Goal: Information Seeking & Learning: Learn about a topic

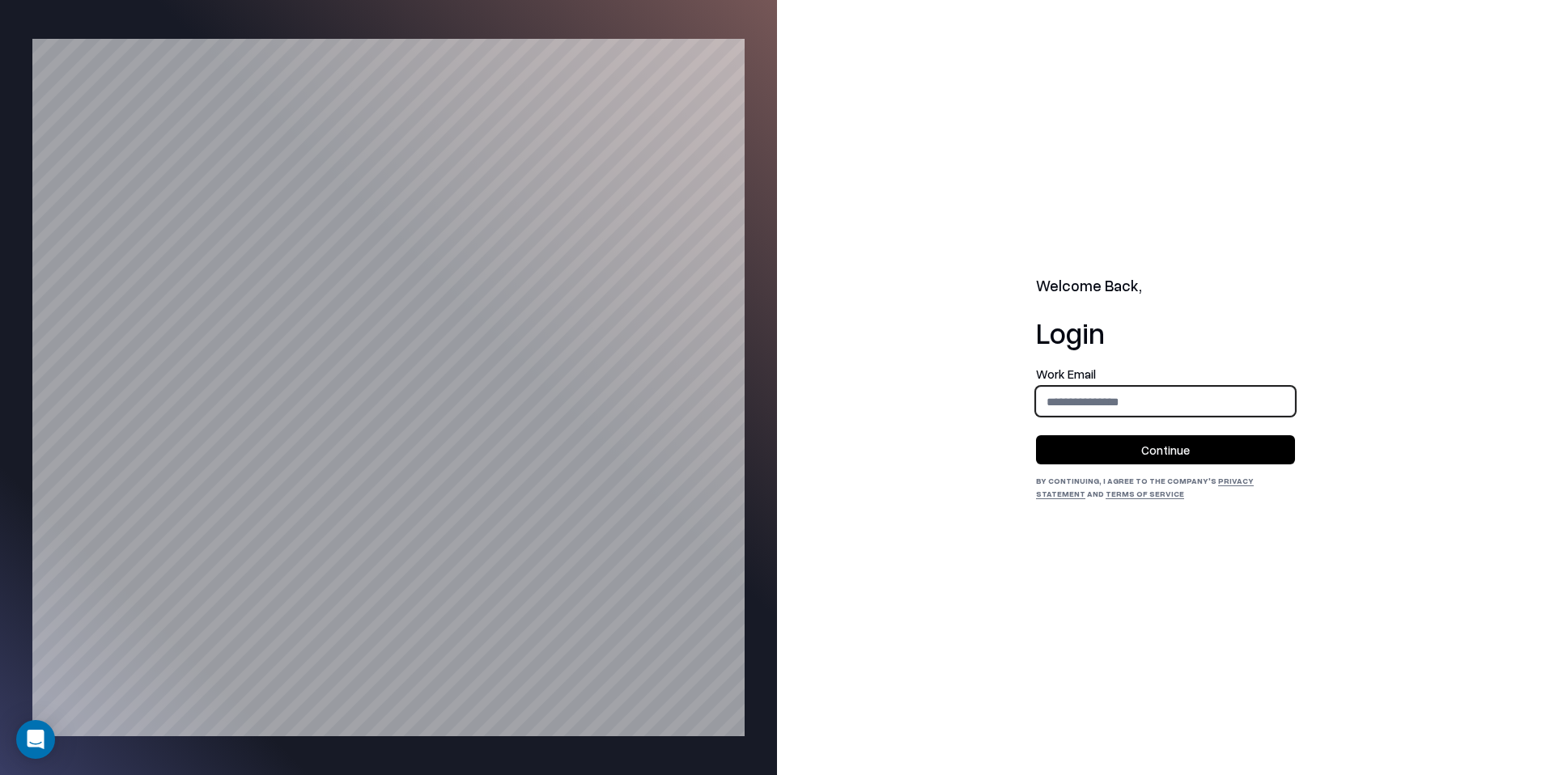
click at [1069, 413] on input "email" at bounding box center [1165, 402] width 257 height 30
type input "**********"
click at [1158, 457] on button "Continue" at bounding box center [1165, 449] width 259 height 29
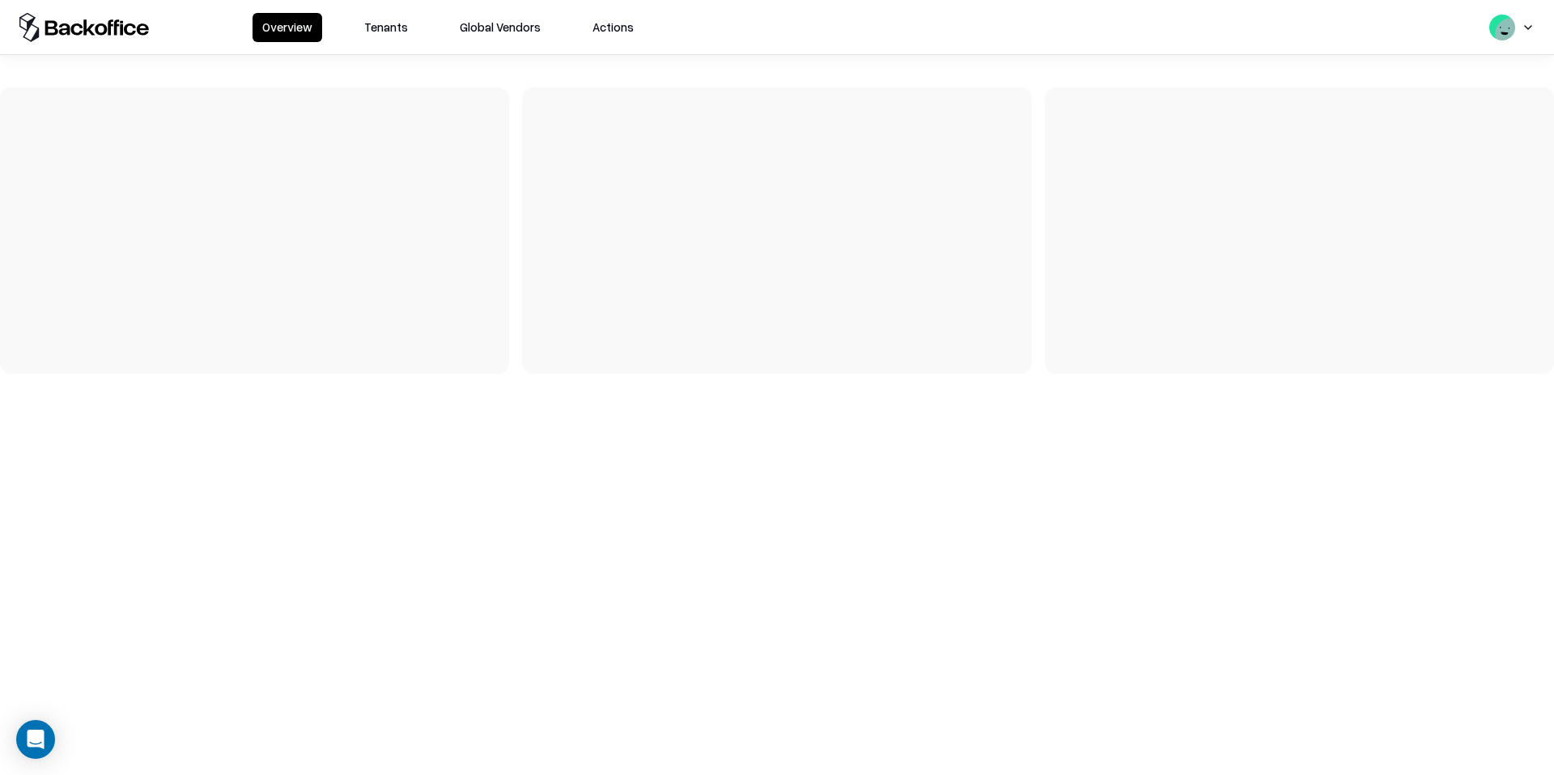
click at [376, 18] on button "Tenants" at bounding box center [385, 27] width 63 height 29
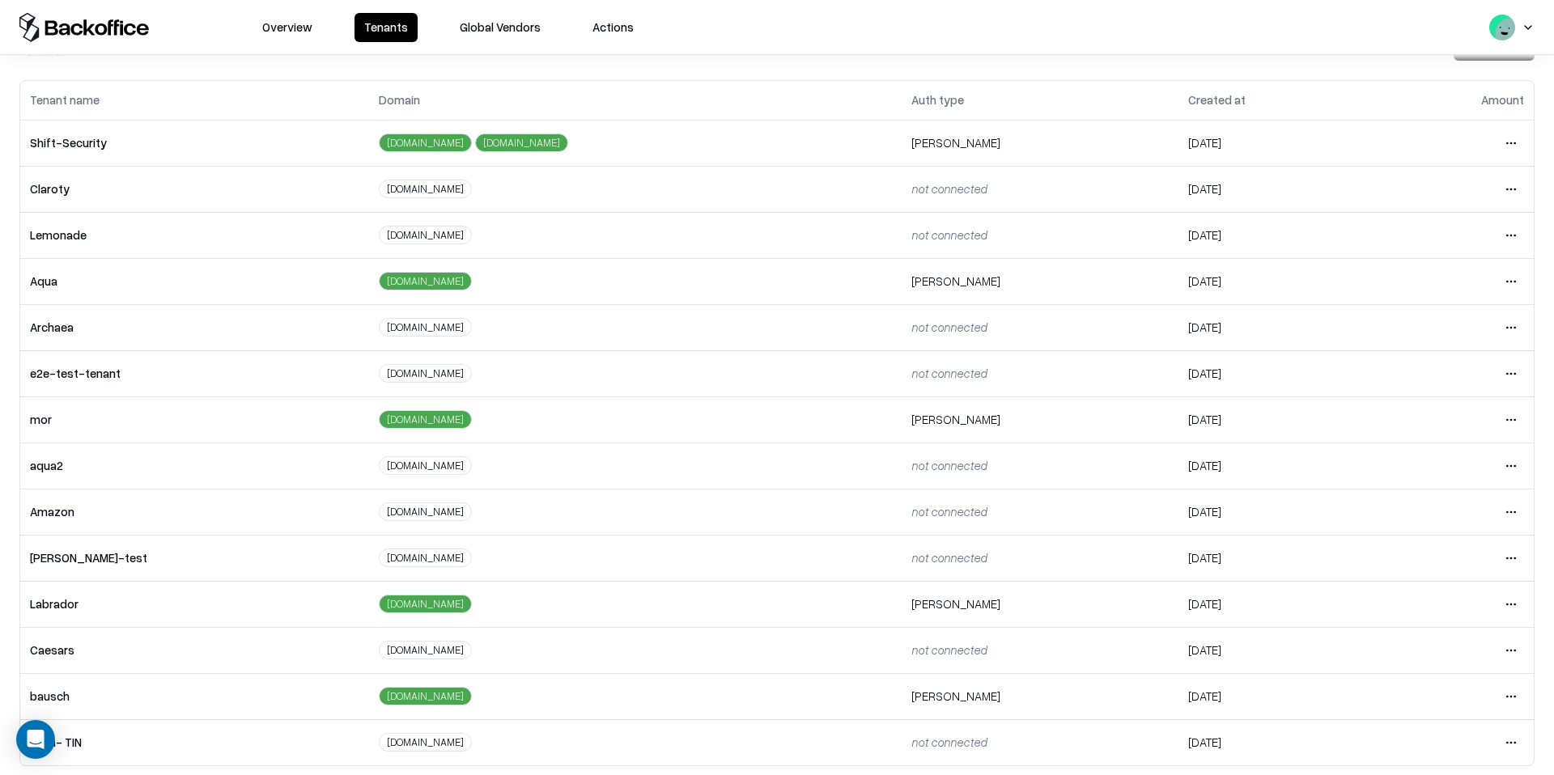
scroll to position [70, 0]
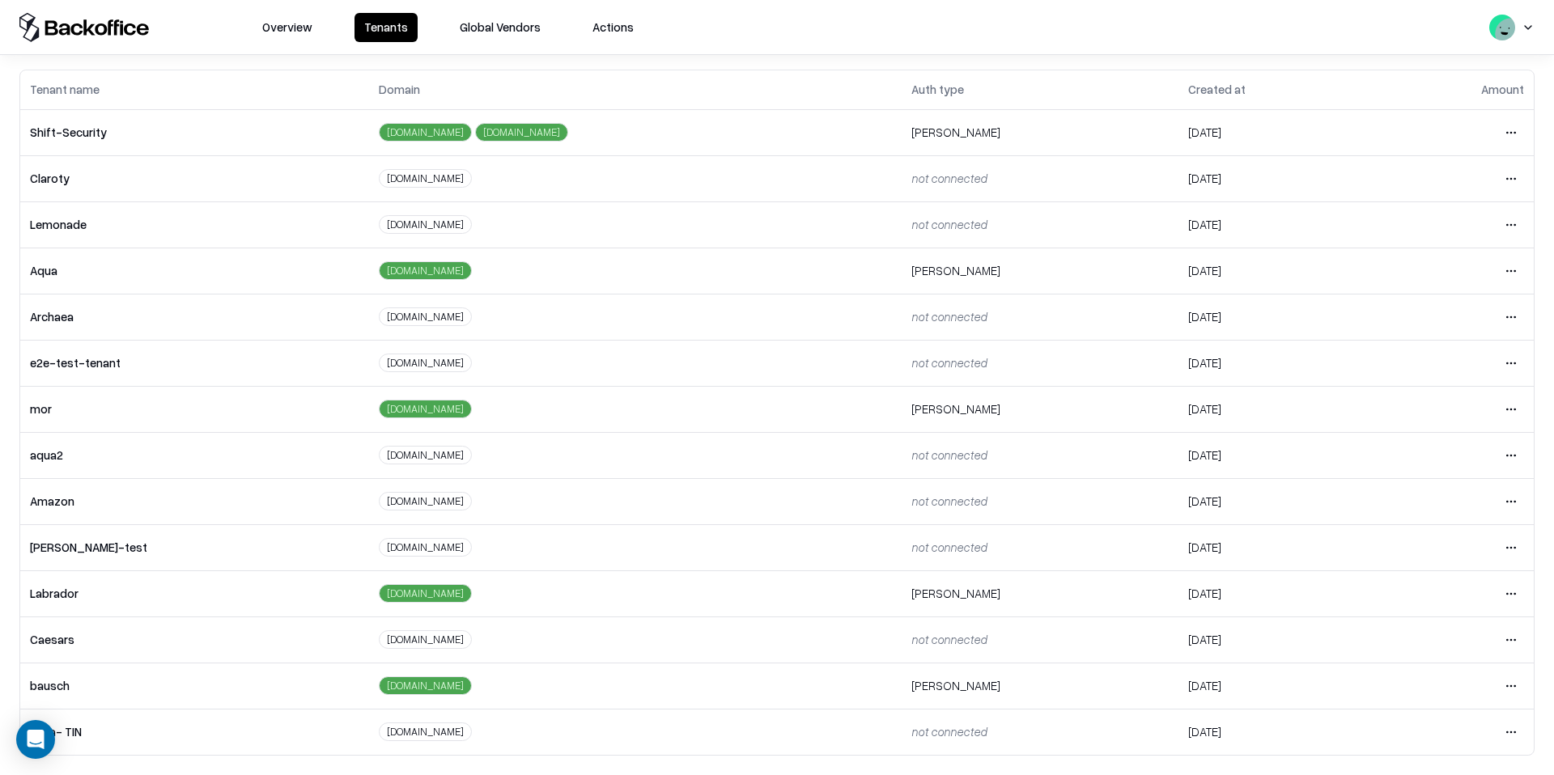
click at [1513, 685] on html "Overview Tenants Global Vendors Actions Tenants Add Tenant Tenant name Domain A…" at bounding box center [777, 387] width 1554 height 775
click at [1421, 622] on div "Login to tenant" at bounding box center [1442, 616] width 175 height 32
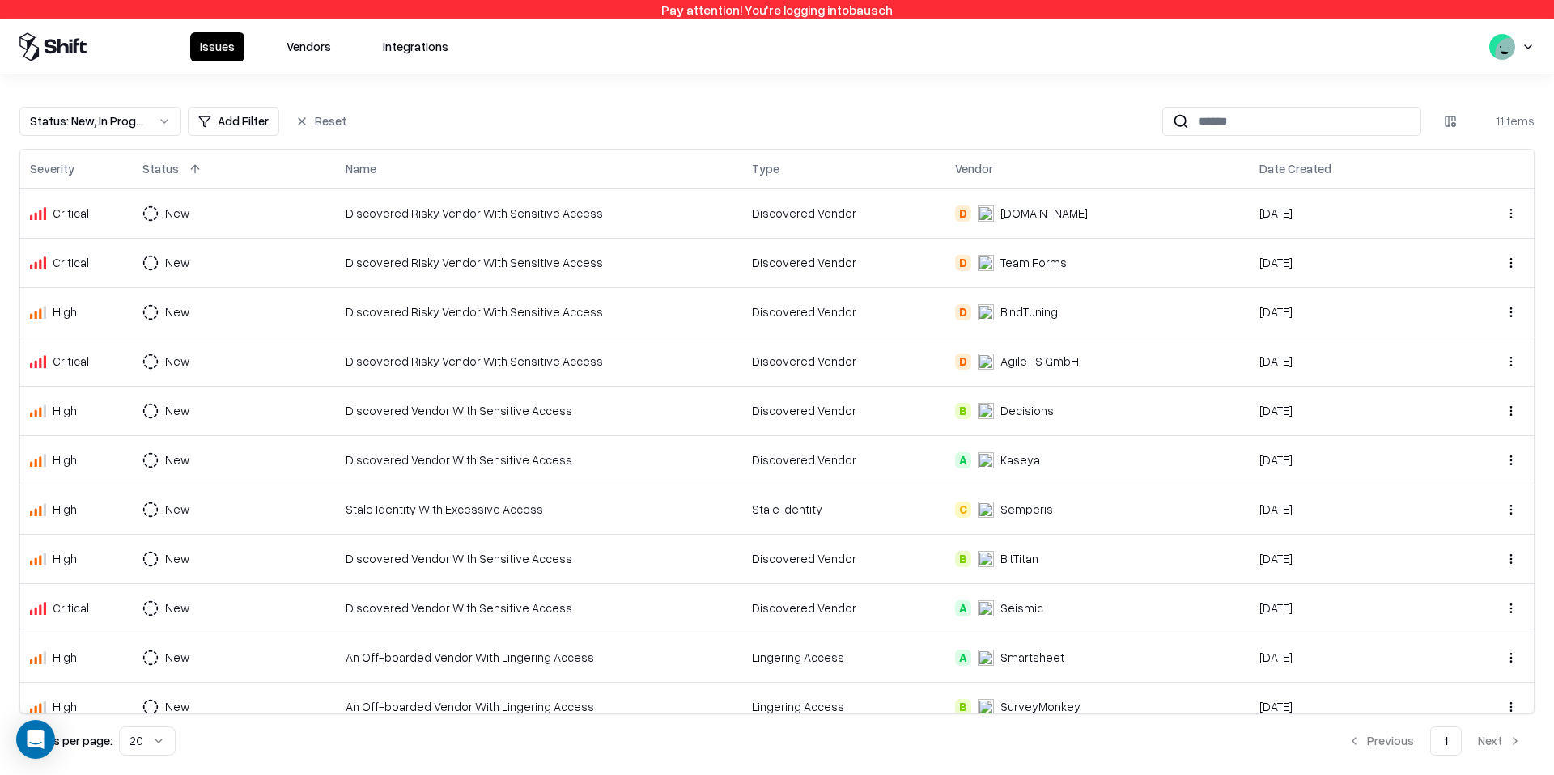
click at [296, 57] on button "Vendors" at bounding box center [309, 46] width 64 height 29
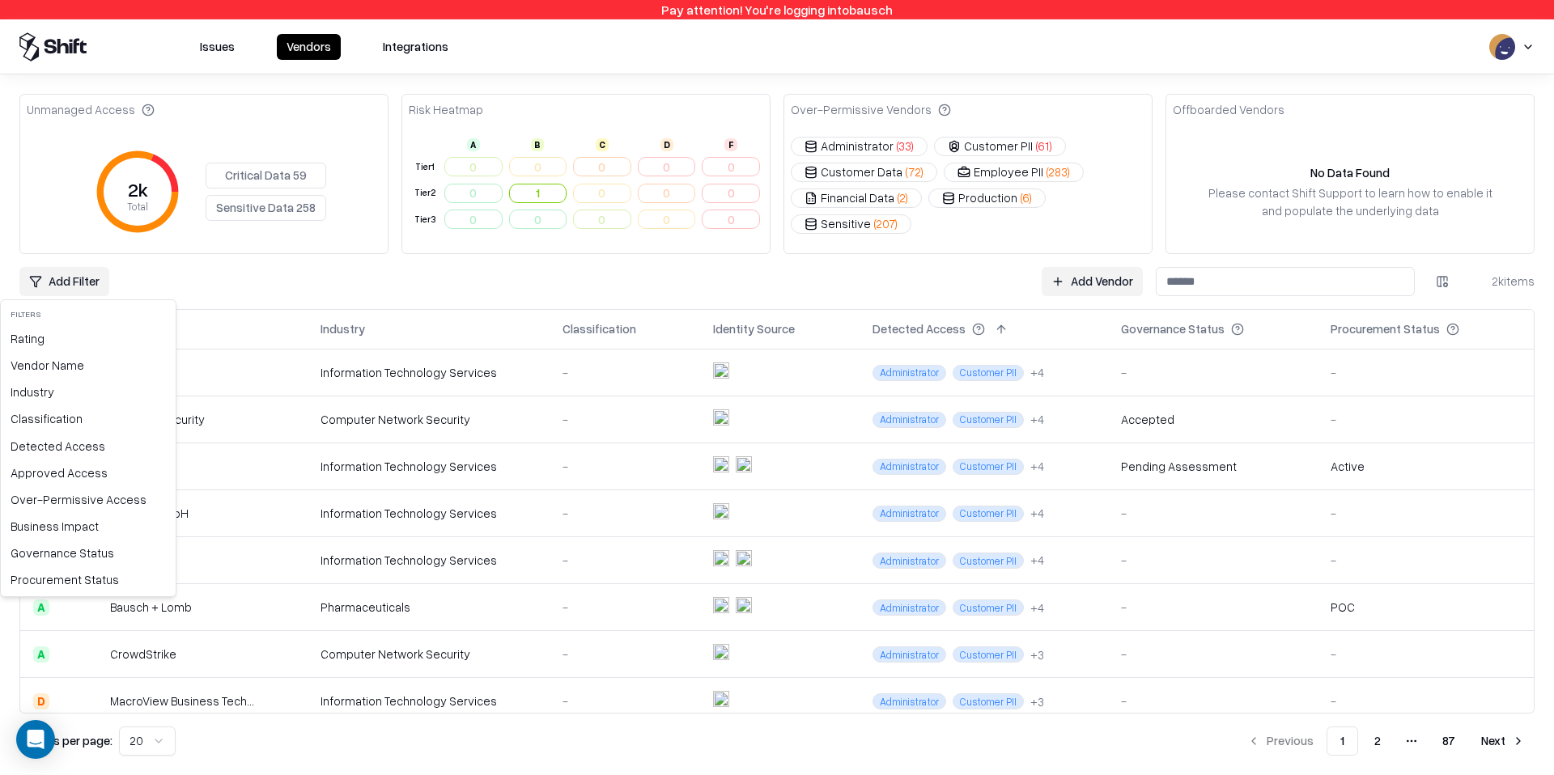
click at [71, 269] on html "Pay attention! You're logging into bausch Issues Vendors Integrations Unmanaged…" at bounding box center [777, 387] width 1554 height 775
click at [48, 579] on div "Procurement Status" at bounding box center [88, 579] width 168 height 27
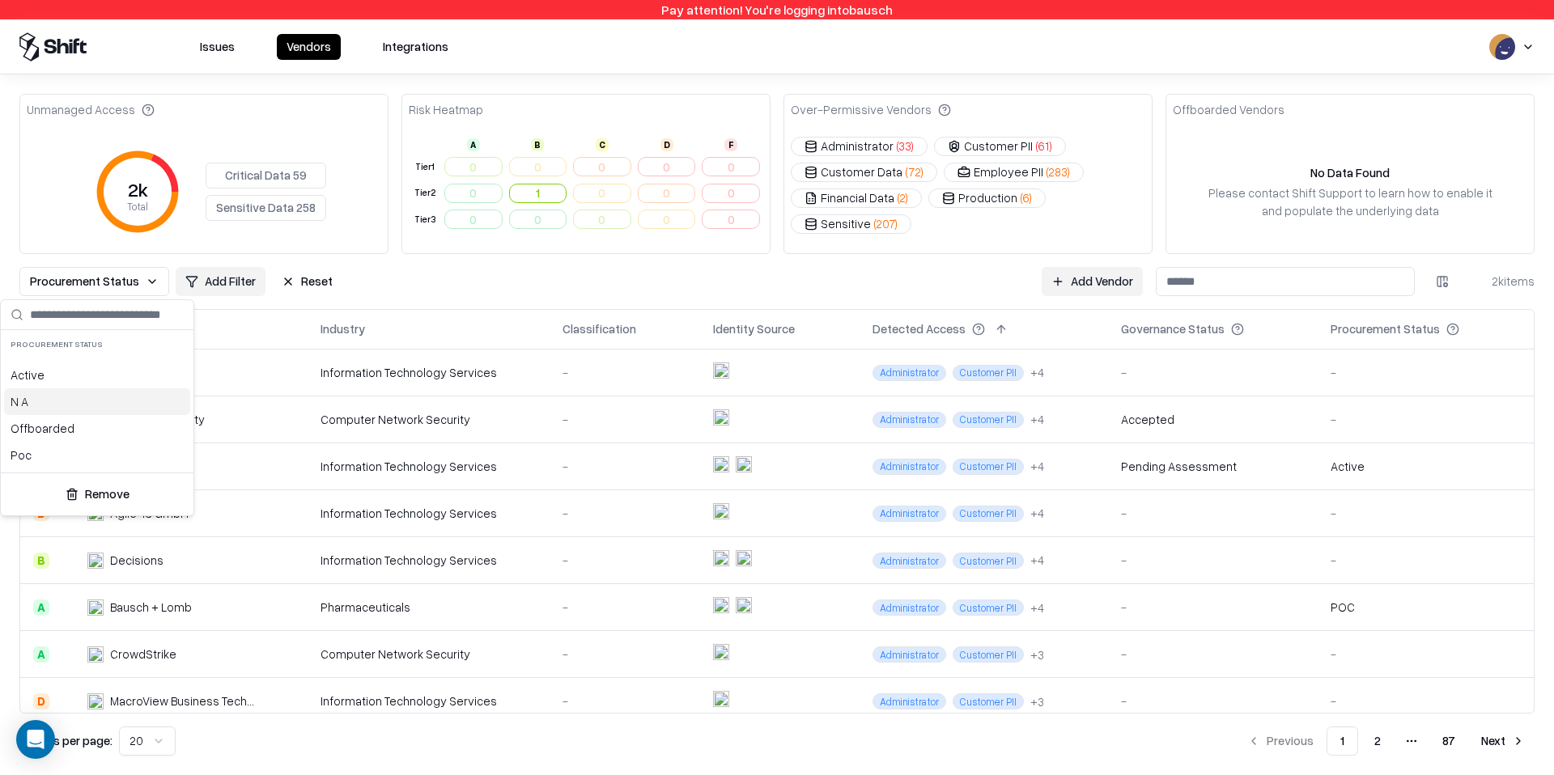
click at [104, 400] on div "N A" at bounding box center [97, 401] width 186 height 27
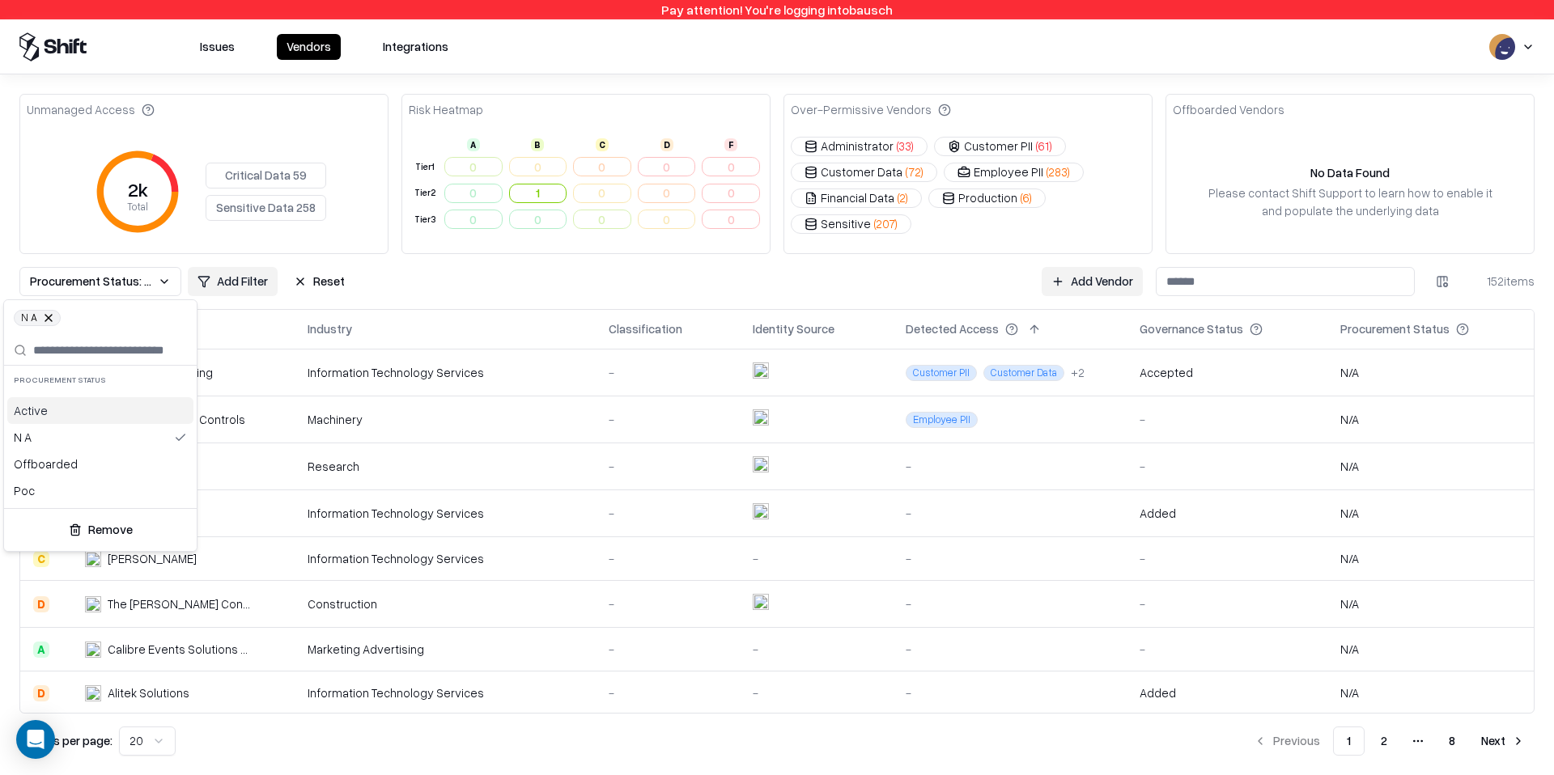
click at [567, 281] on html "Pay attention! You're logging into bausch Issues Vendors Integrations Unmanaged…" at bounding box center [777, 387] width 1554 height 775
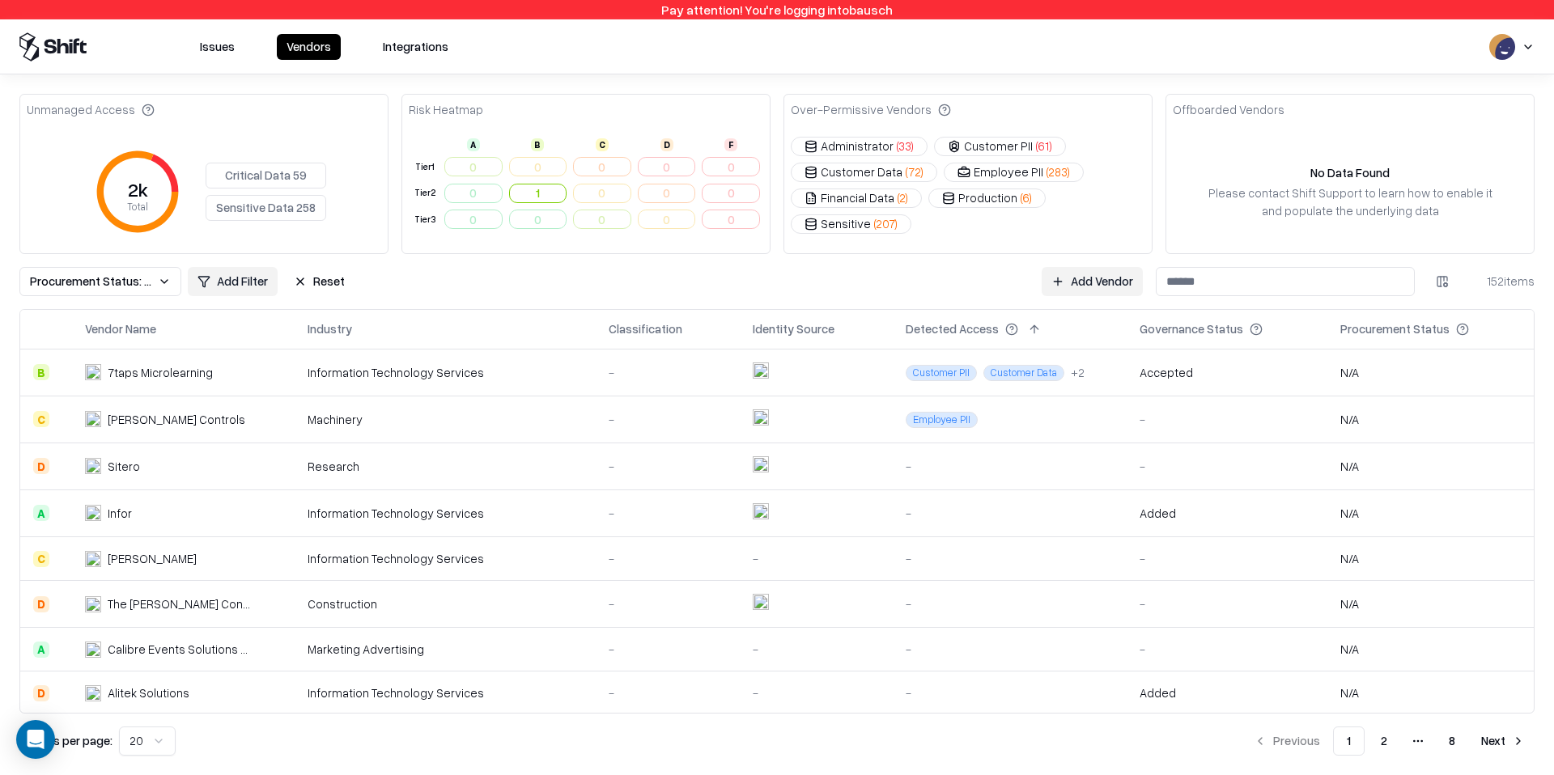
click at [464, 373] on div "Information Technology Services" at bounding box center [445, 372] width 275 height 17
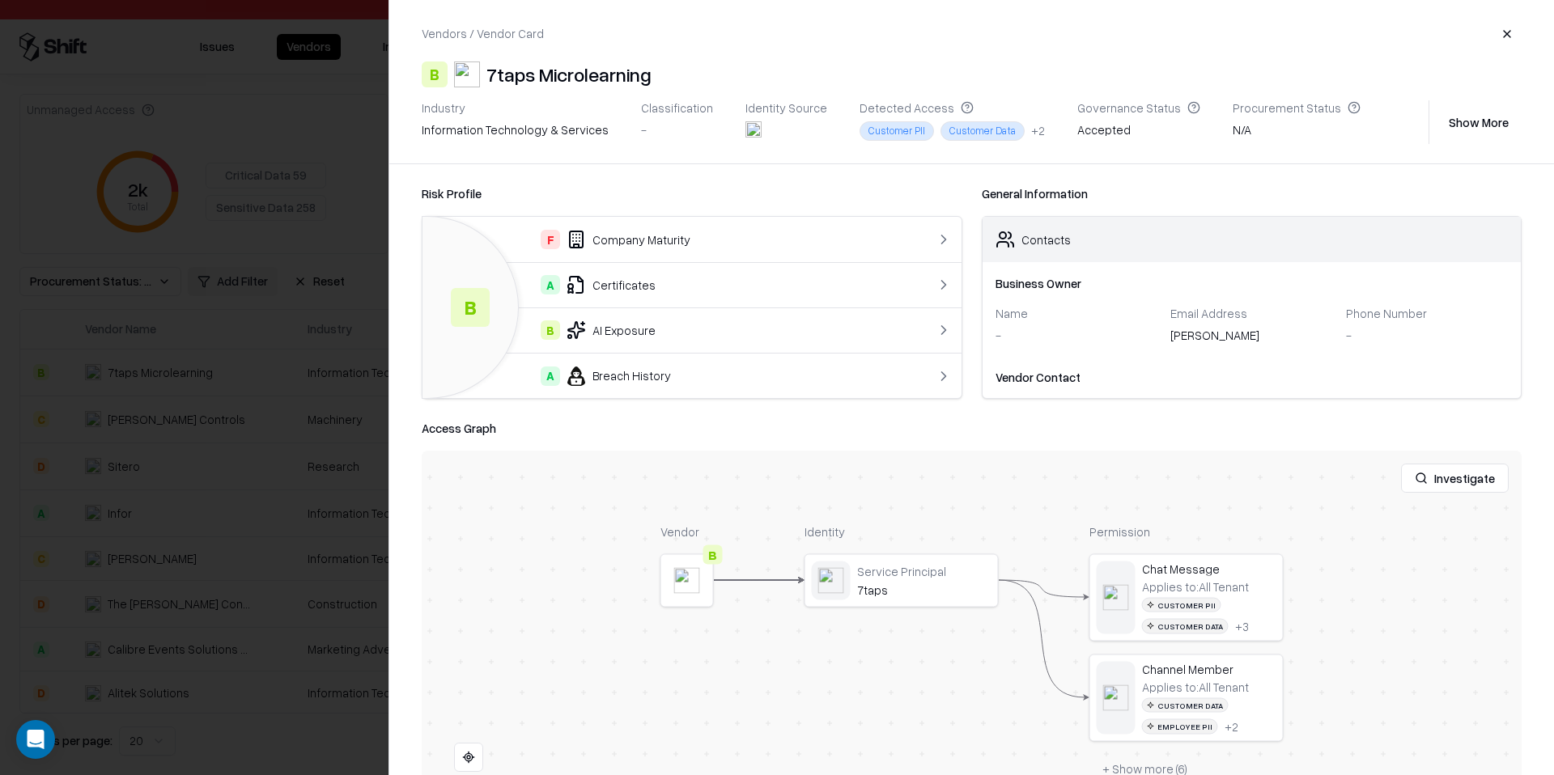
click at [1511, 31] on button "button" at bounding box center [1506, 33] width 29 height 29
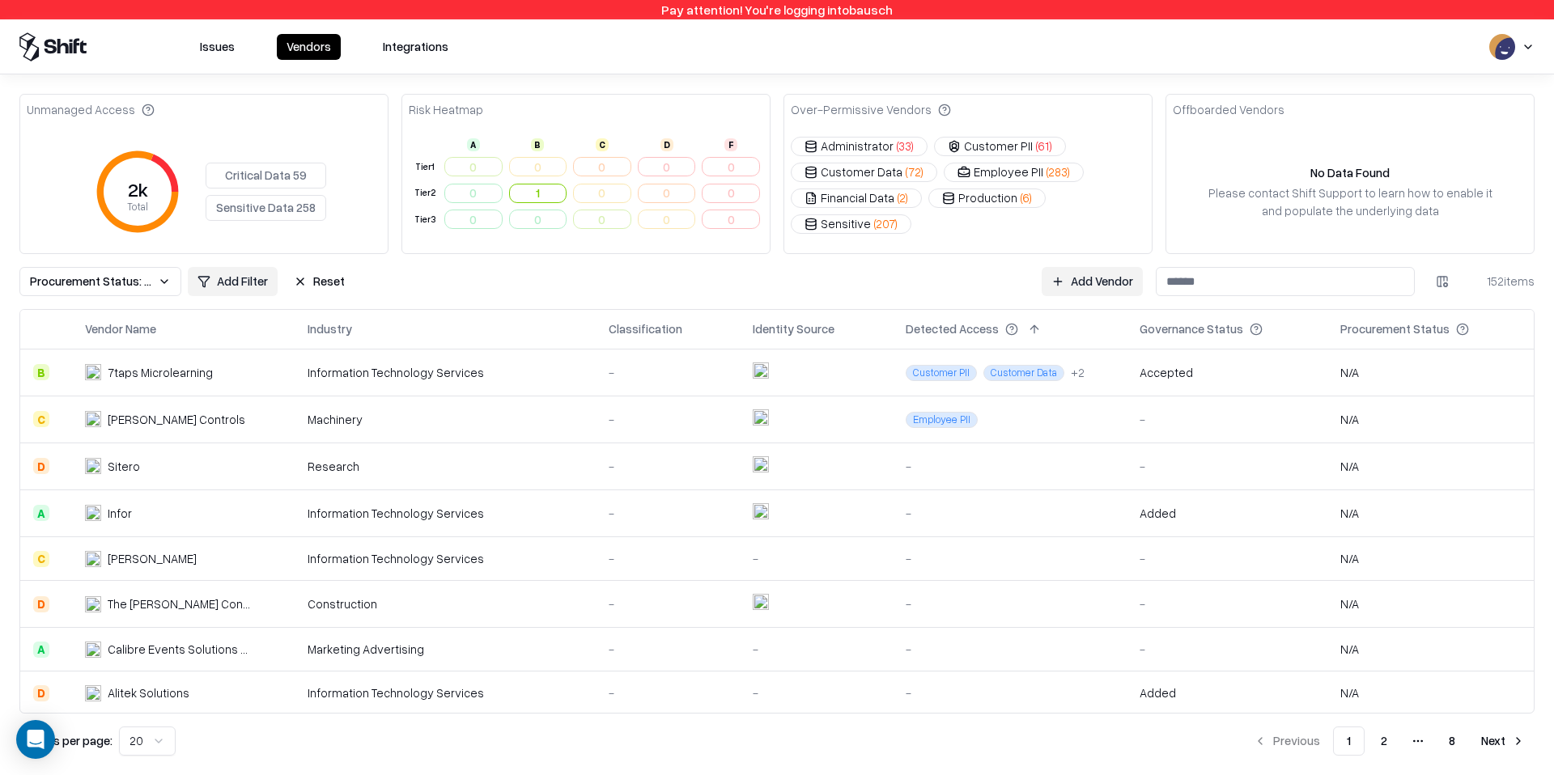
click at [315, 411] on div "Machinery" at bounding box center [445, 419] width 275 height 17
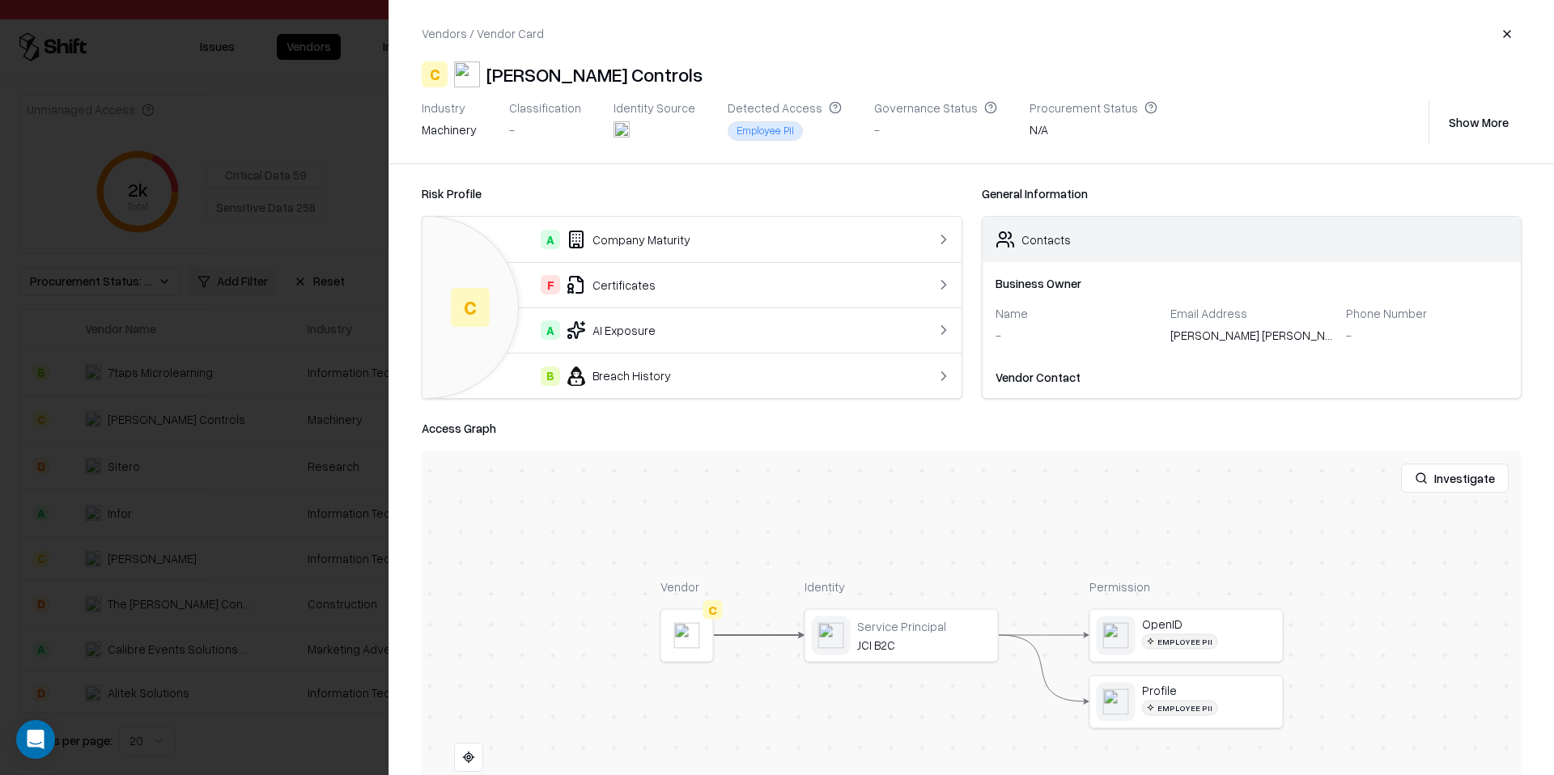
click at [505, 72] on div "[PERSON_NAME] Controls" at bounding box center [594, 75] width 216 height 26
copy div "[PERSON_NAME]"
click at [1500, 43] on button "button" at bounding box center [1506, 33] width 29 height 29
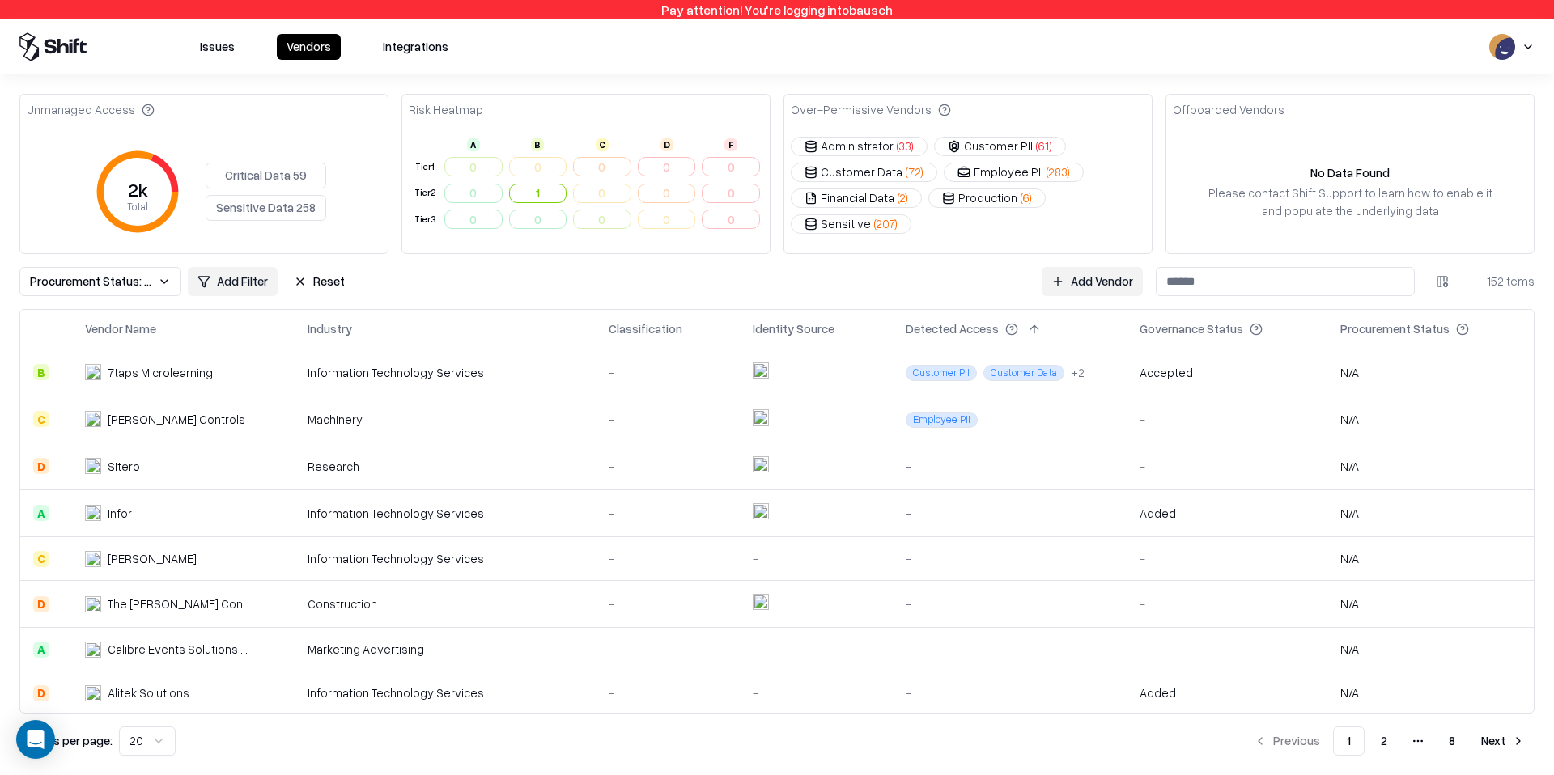
click at [518, 515] on div "Information Technology Services" at bounding box center [445, 513] width 275 height 17
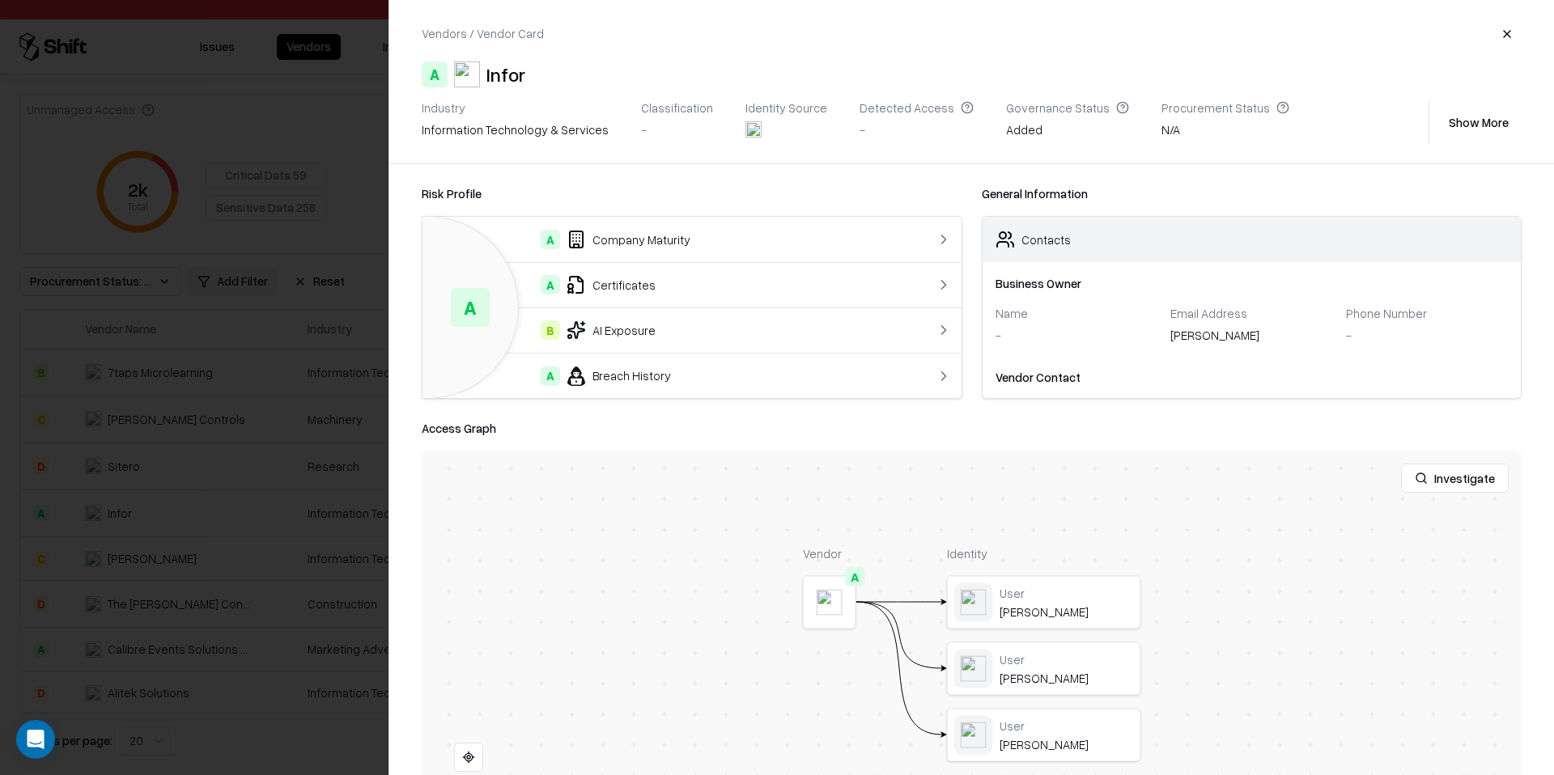
click at [1508, 32] on button "button" at bounding box center [1506, 33] width 29 height 29
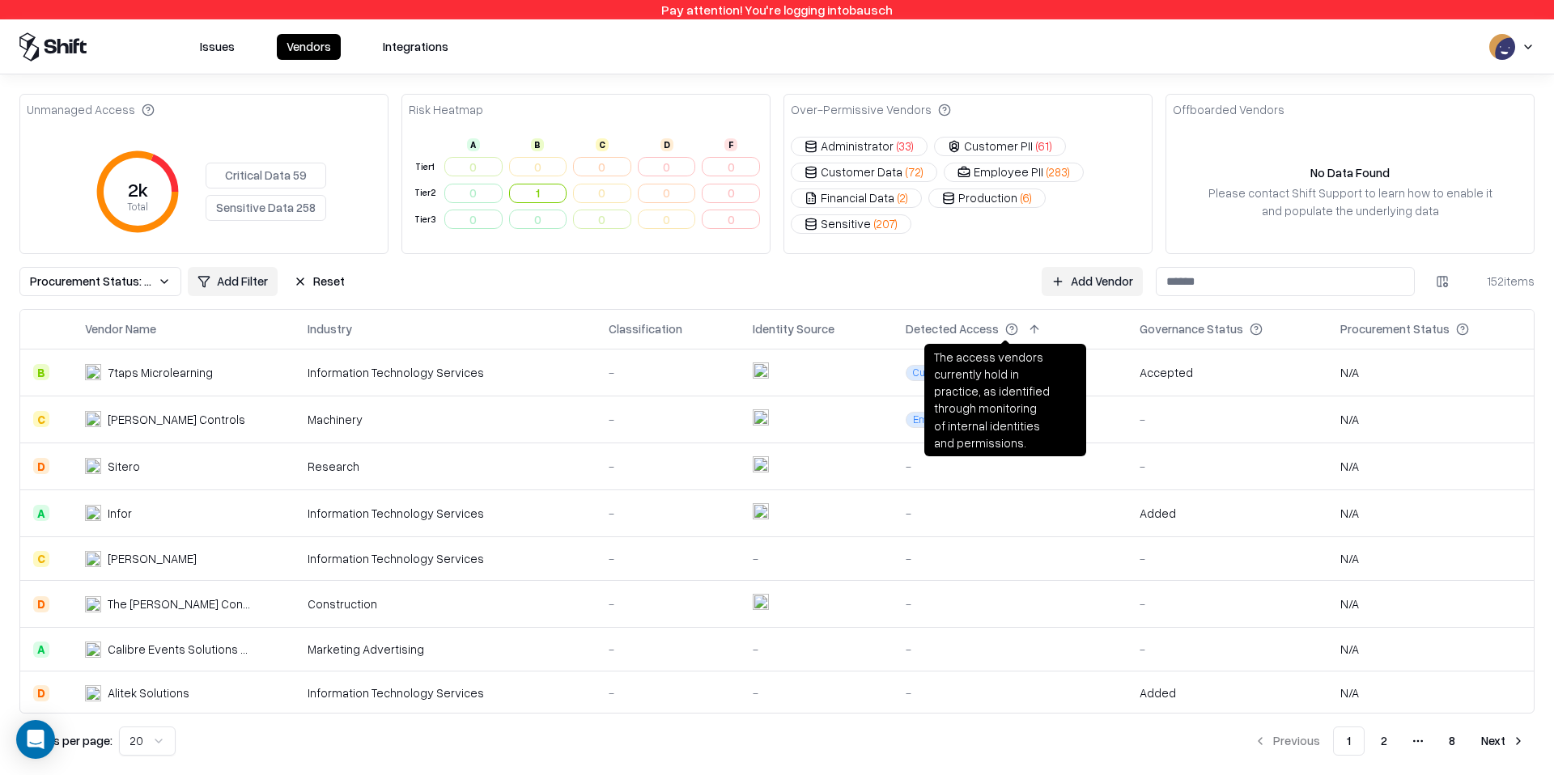
click at [968, 342] on th "Detected Access" at bounding box center [1010, 329] width 235 height 39
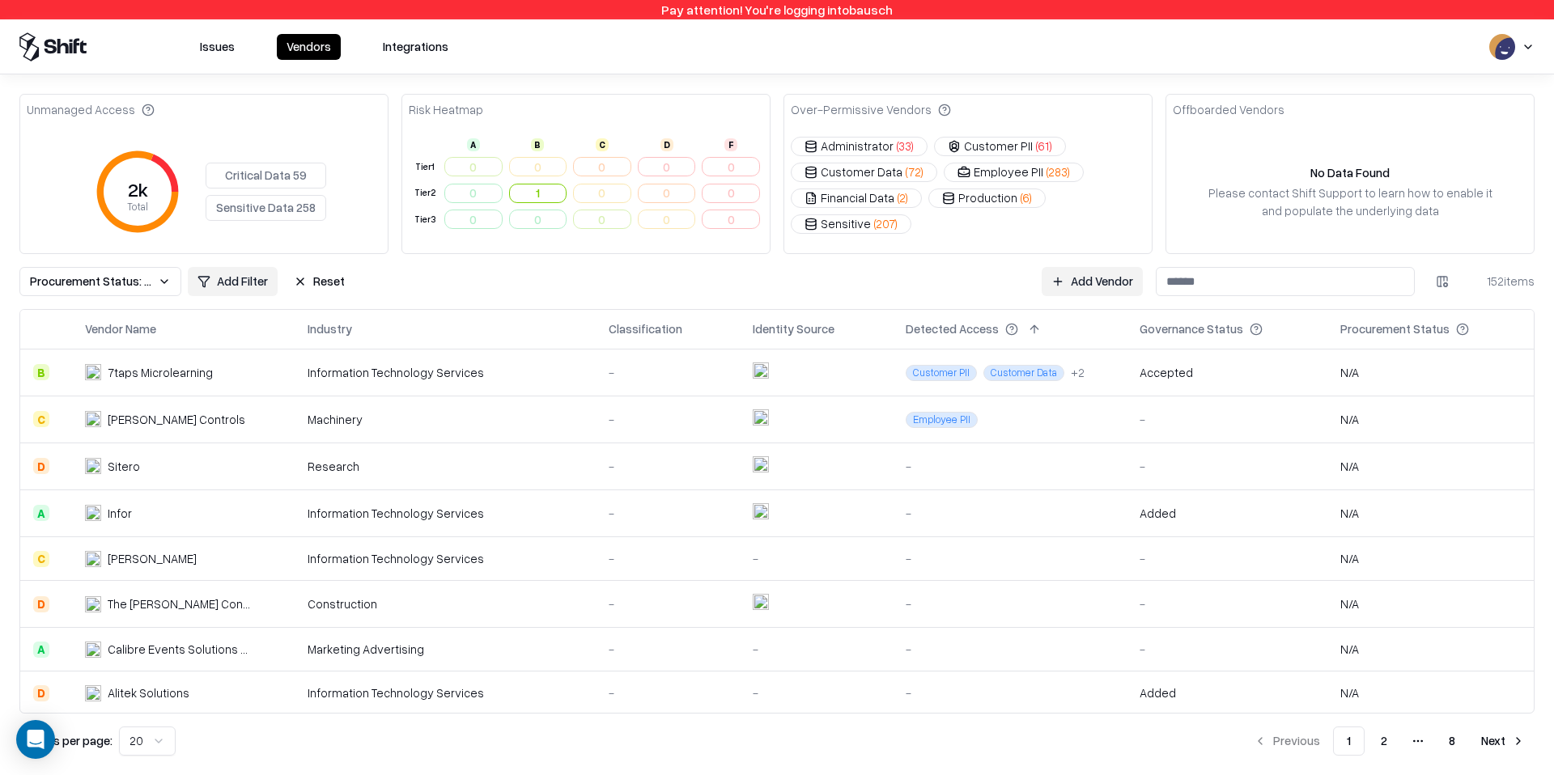
click at [1025, 334] on button at bounding box center [1034, 329] width 19 height 19
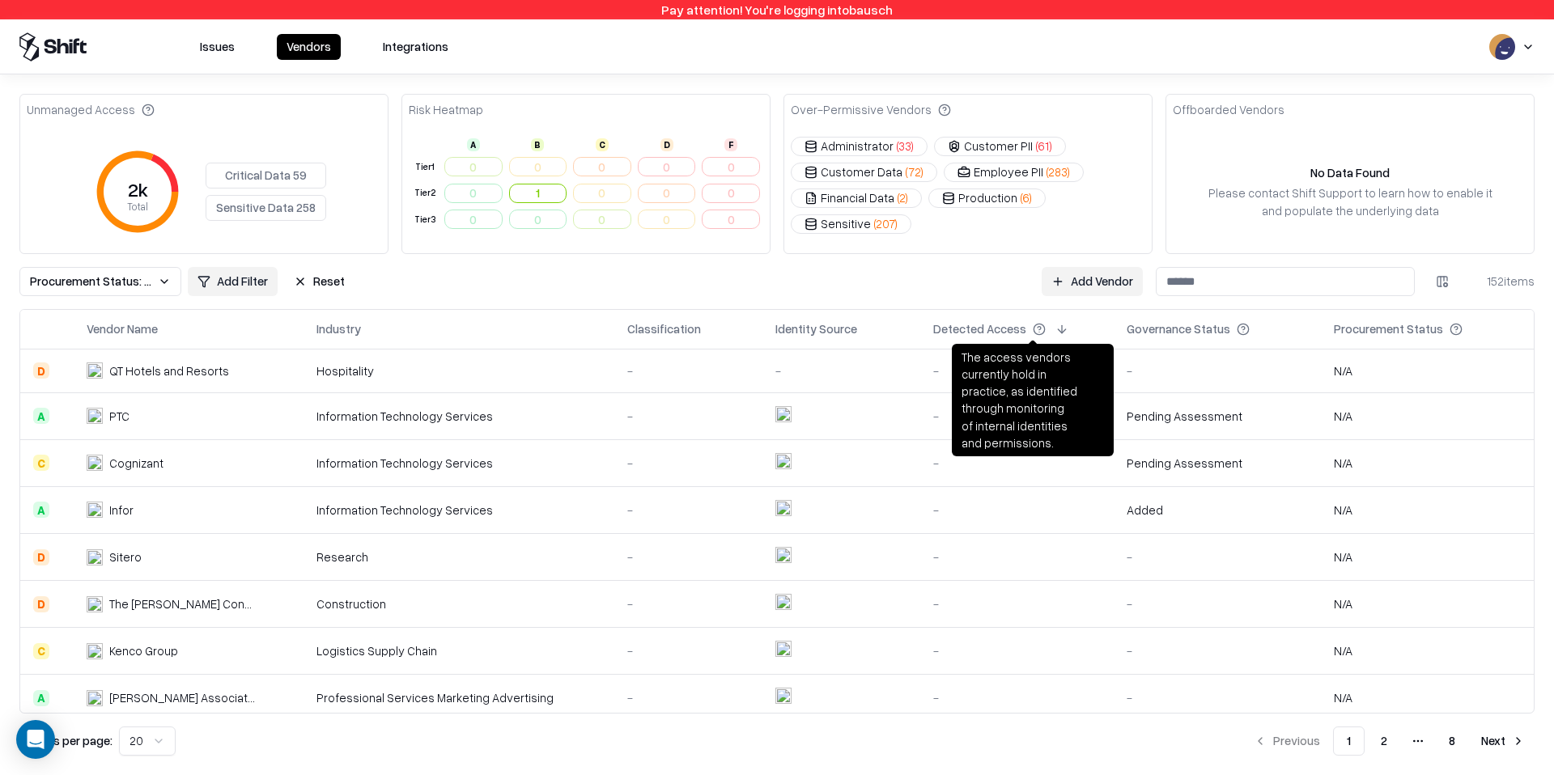
click at [1058, 334] on button at bounding box center [1061, 329] width 19 height 19
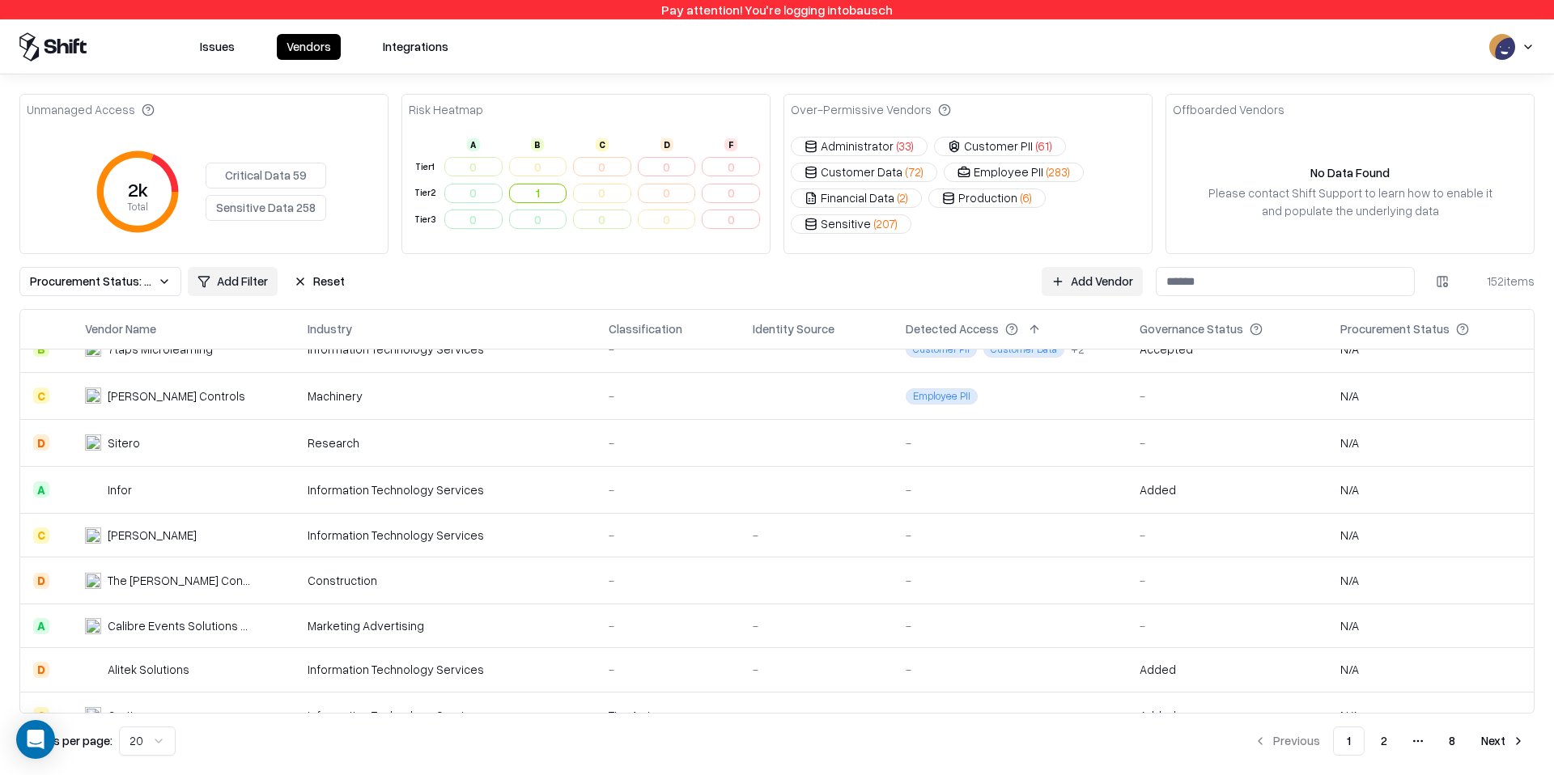
scroll to position [25, 0]
click at [1264, 285] on input at bounding box center [1285, 281] width 259 height 29
click at [153, 279] on button "Procurement Status: N A" at bounding box center [100, 281] width 162 height 29
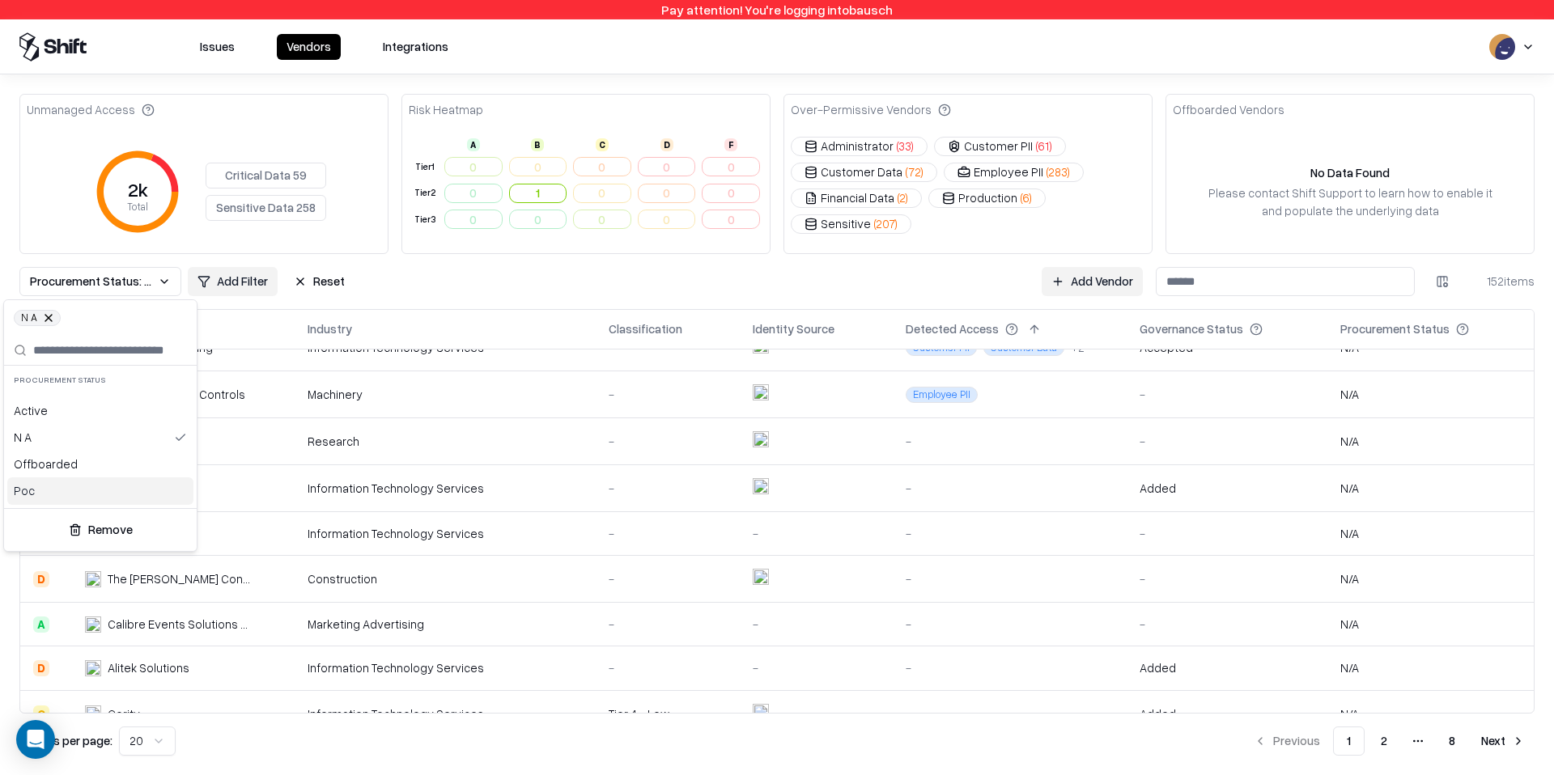
click at [86, 526] on button "Remove" at bounding box center [101, 529] width 180 height 29
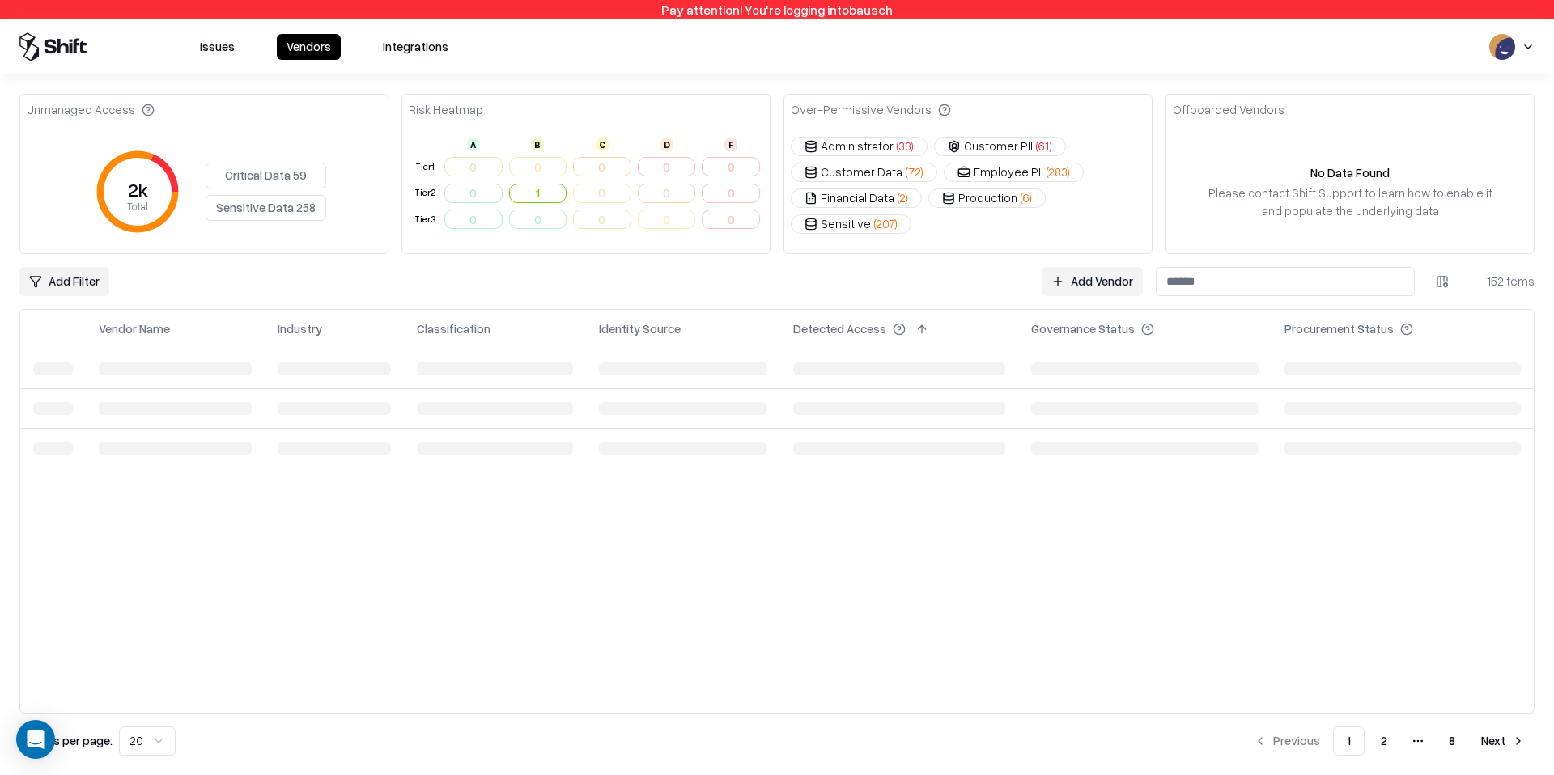
scroll to position [0, 0]
click at [1242, 263] on div "Unmanaged Access 2k Total Critical Data 59 Sensitive Data 258 Risk Heatmap A B …" at bounding box center [776, 425] width 1515 height 662
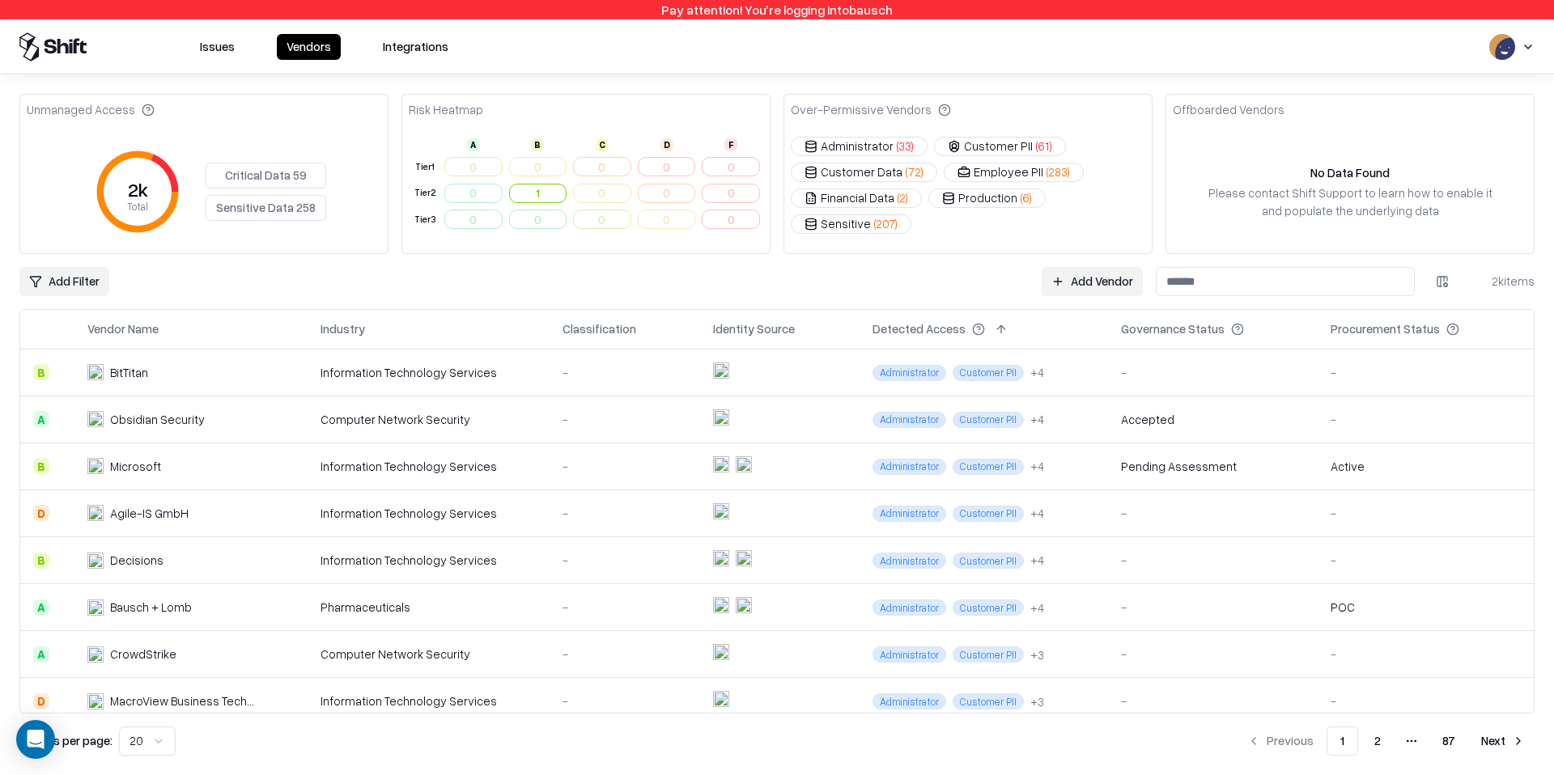
click at [1235, 279] on input at bounding box center [1285, 281] width 259 height 29
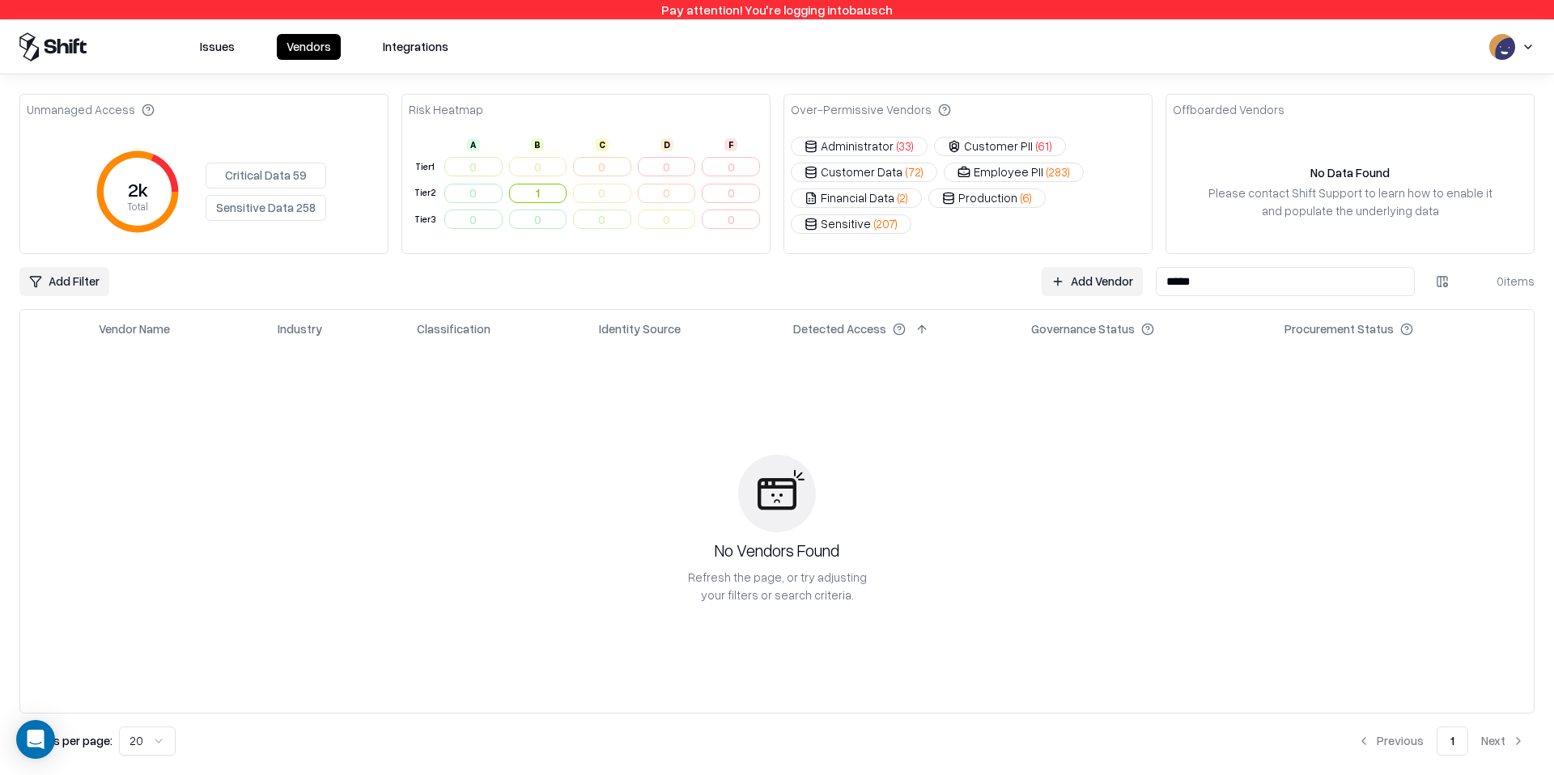
click at [1237, 283] on input "*****" at bounding box center [1285, 281] width 259 height 29
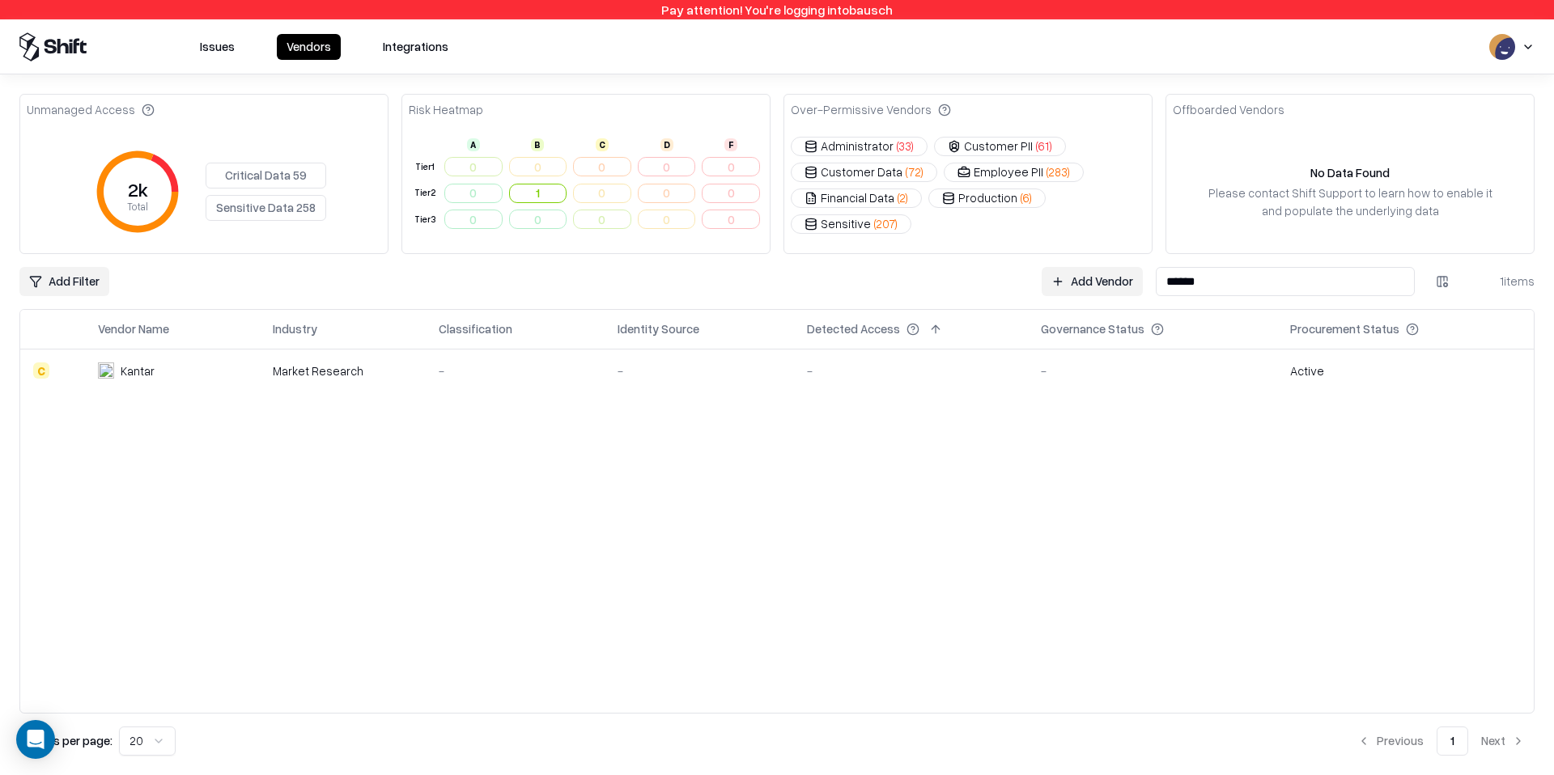
click at [1301, 292] on input "******" at bounding box center [1285, 281] width 259 height 29
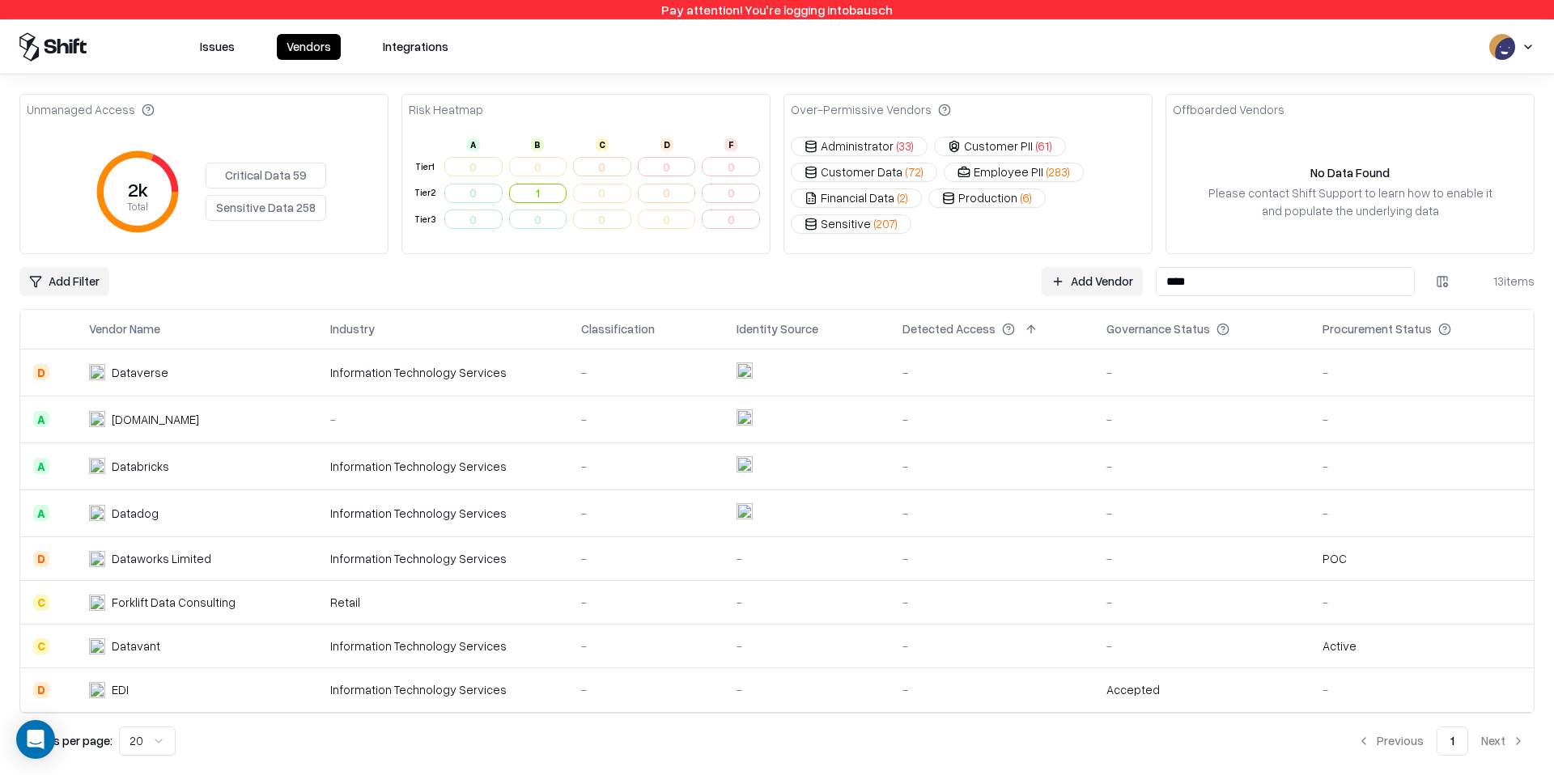
type input "****"
click at [1125, 553] on div "-" at bounding box center [1201, 558] width 191 height 17
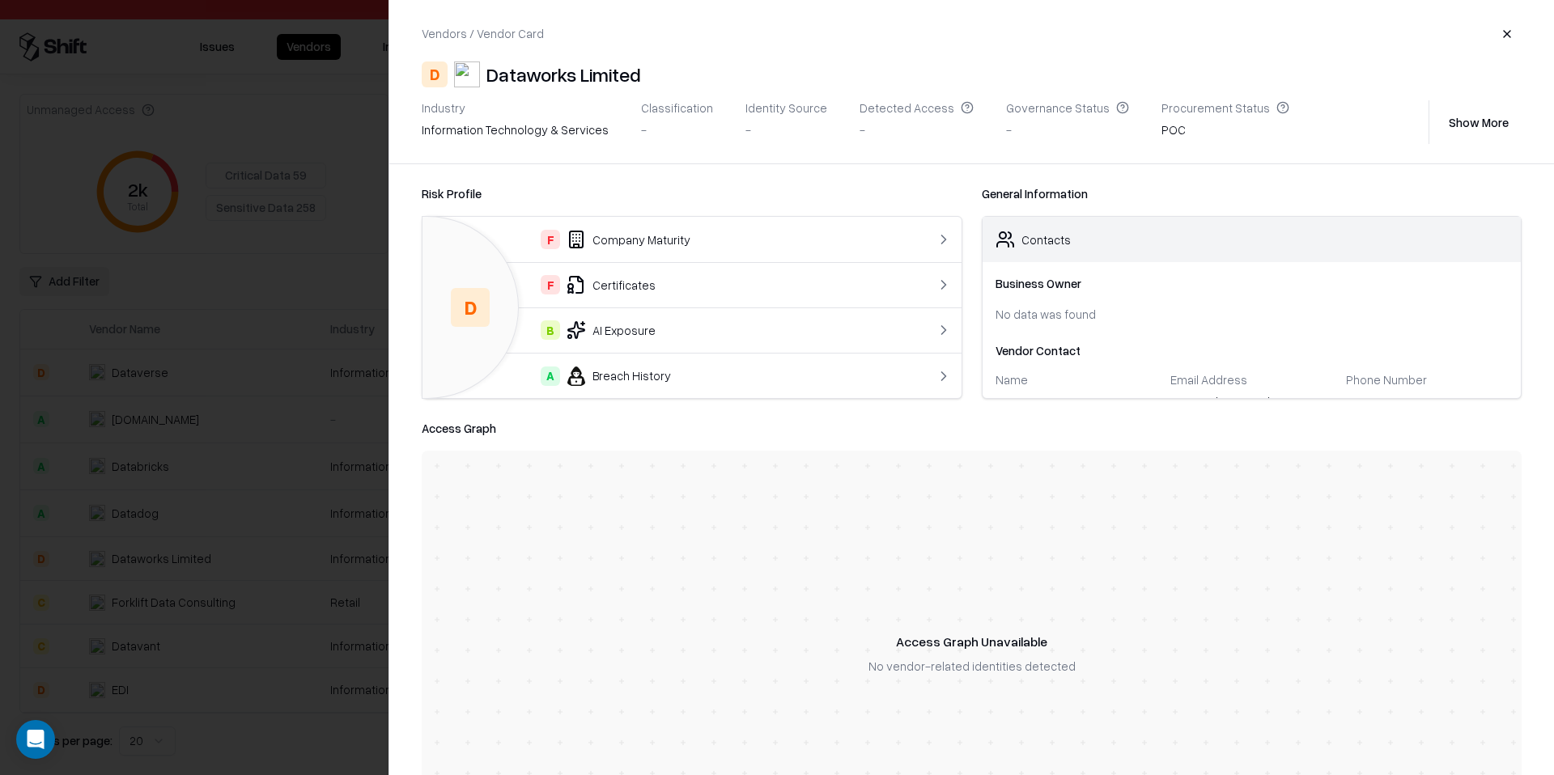
click at [1504, 32] on button "button" at bounding box center [1506, 33] width 29 height 29
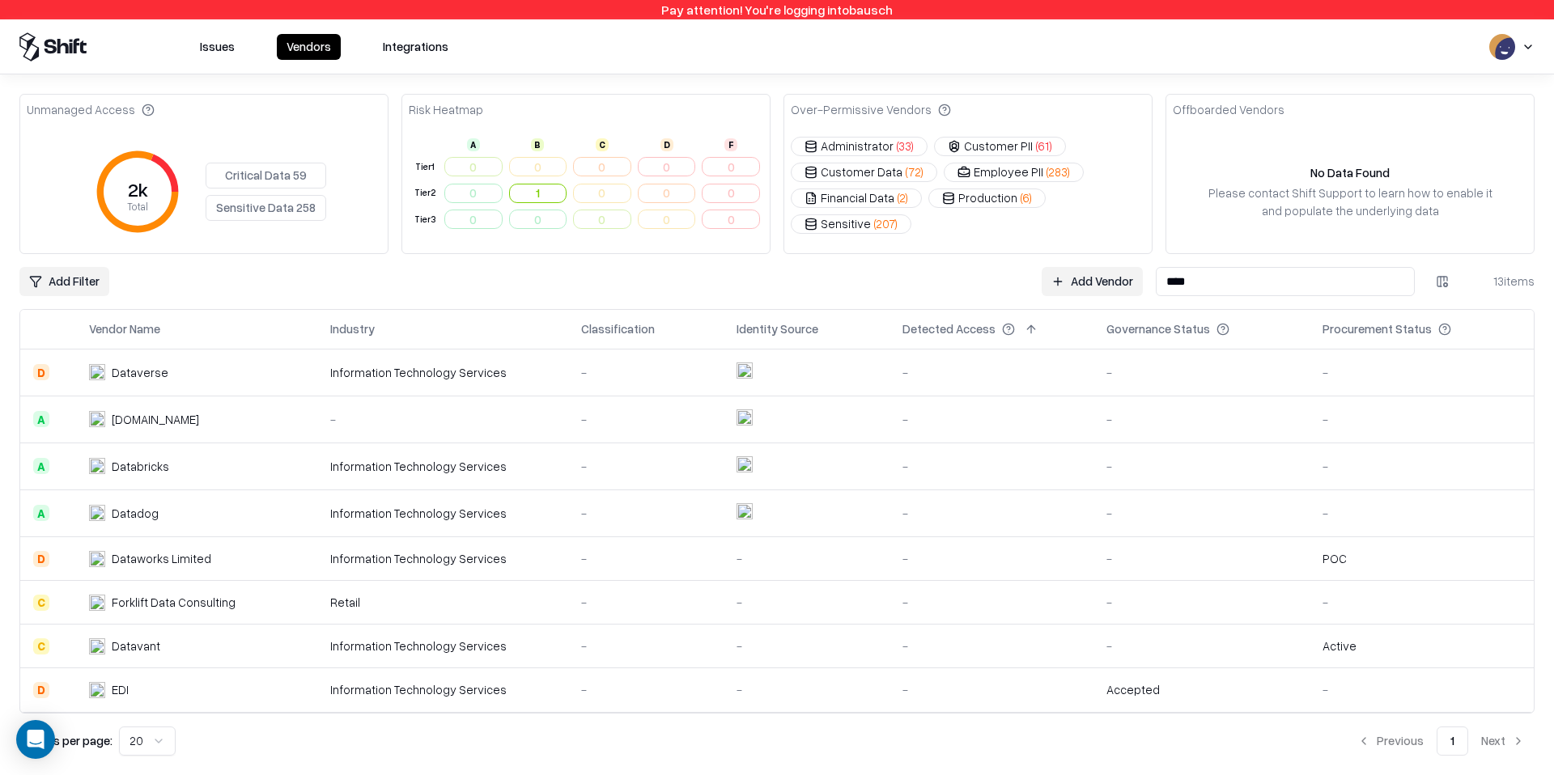
click at [1457, 331] on button at bounding box center [1466, 329] width 19 height 19
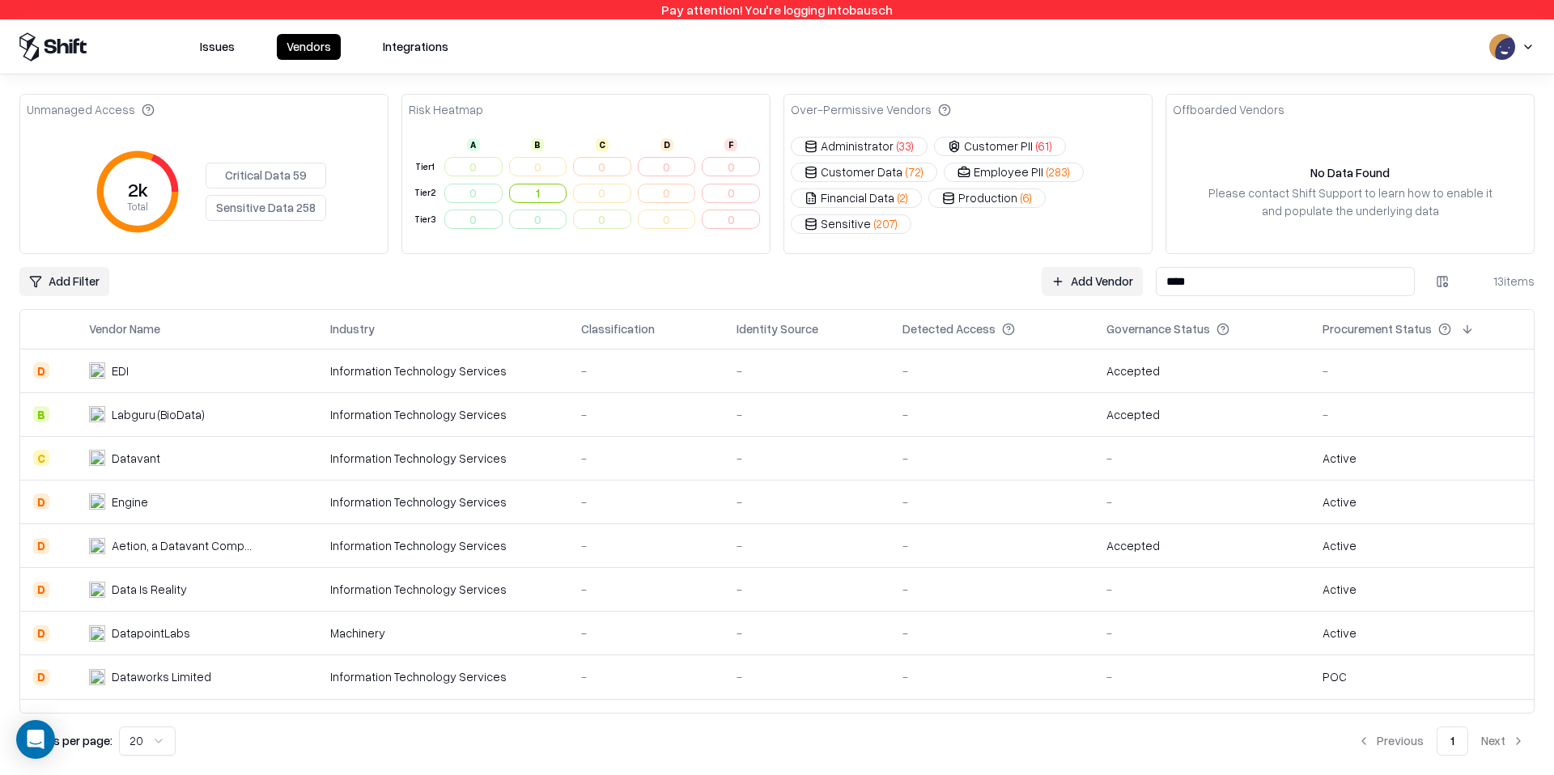
click at [1457, 331] on button at bounding box center [1466, 329] width 19 height 19
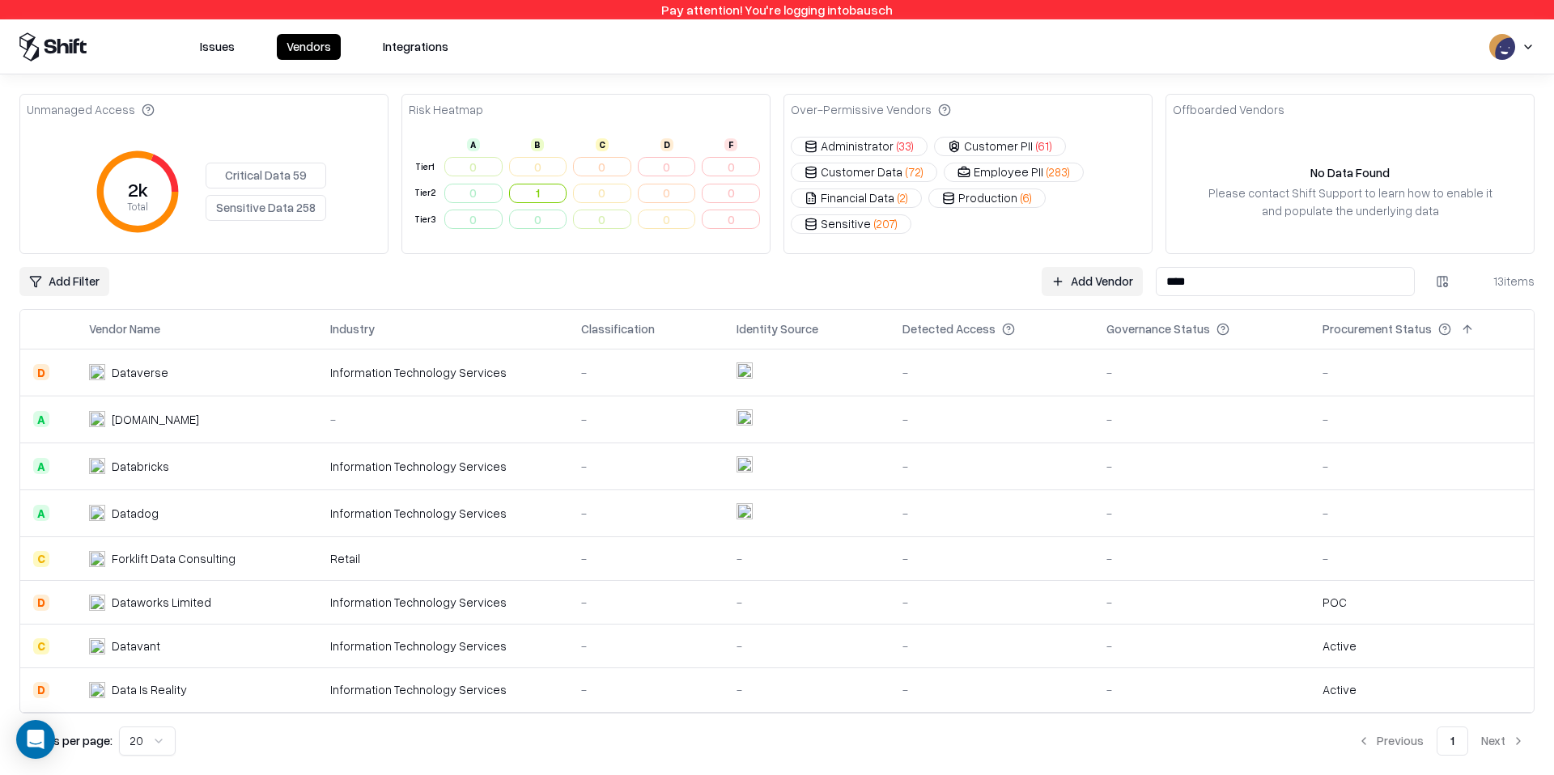
click at [1457, 331] on button at bounding box center [1466, 329] width 19 height 19
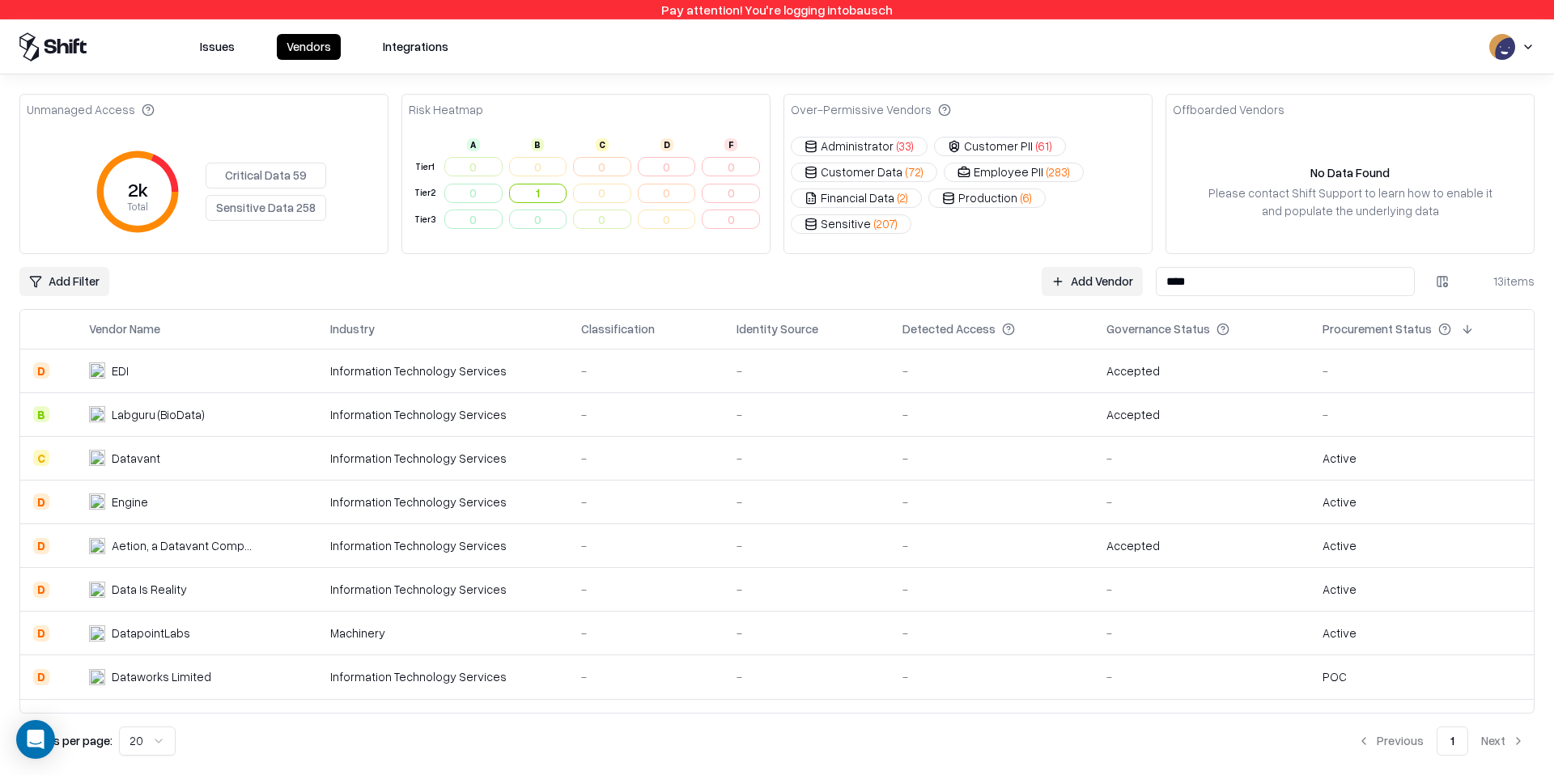
click at [1366, 286] on input "****" at bounding box center [1285, 281] width 259 height 29
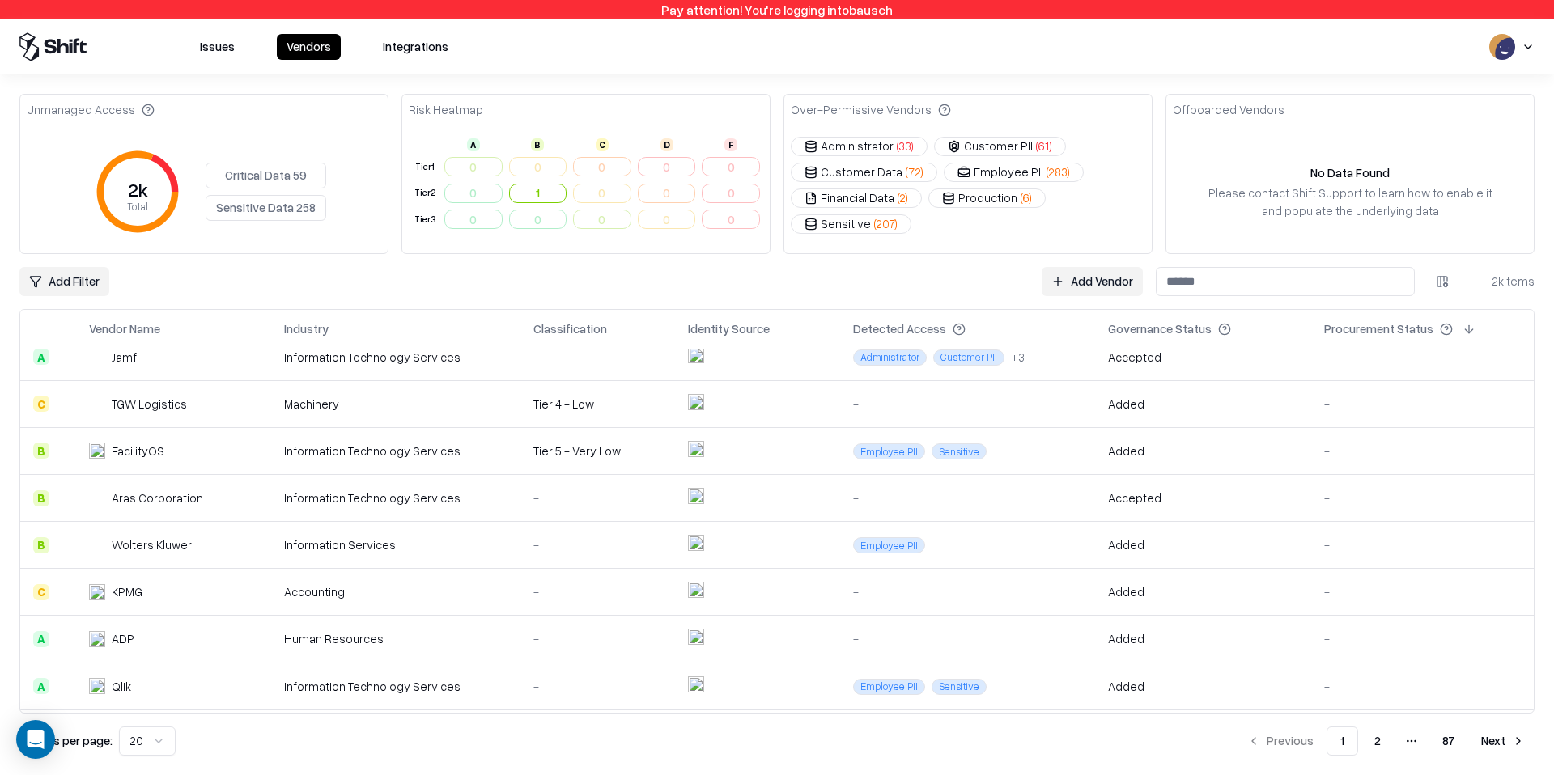
scroll to position [576, 0]
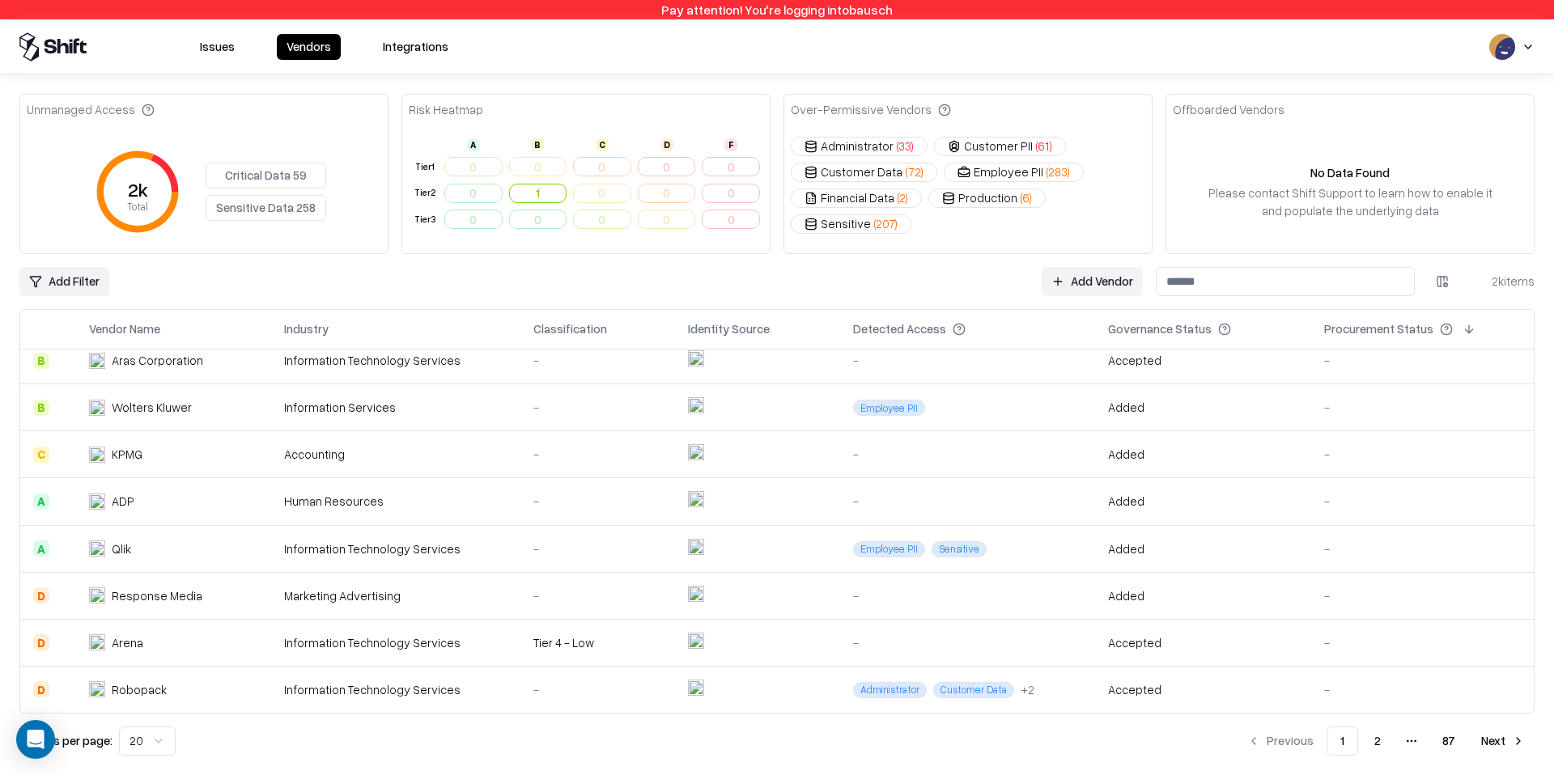
click at [1459, 333] on button at bounding box center [1468, 329] width 19 height 19
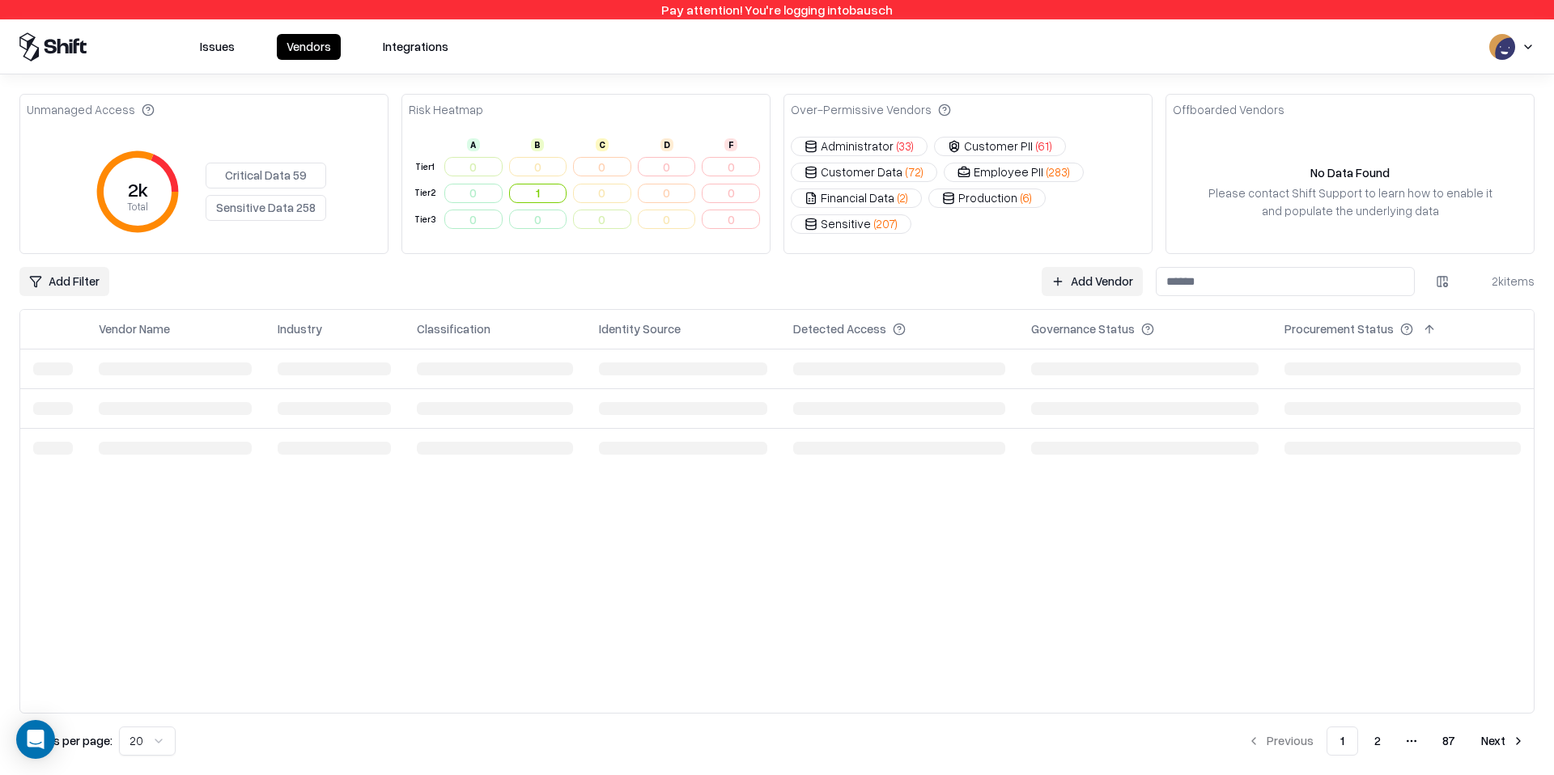
scroll to position [0, 0]
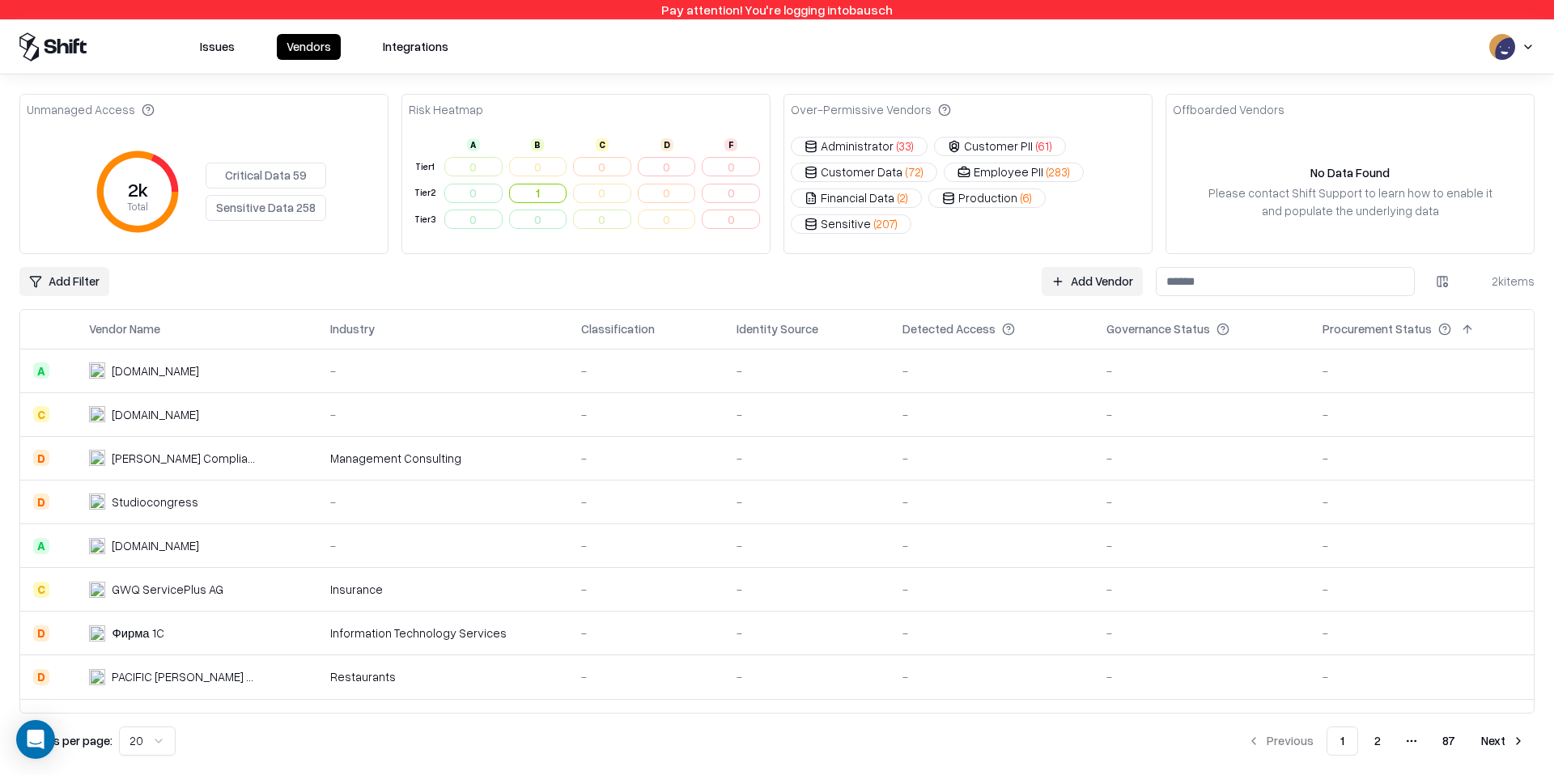
click at [1457, 333] on button at bounding box center [1466, 329] width 19 height 19
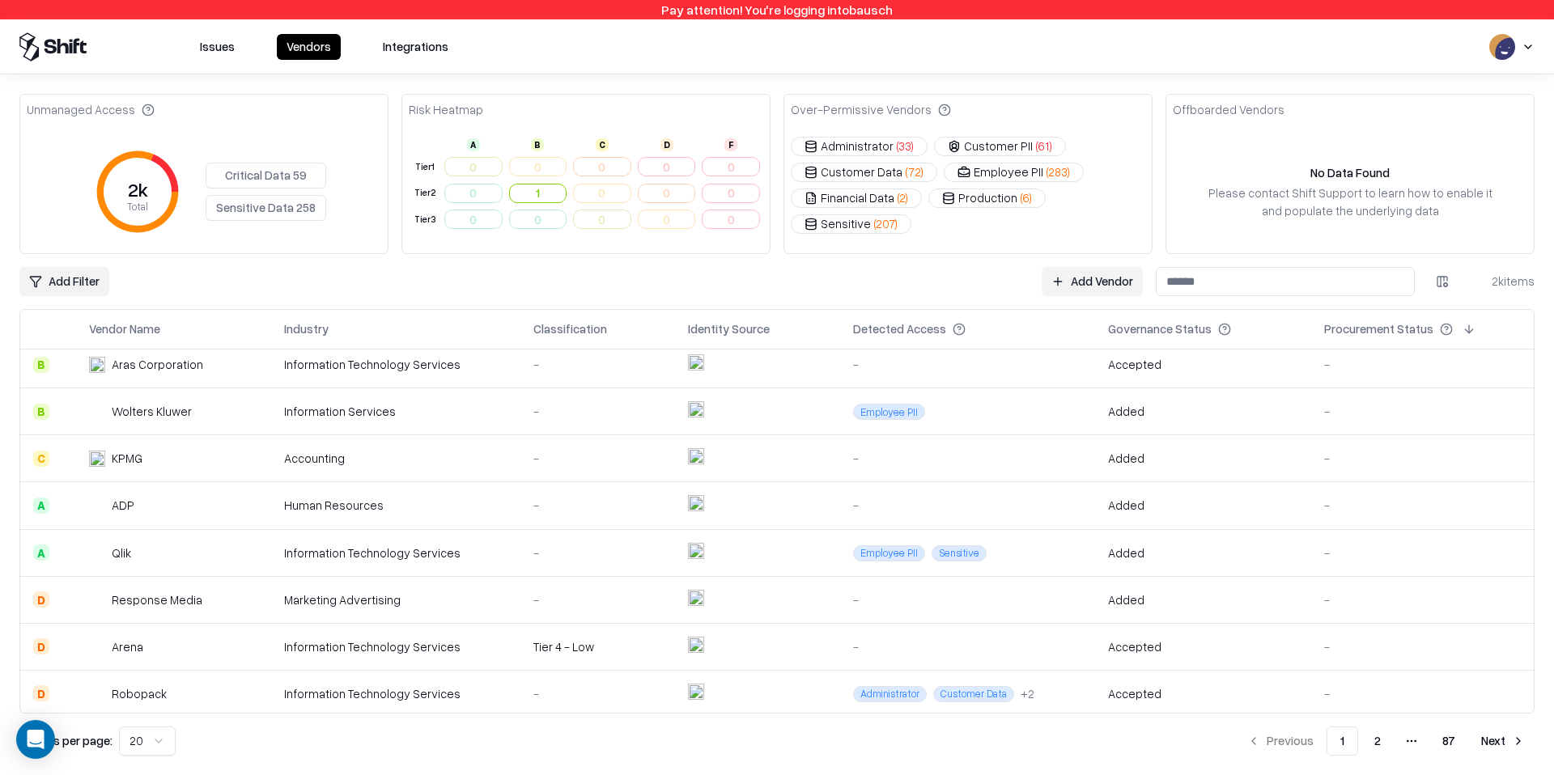
scroll to position [576, 0]
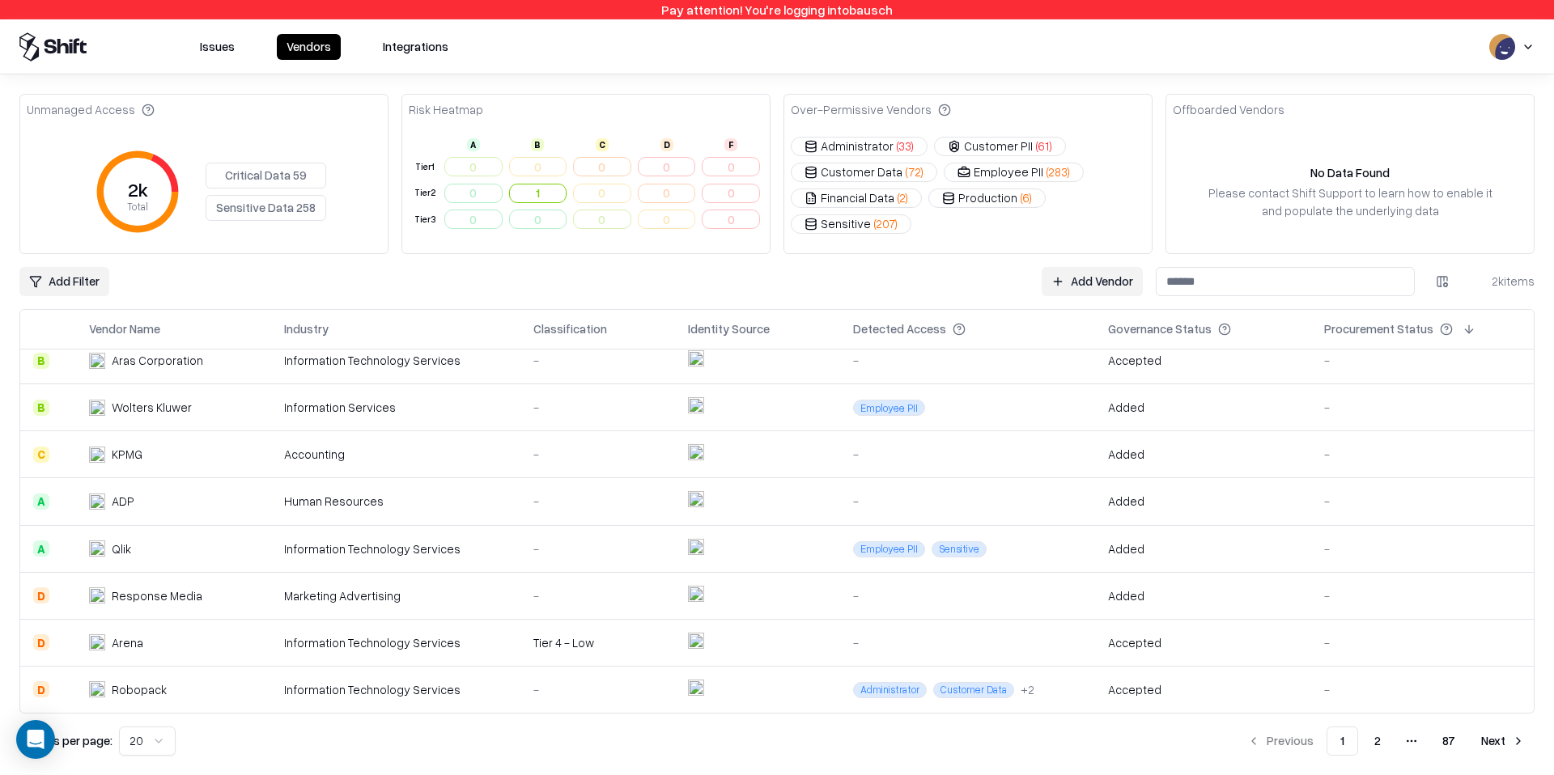
click at [1523, 740] on button "Next" at bounding box center [1502, 741] width 63 height 29
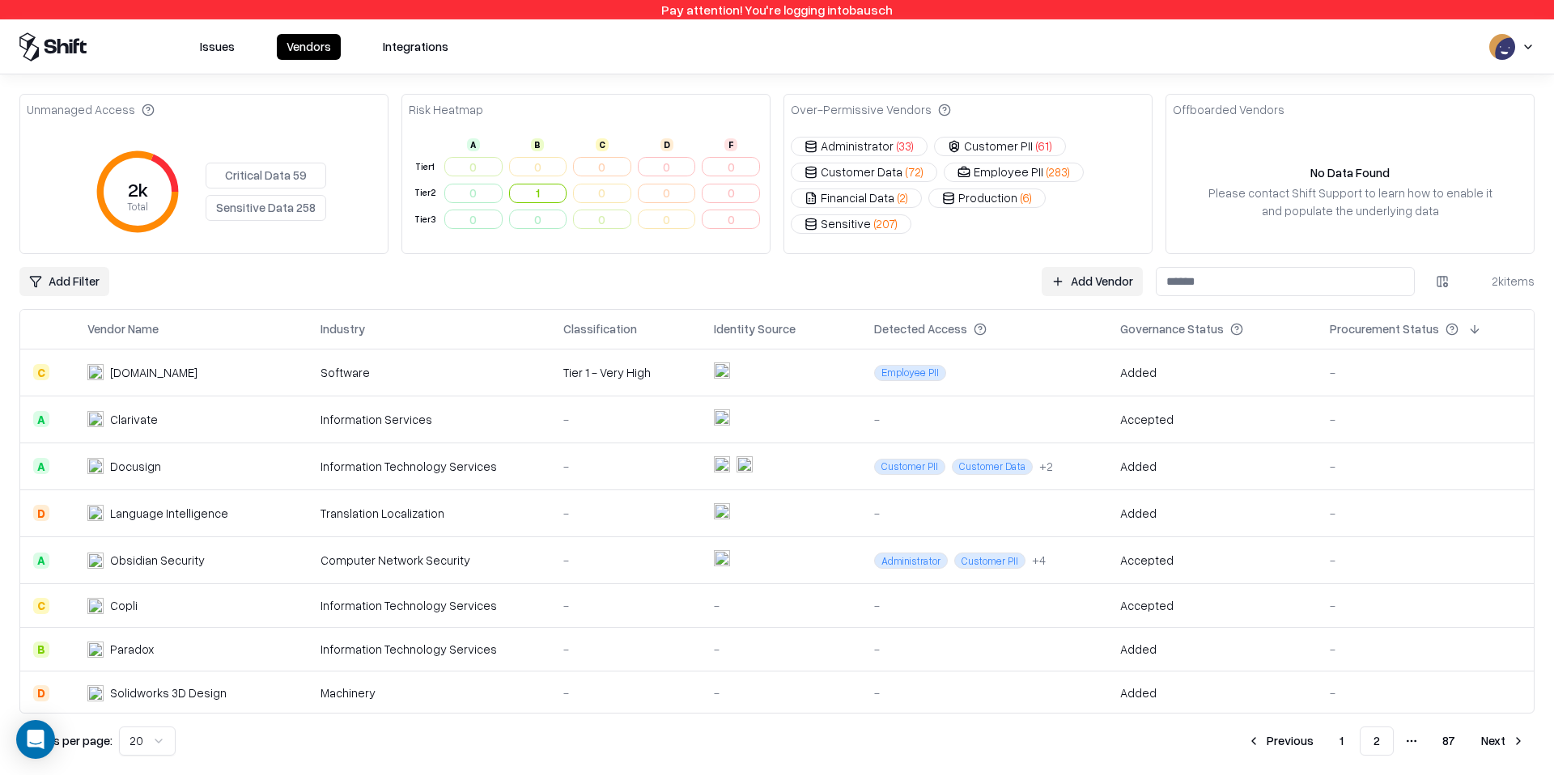
click at [1406, 320] on div "Procurement Status" at bounding box center [1425, 329] width 191 height 19
click at [1418, 334] on div "Procurement Status" at bounding box center [1384, 328] width 109 height 17
click at [1480, 316] on th "Procurement Status" at bounding box center [1425, 329] width 217 height 39
click at [1474, 331] on button at bounding box center [1474, 329] width 19 height 19
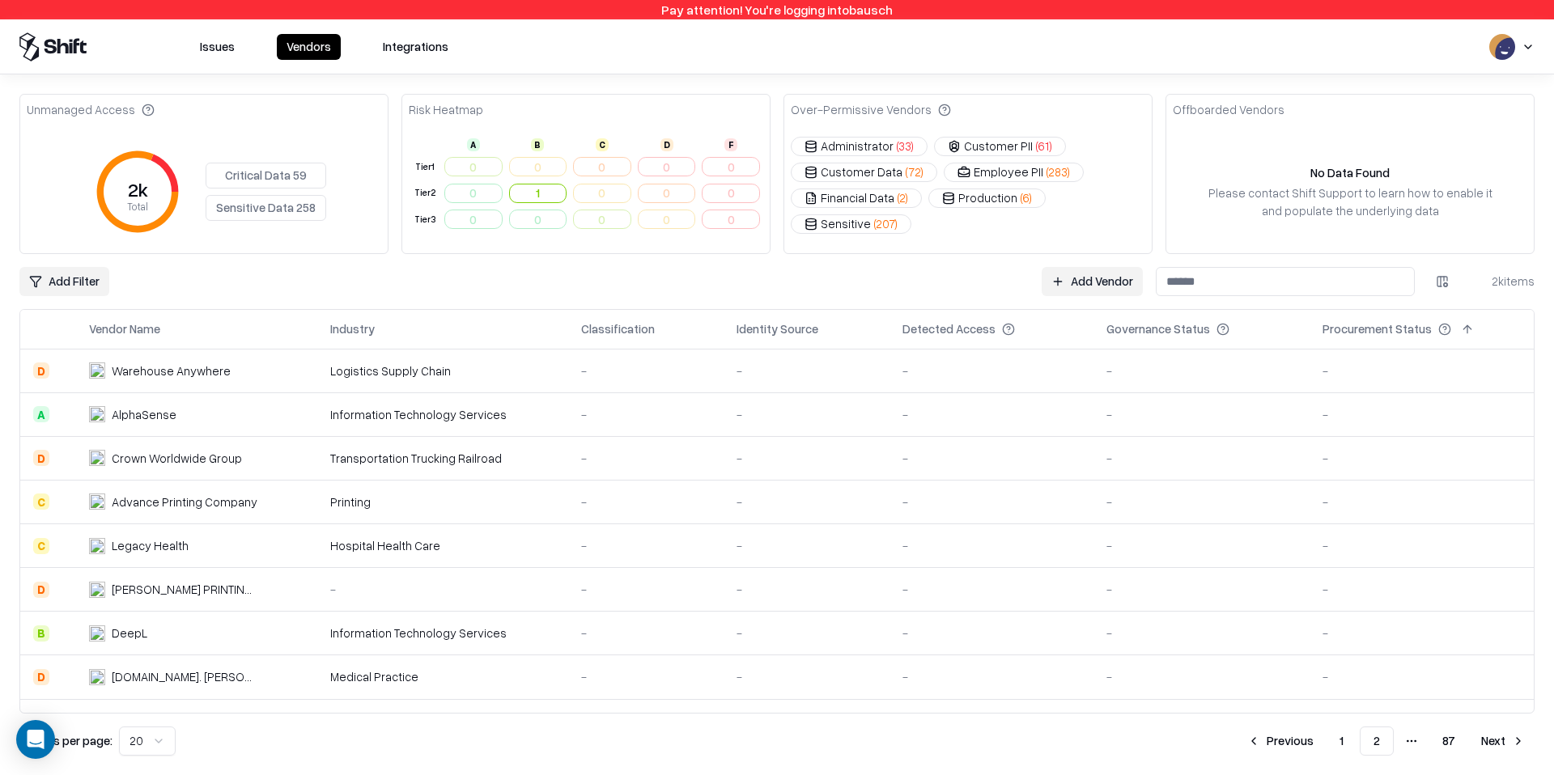
click at [1336, 752] on button "1" at bounding box center [1341, 741] width 30 height 29
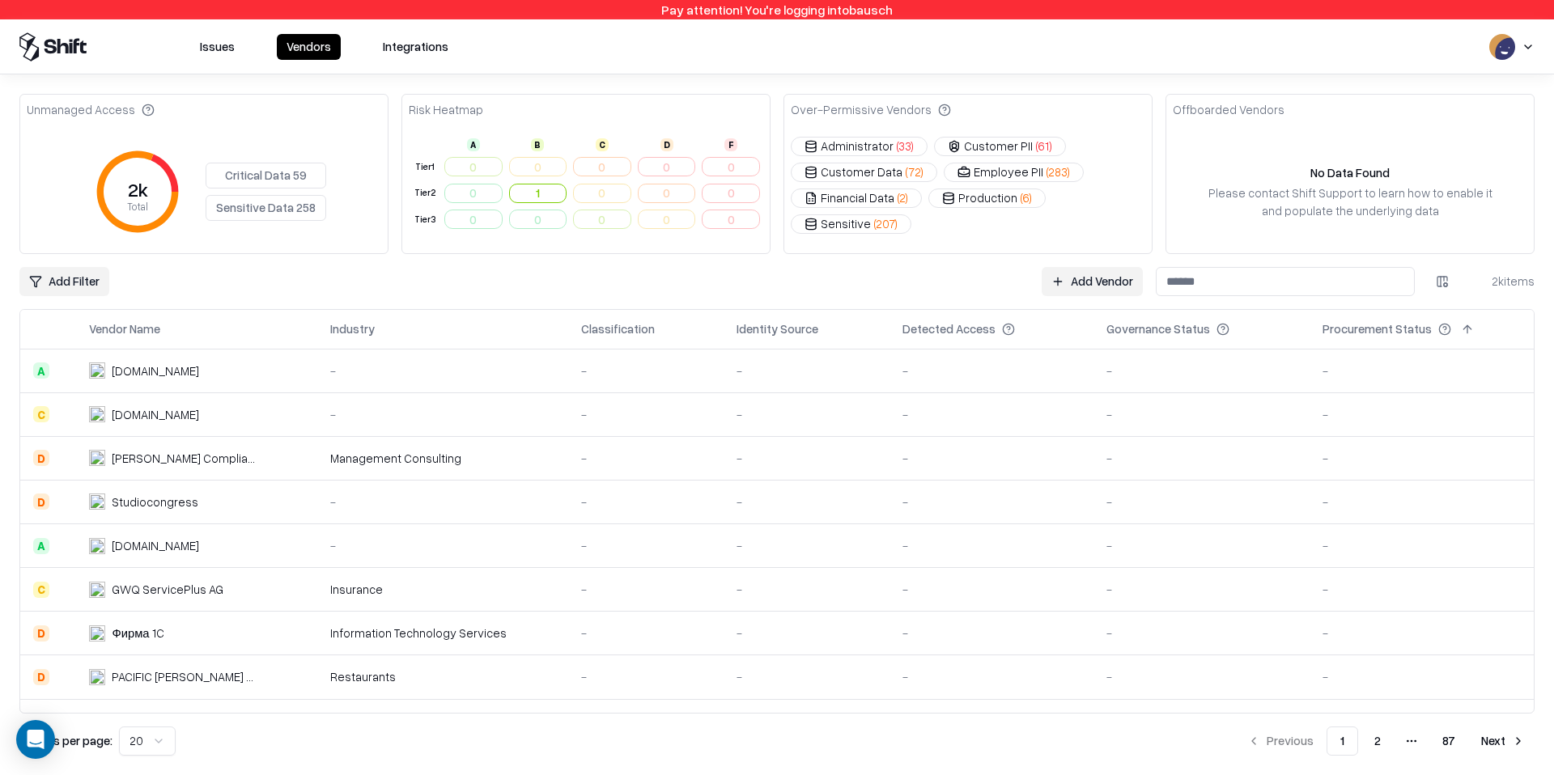
click at [1464, 325] on button at bounding box center [1466, 329] width 19 height 19
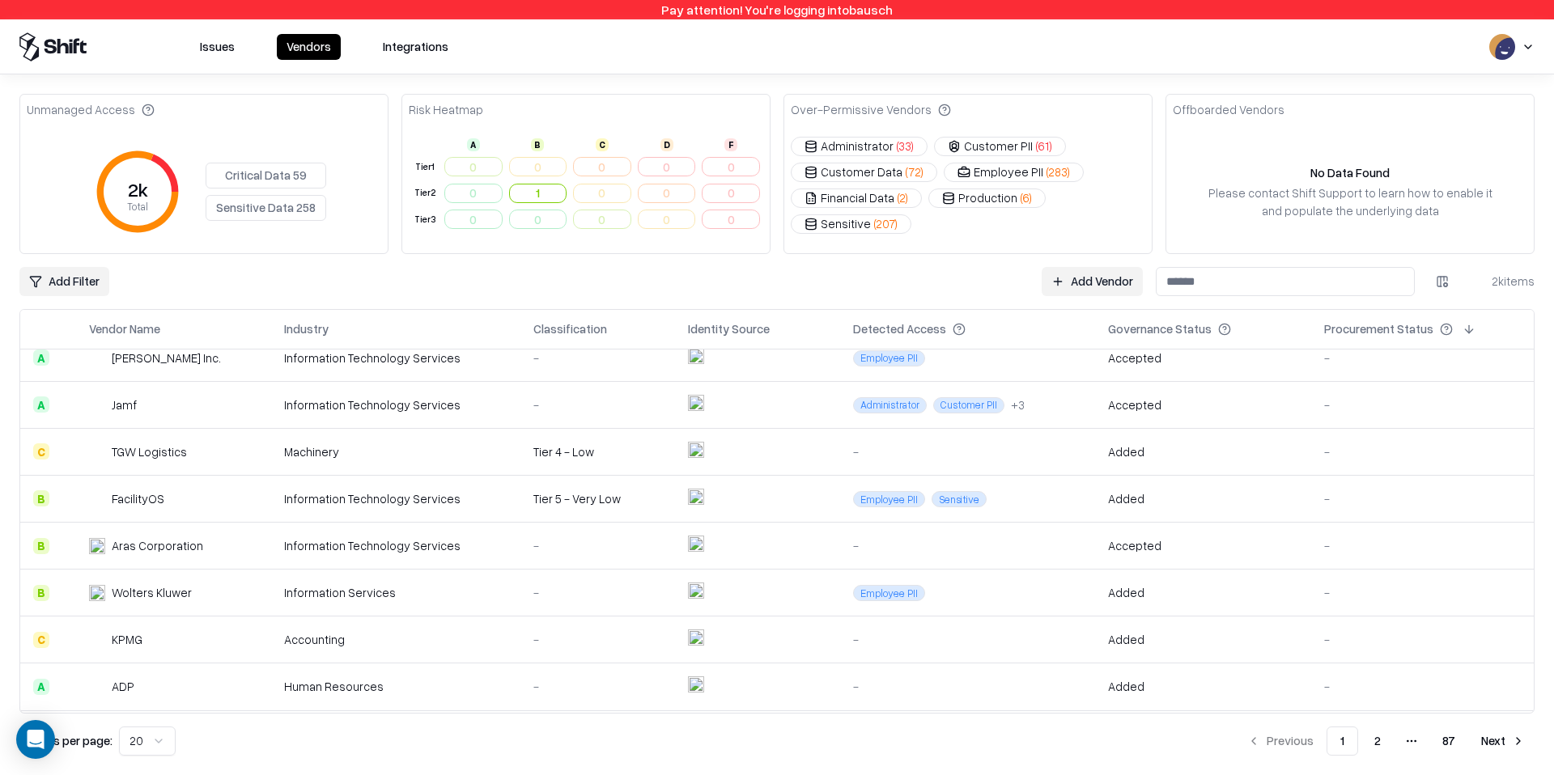
scroll to position [576, 0]
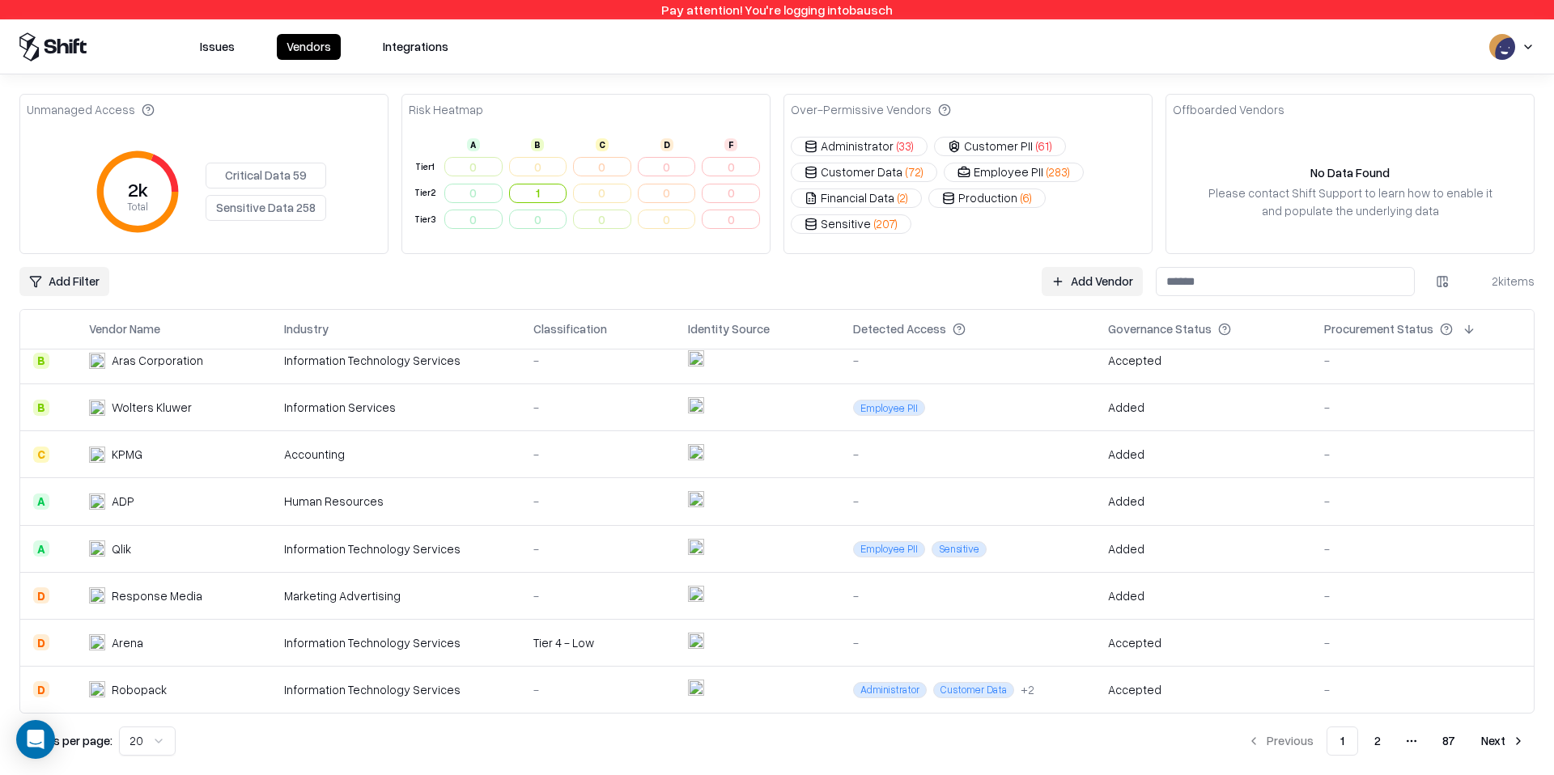
click at [1448, 735] on button "87" at bounding box center [1448, 741] width 39 height 29
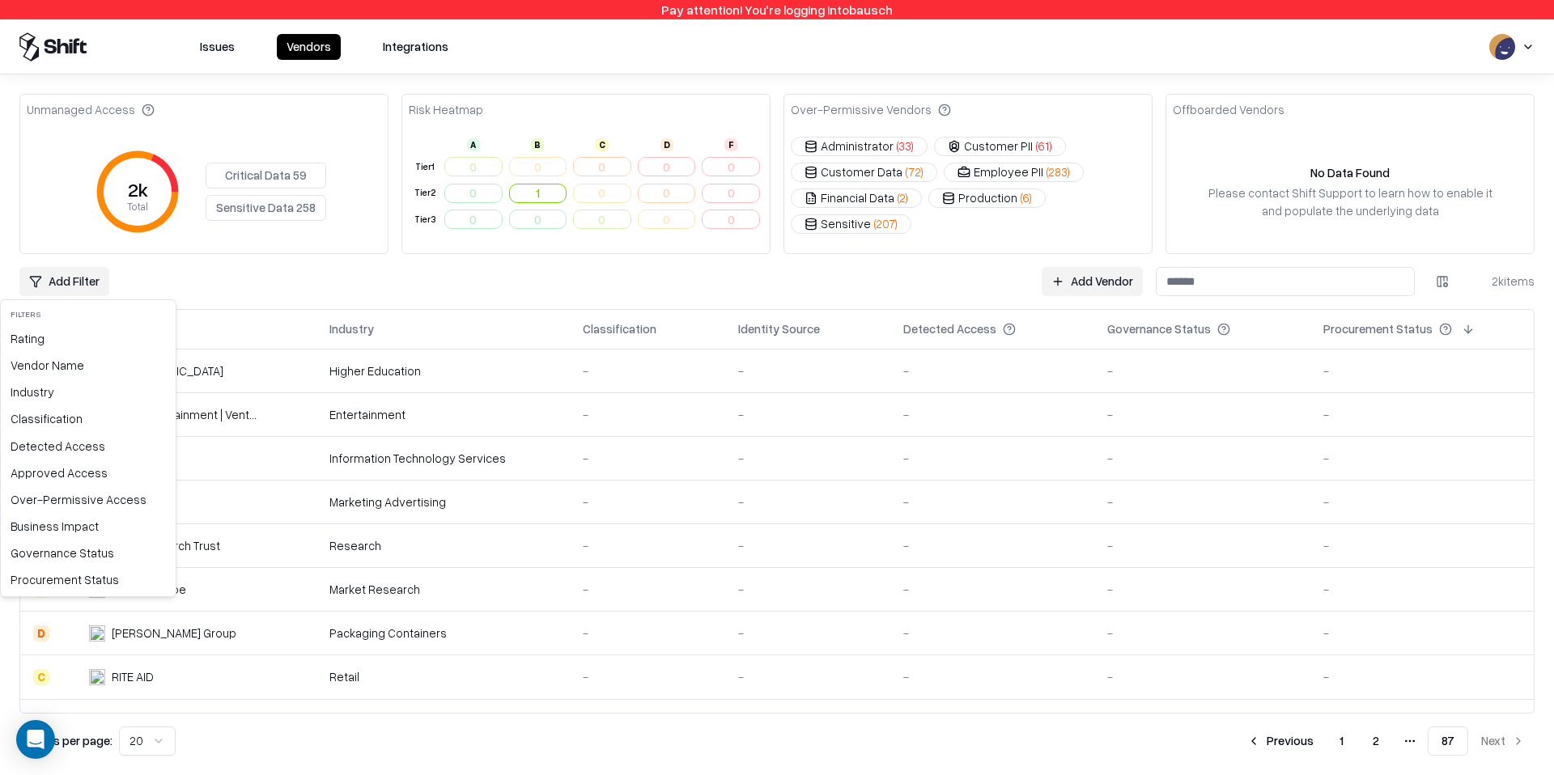
click at [76, 282] on html "Pay attention! You're logging into bausch Issues Vendors Integrations Unmanaged…" at bounding box center [777, 387] width 1554 height 775
click at [71, 579] on div "Procurement Status" at bounding box center [88, 579] width 168 height 27
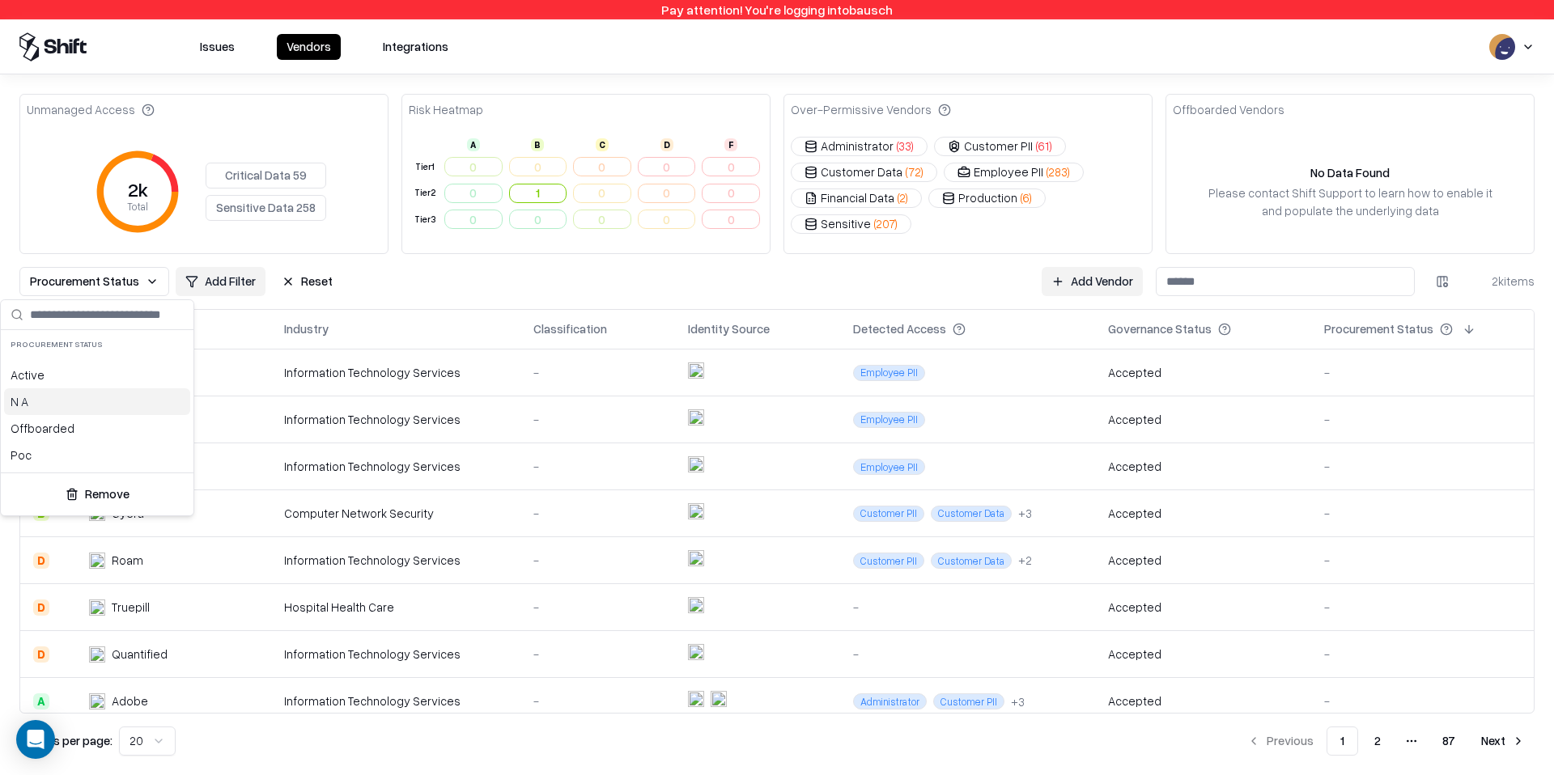
click at [84, 401] on div "N A" at bounding box center [97, 401] width 186 height 27
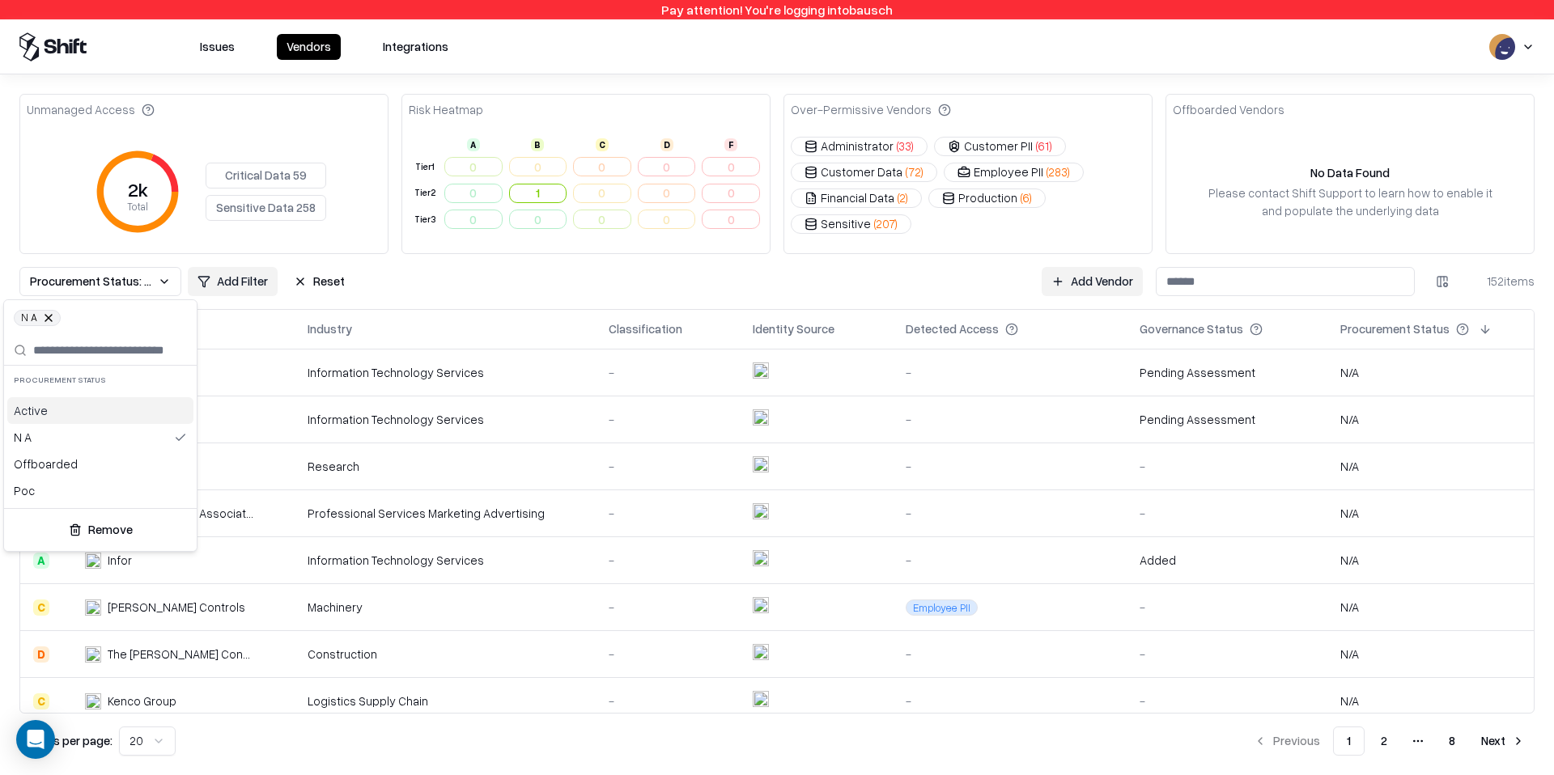
click at [135, 444] on div "N A" at bounding box center [100, 437] width 186 height 27
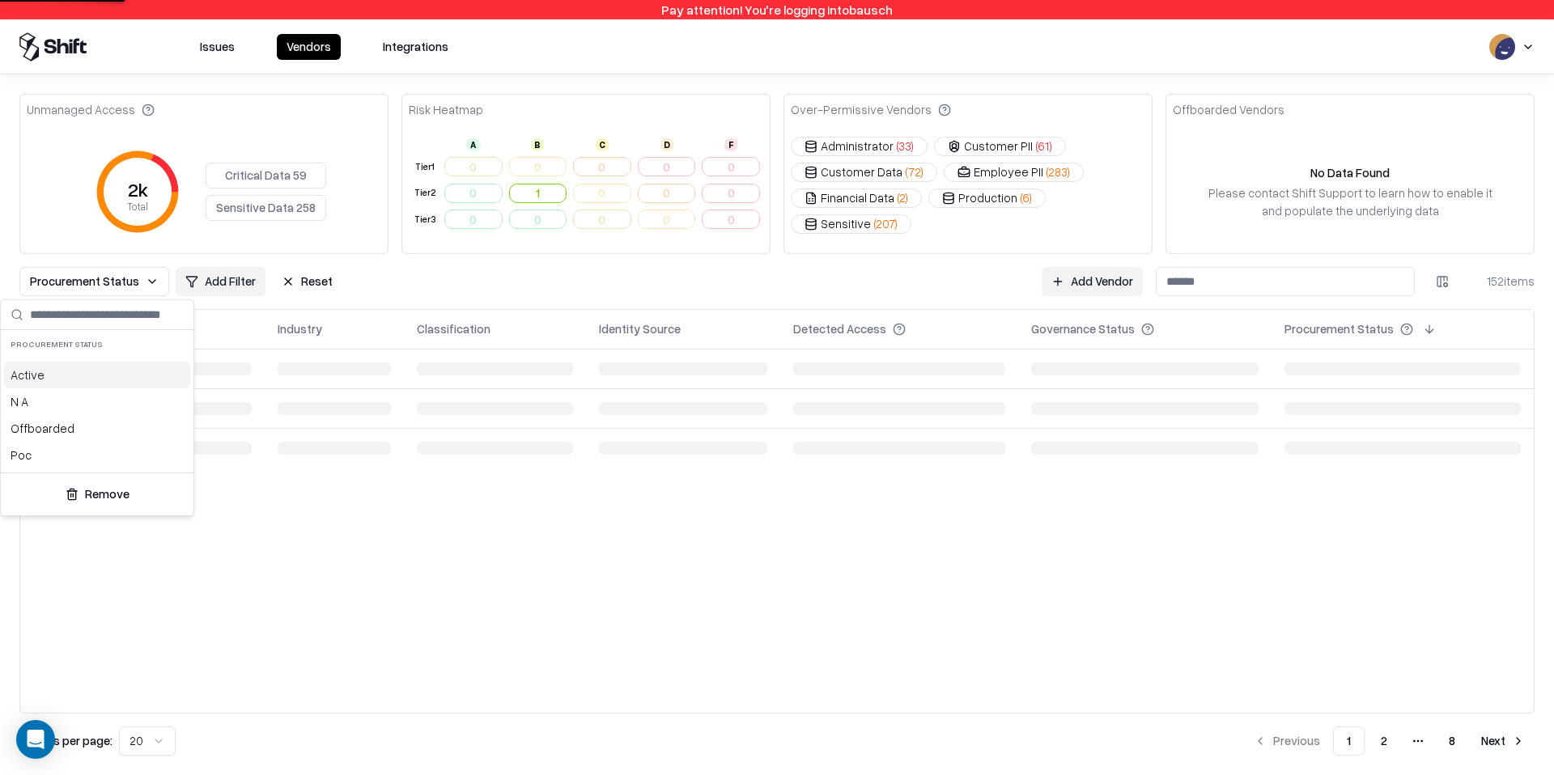
click at [102, 382] on div "Active" at bounding box center [97, 375] width 186 height 27
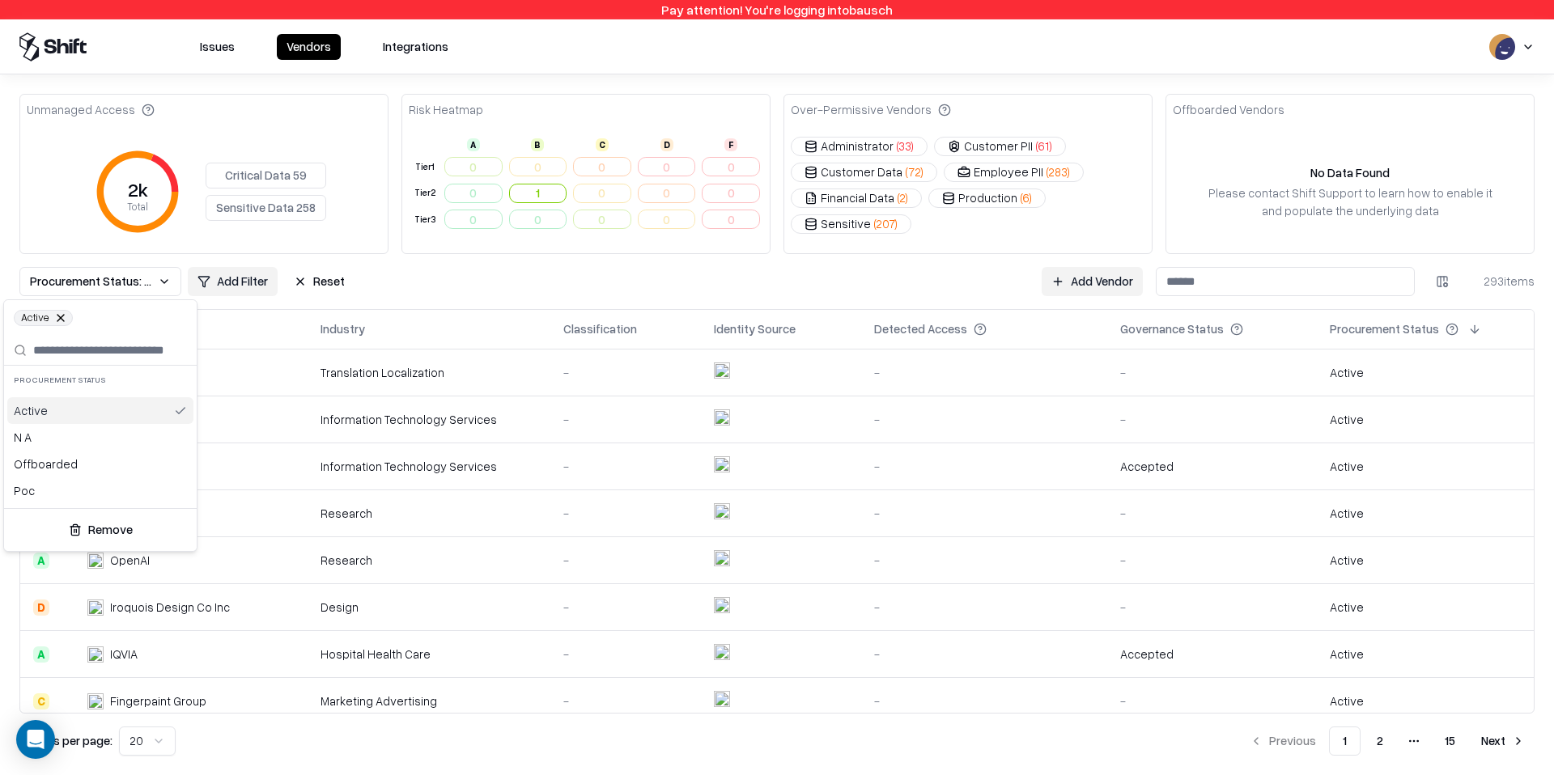
click at [103, 409] on div "Active" at bounding box center [100, 410] width 186 height 27
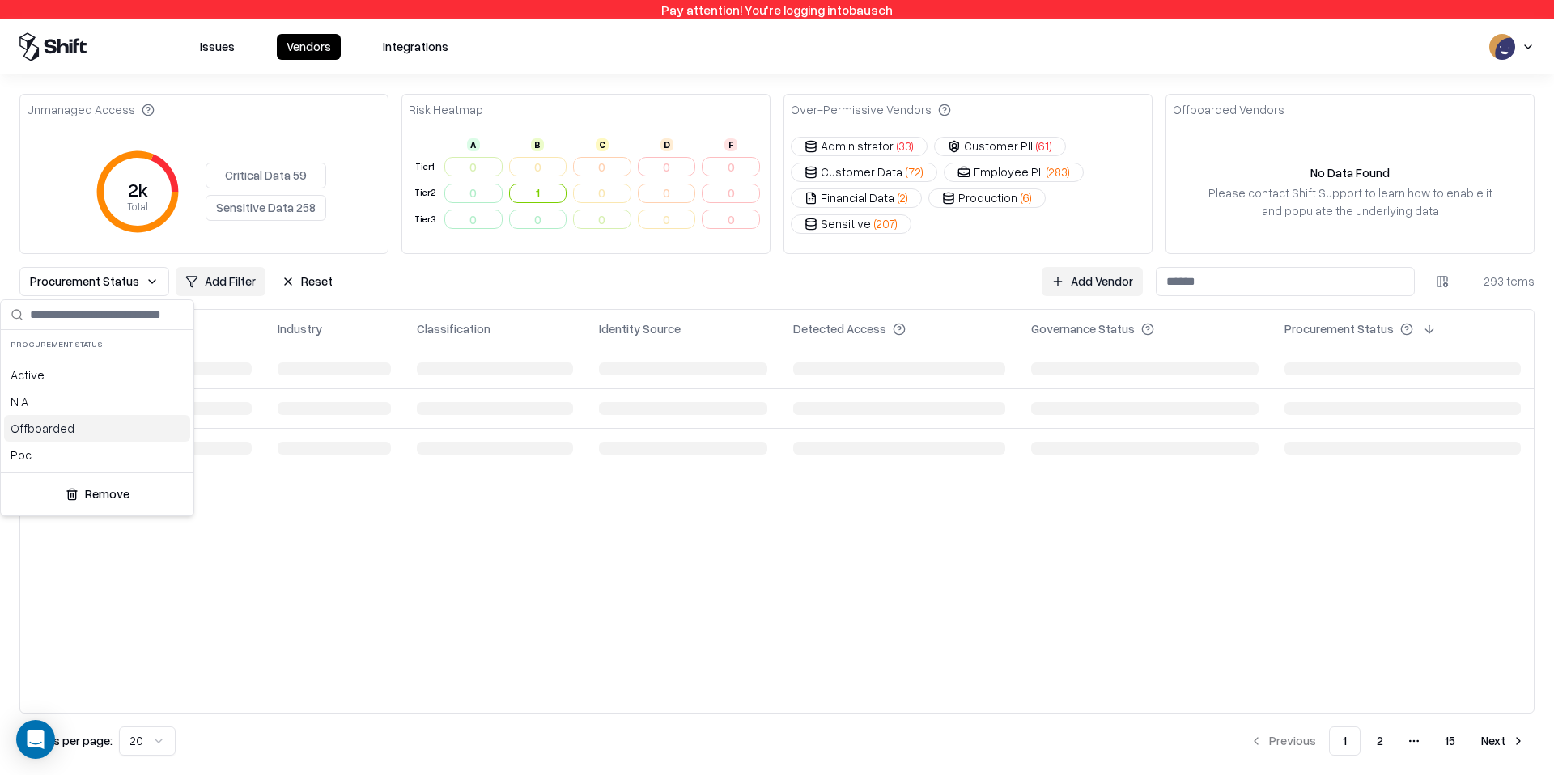
click at [101, 435] on div "Offboarded" at bounding box center [97, 428] width 186 height 27
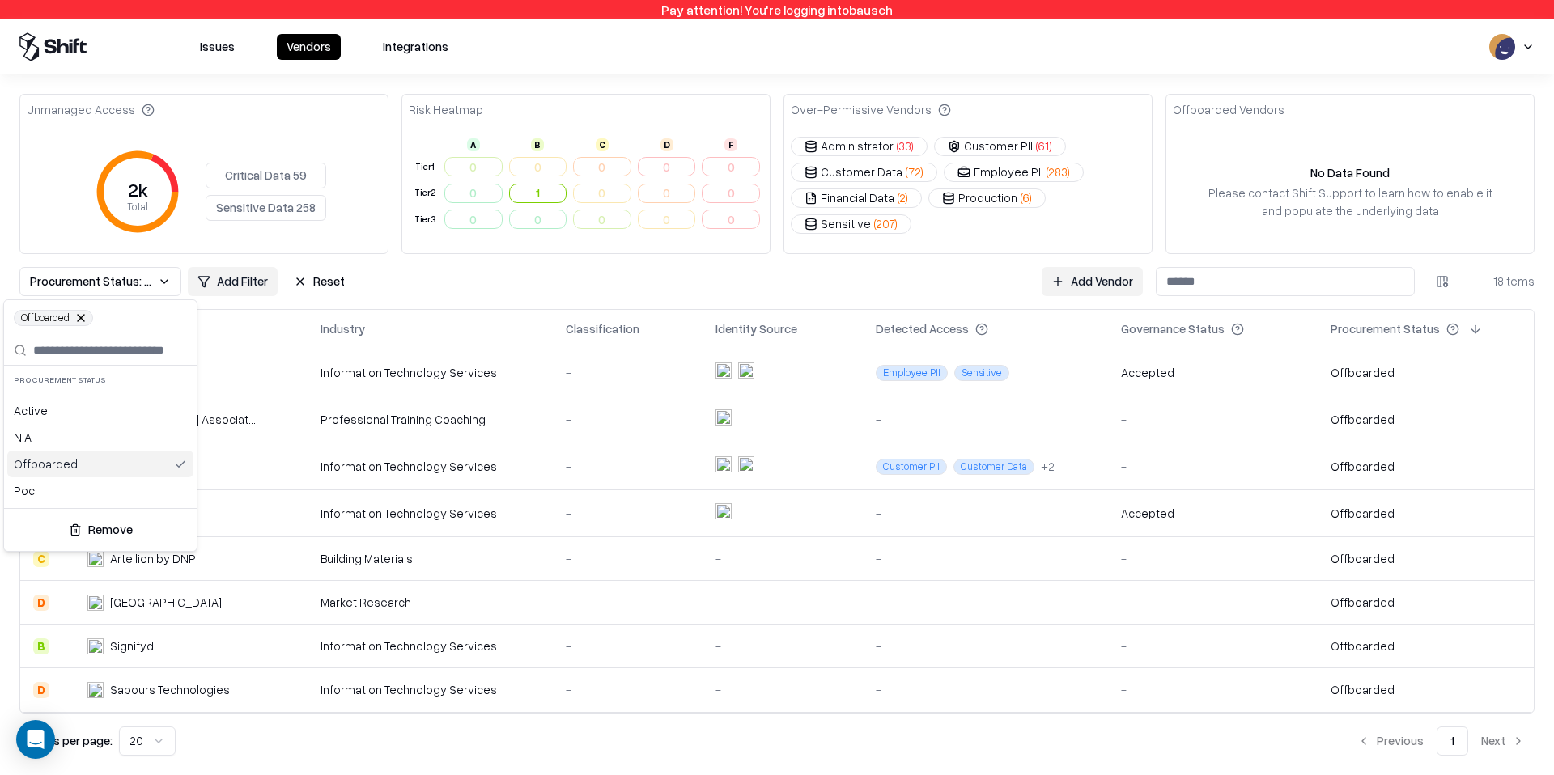
click at [95, 469] on div "Offboarded" at bounding box center [100, 464] width 186 height 27
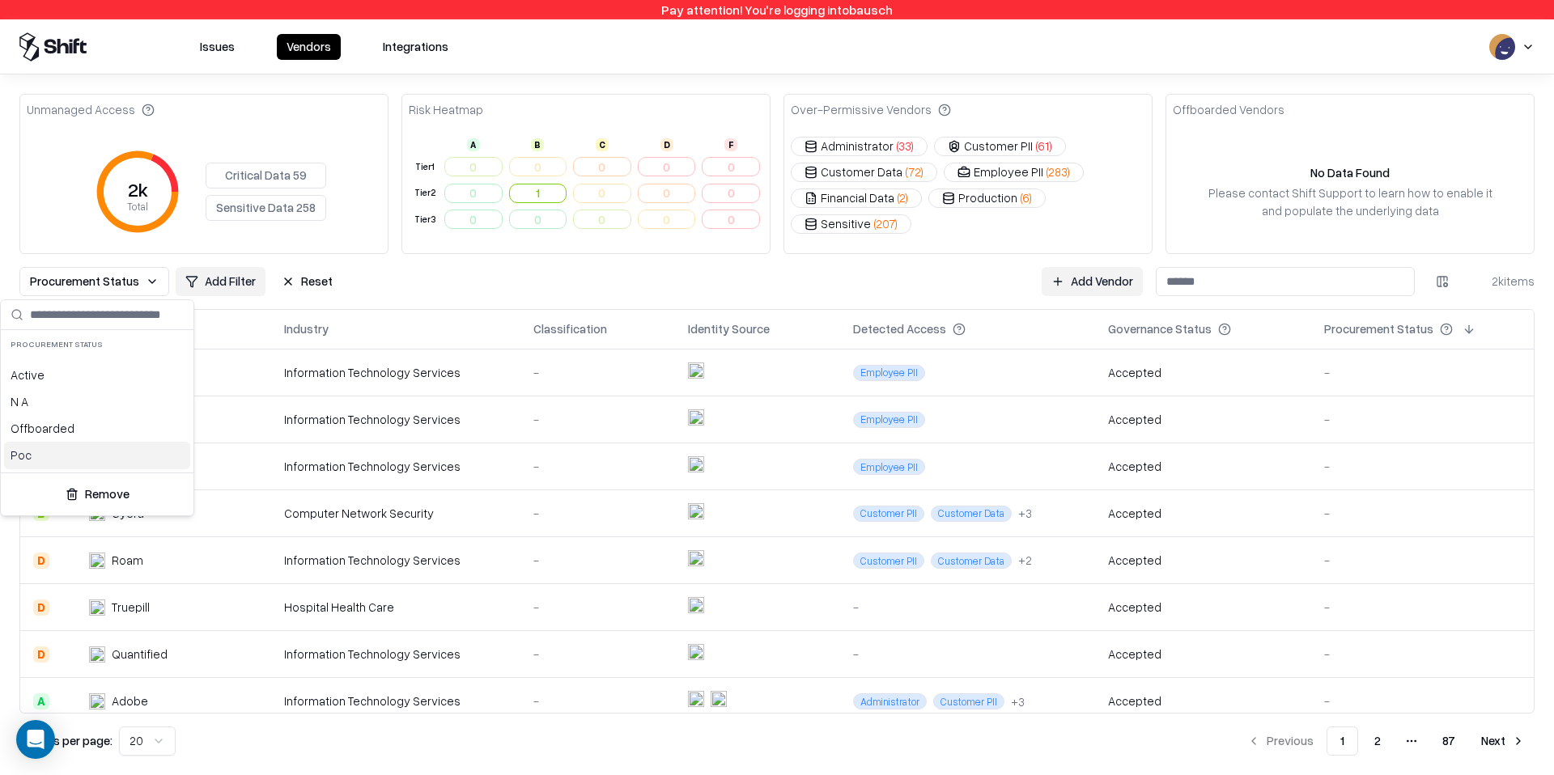
click at [95, 462] on div "Poc" at bounding box center [97, 455] width 186 height 27
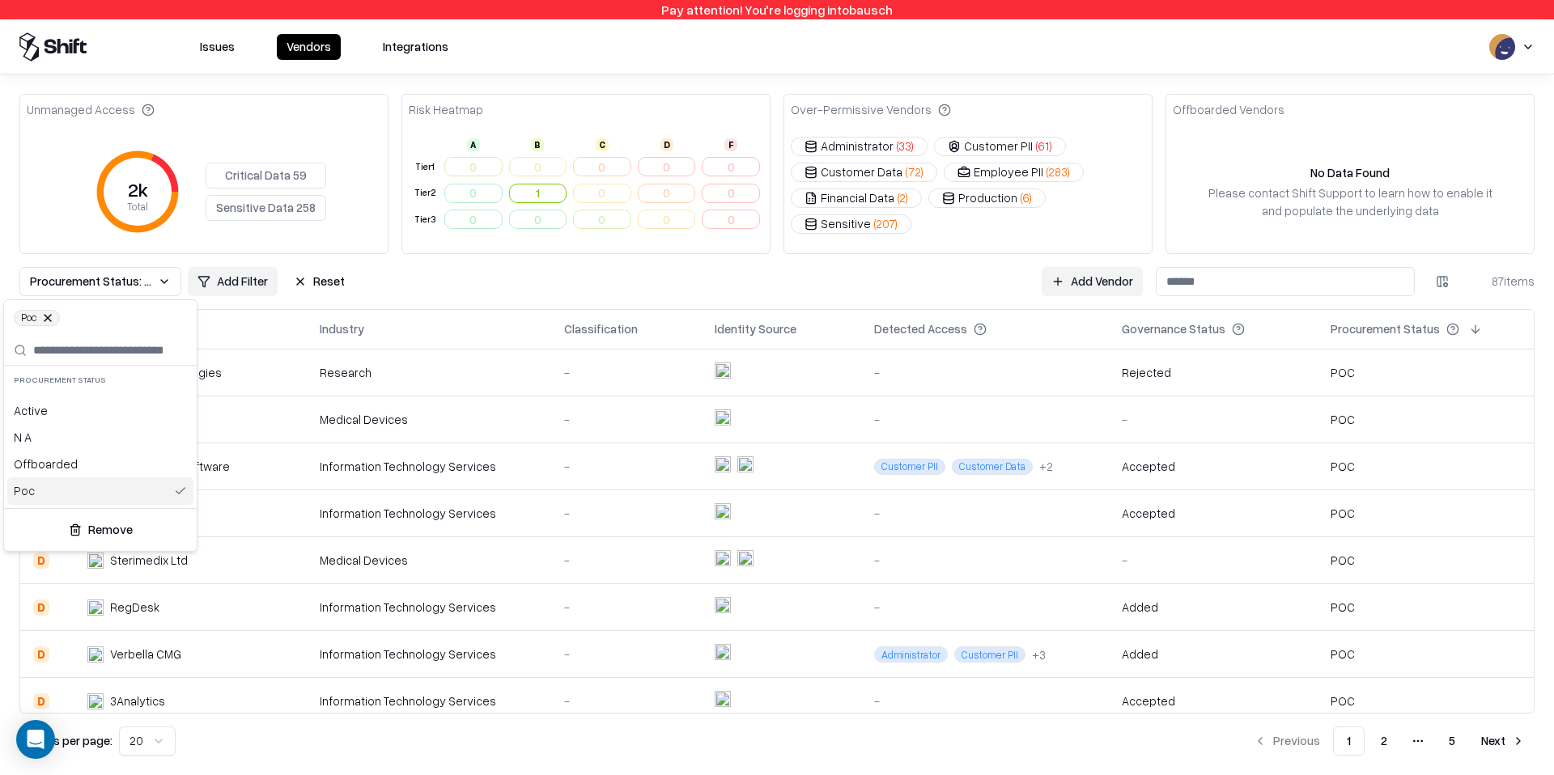
click at [91, 487] on div "Poc" at bounding box center [100, 490] width 186 height 27
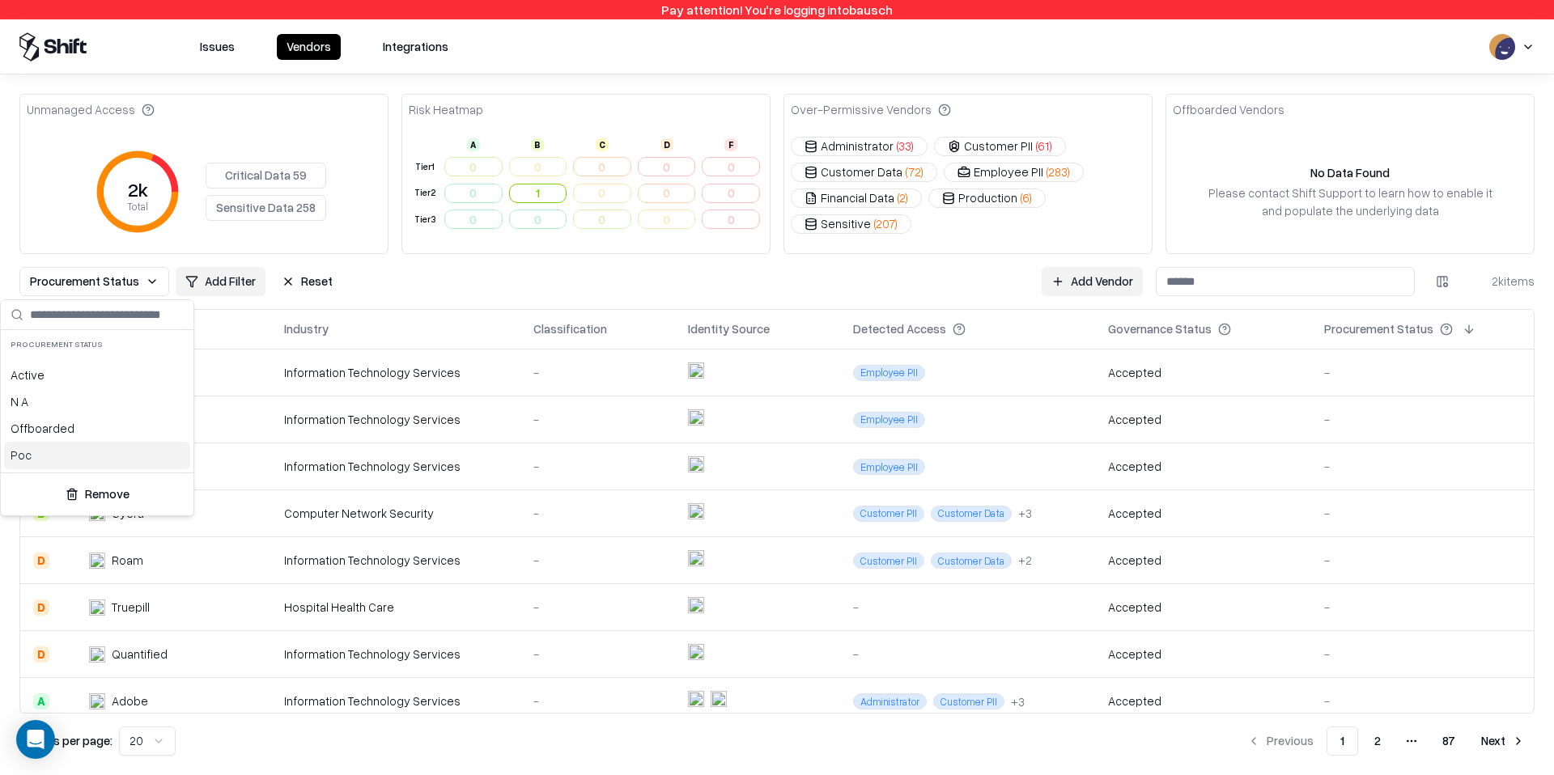
click at [99, 457] on div "Poc" at bounding box center [97, 455] width 186 height 27
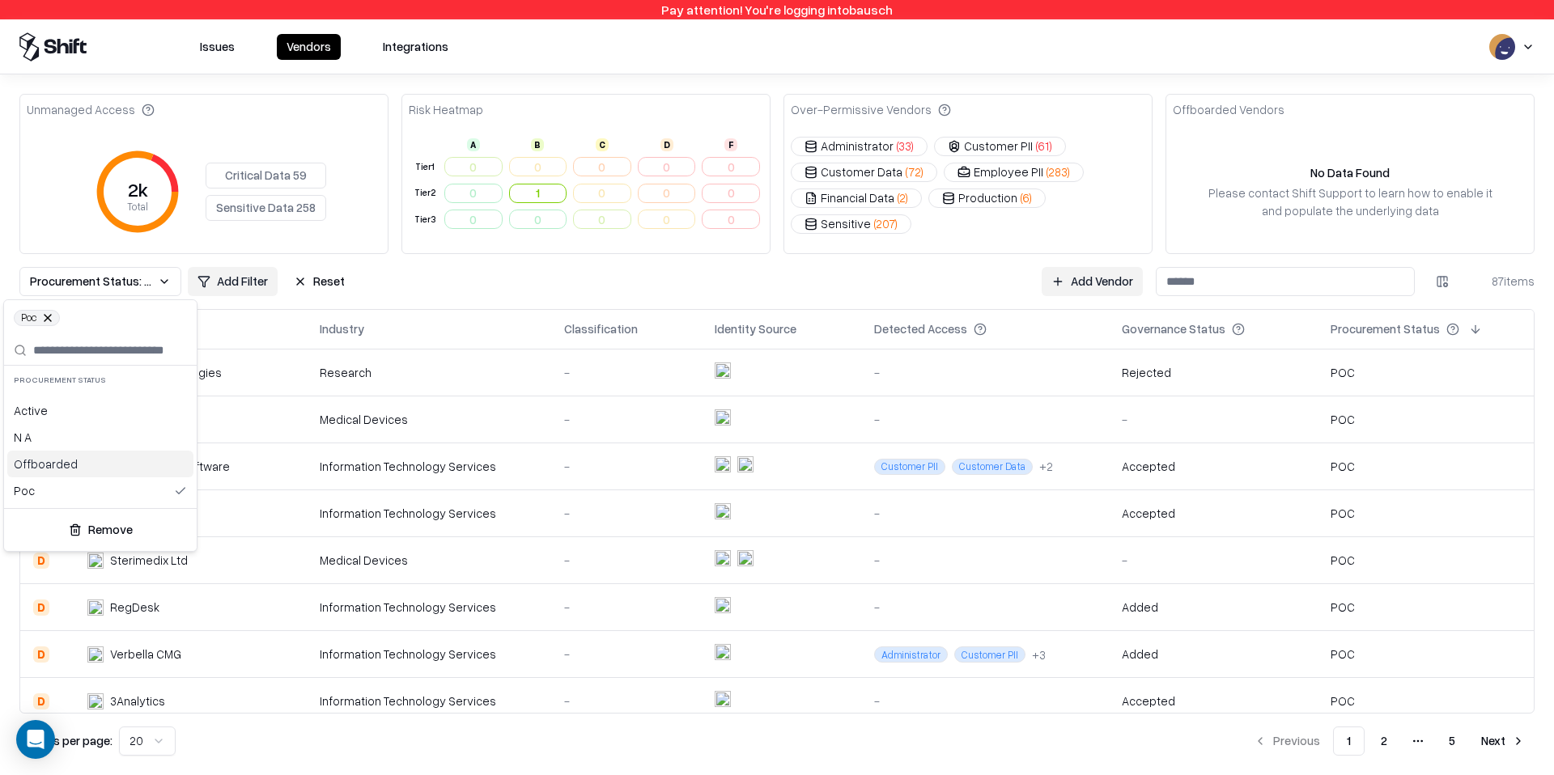
click at [97, 464] on div "Offboarded" at bounding box center [100, 464] width 186 height 27
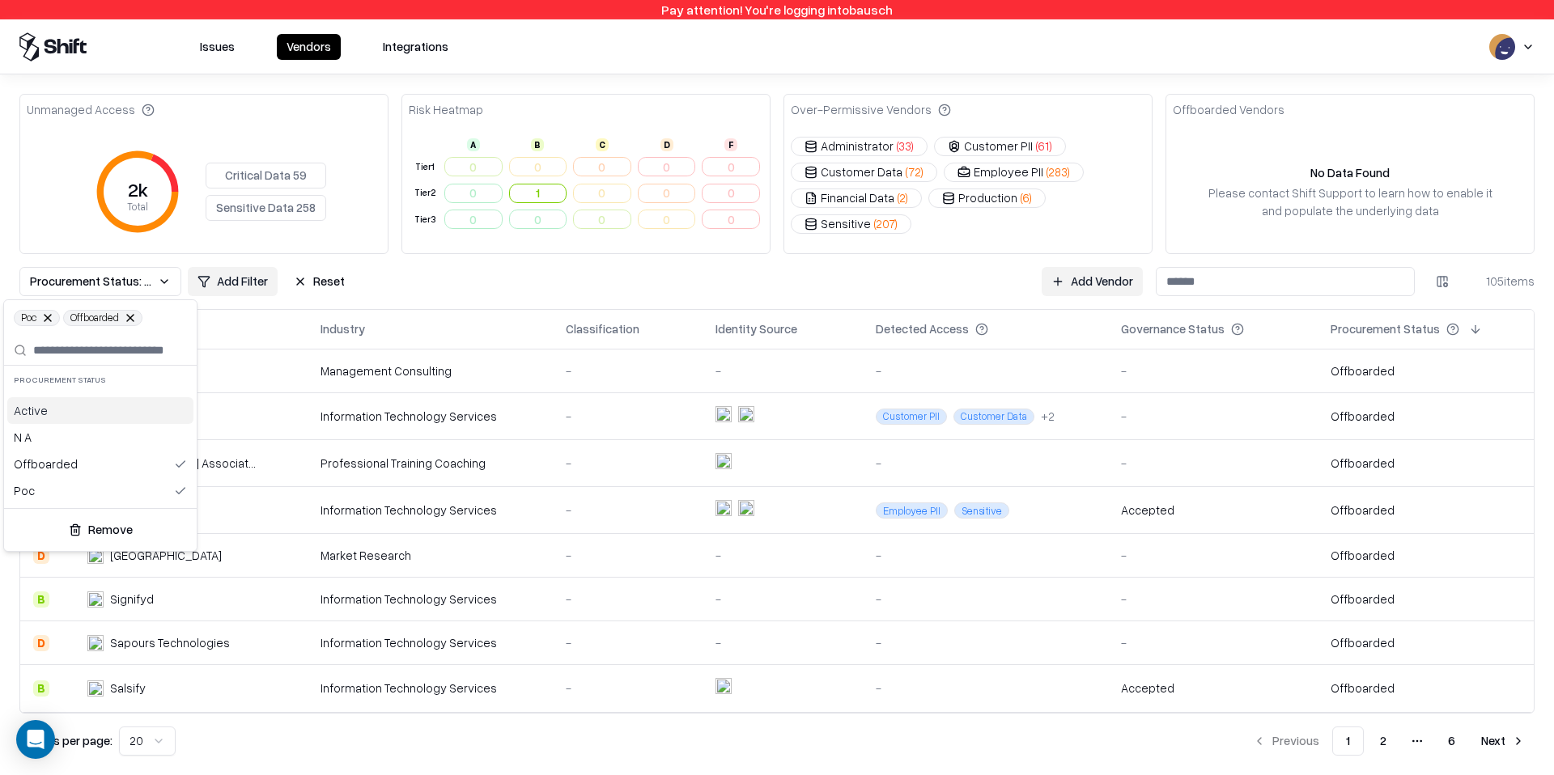
click at [99, 418] on div "Active" at bounding box center [100, 410] width 186 height 27
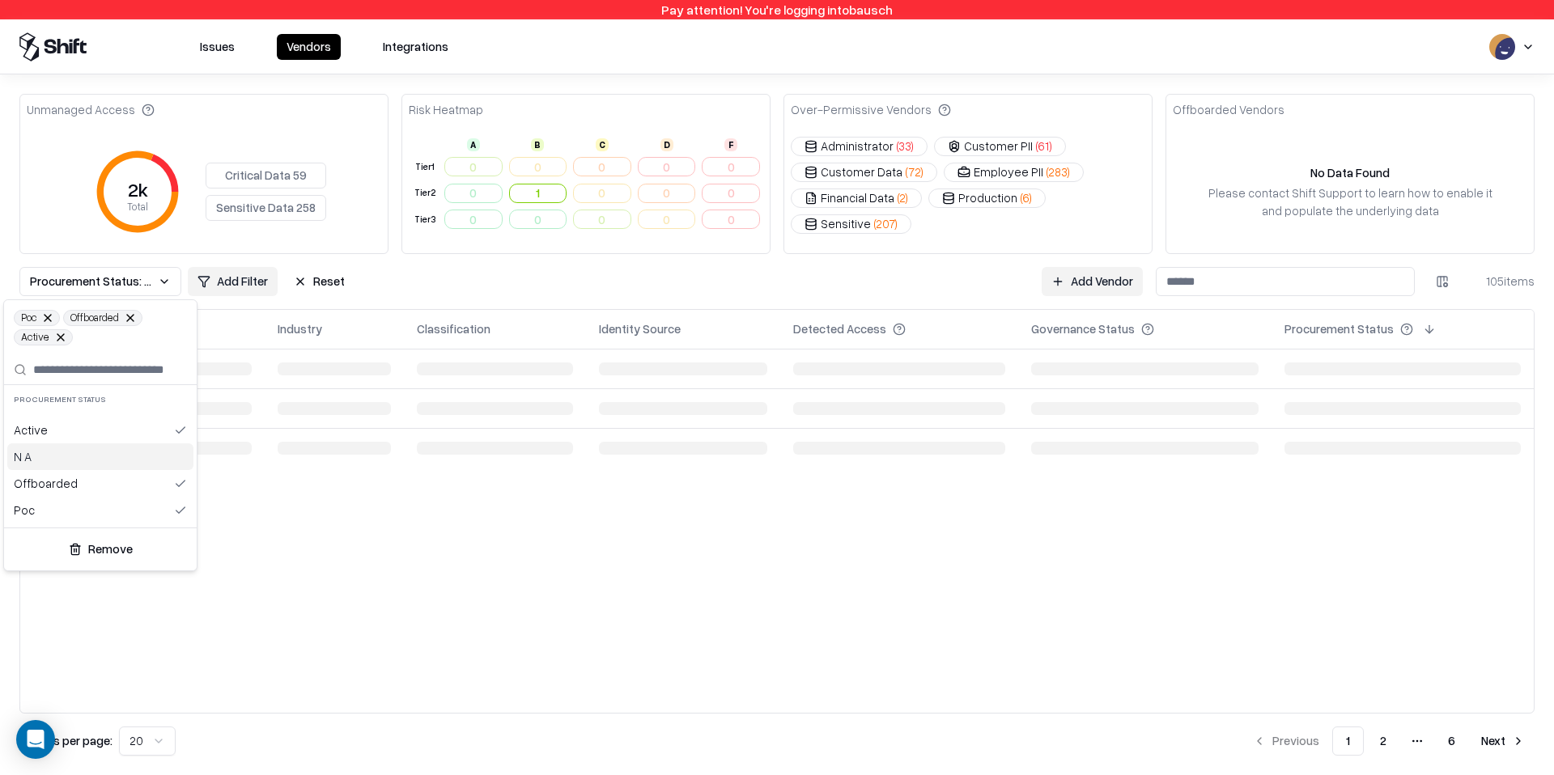
click at [99, 456] on div "N A" at bounding box center [100, 456] width 186 height 27
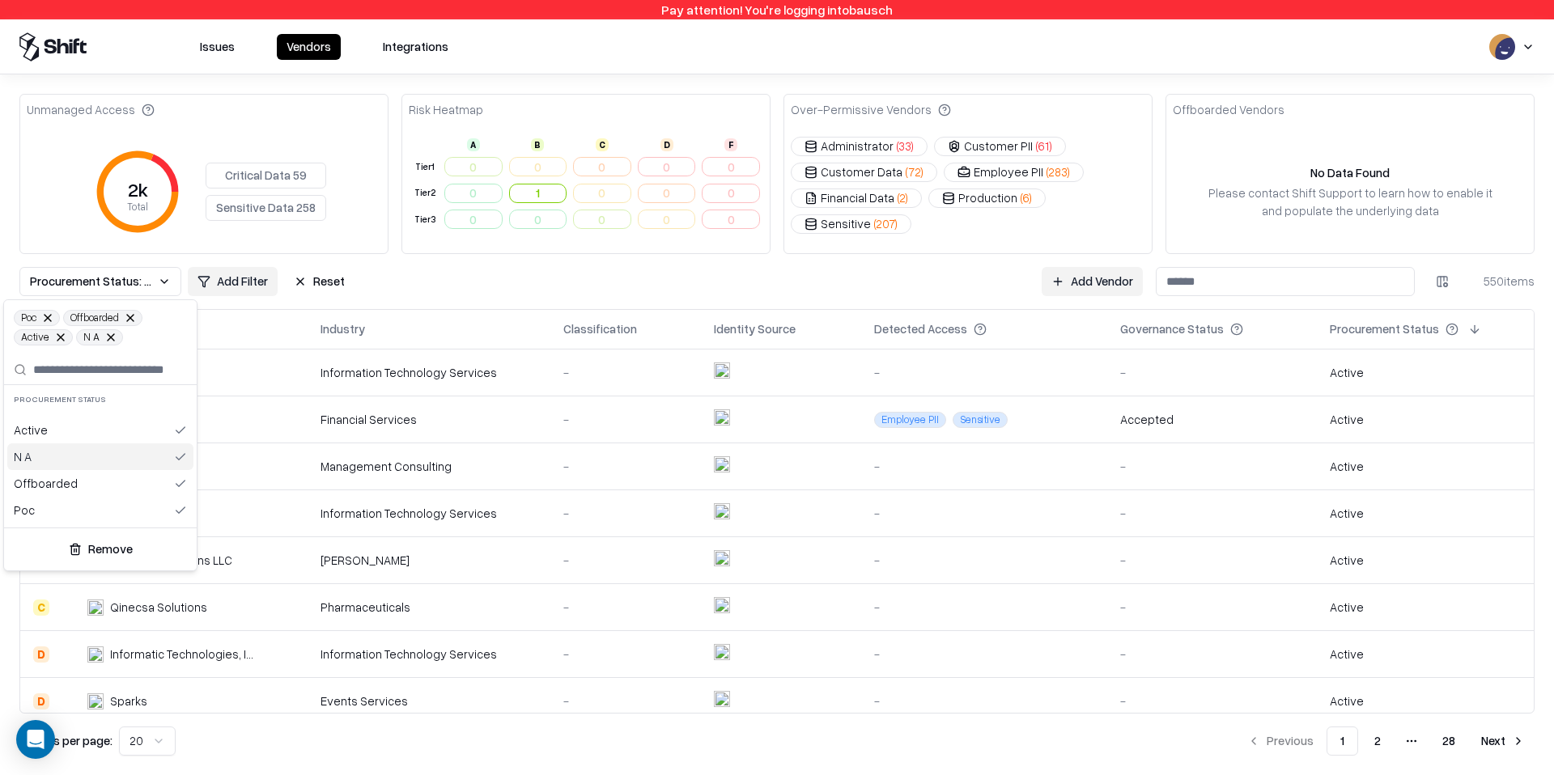
click at [99, 453] on div "N A" at bounding box center [100, 456] width 186 height 27
click at [98, 490] on div "Offboarded" at bounding box center [100, 483] width 186 height 27
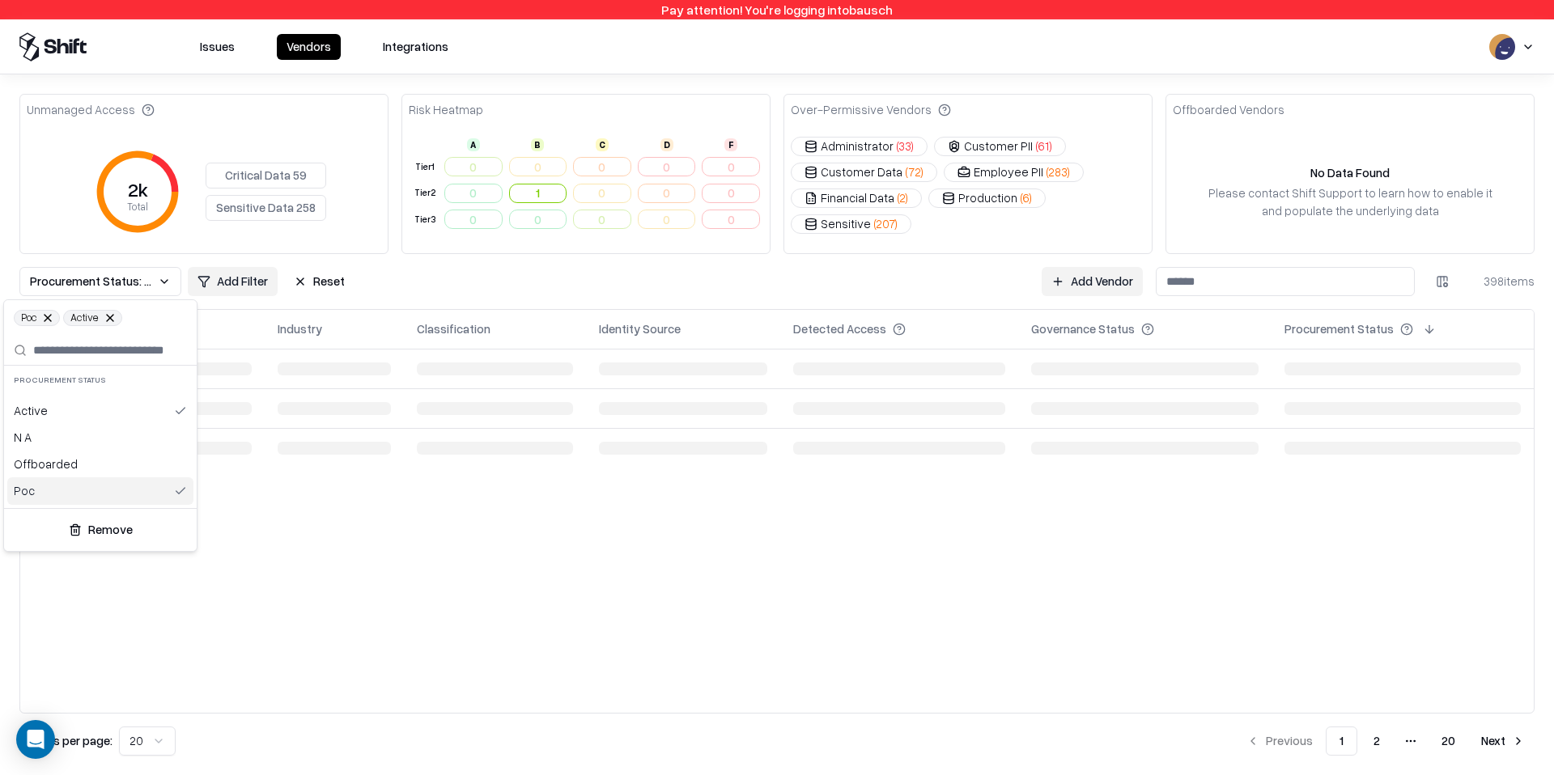
click at [97, 501] on div "Poc" at bounding box center [100, 490] width 186 height 27
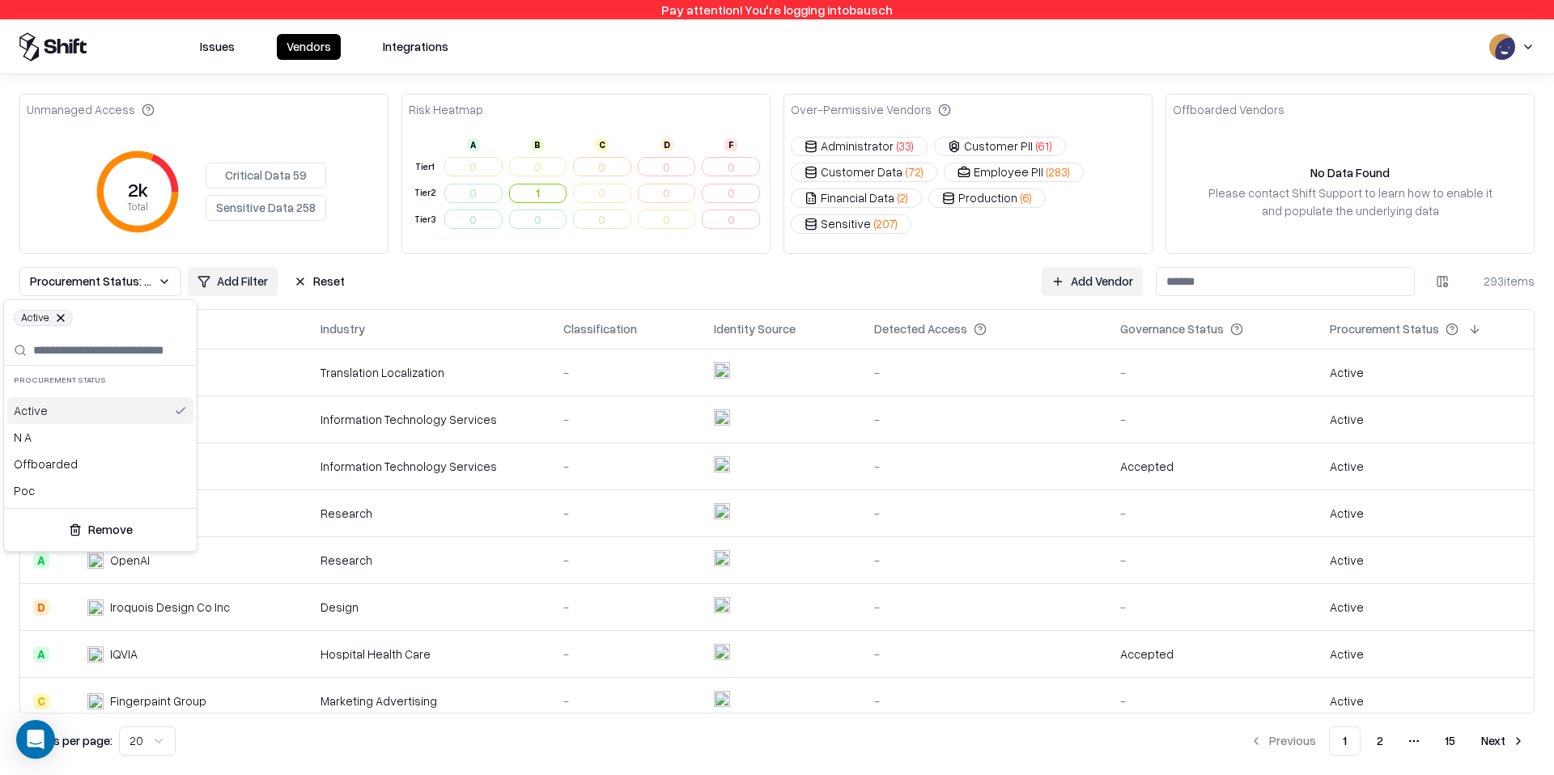
click at [101, 411] on div "Active" at bounding box center [100, 410] width 186 height 27
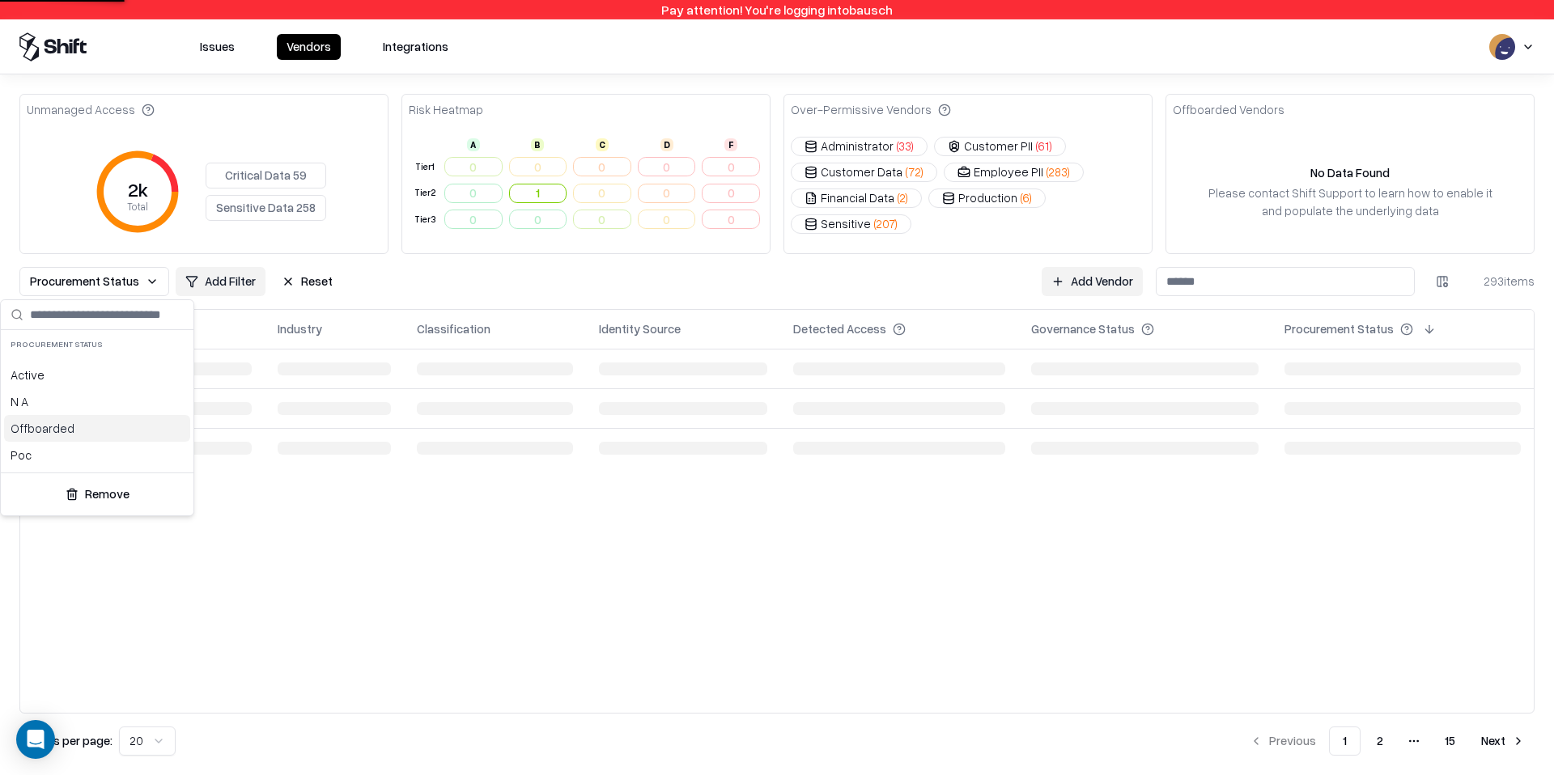
click at [99, 431] on div "Offboarded" at bounding box center [97, 428] width 186 height 27
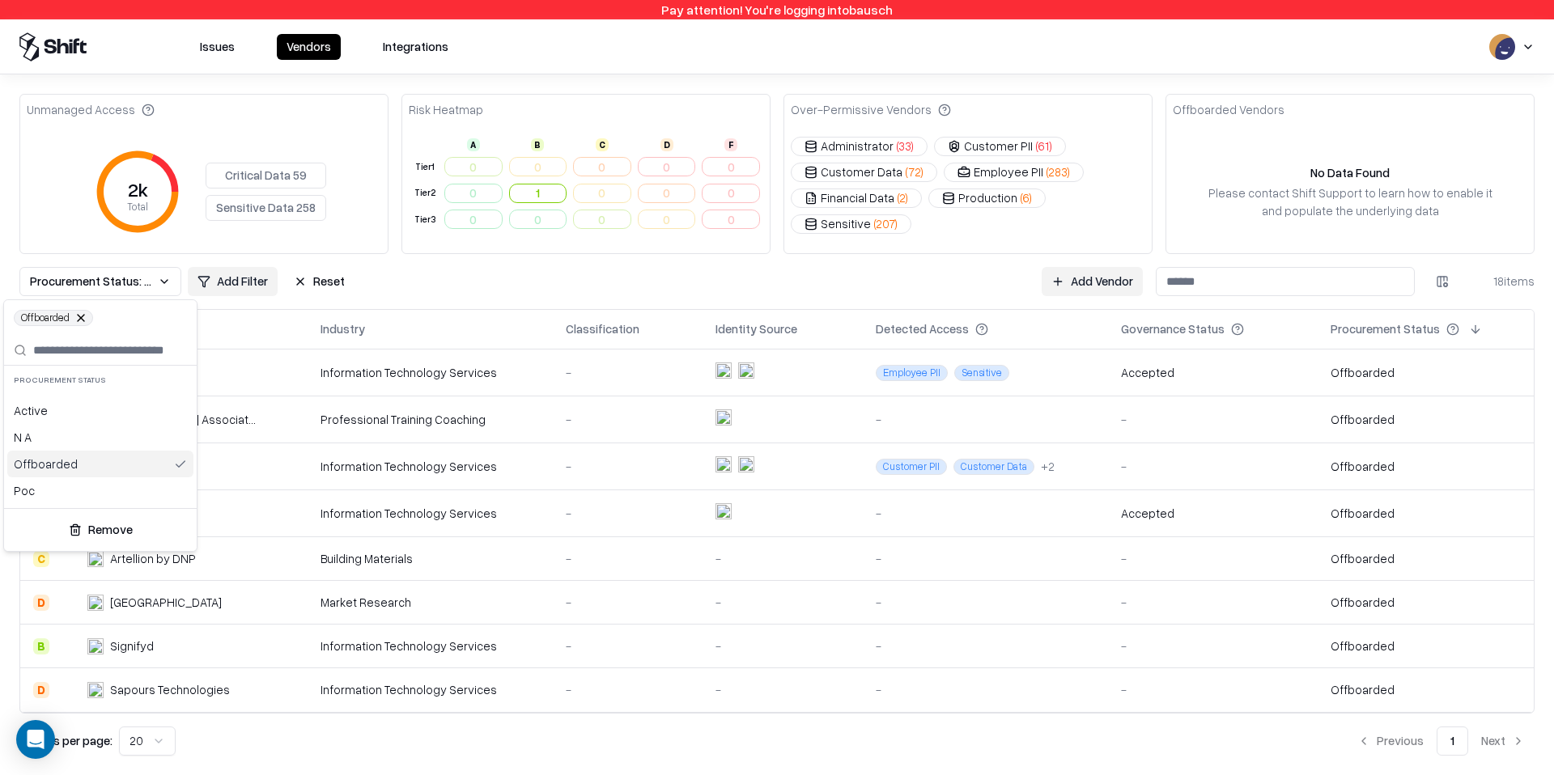
click at [99, 473] on div "Offboarded" at bounding box center [100, 464] width 186 height 27
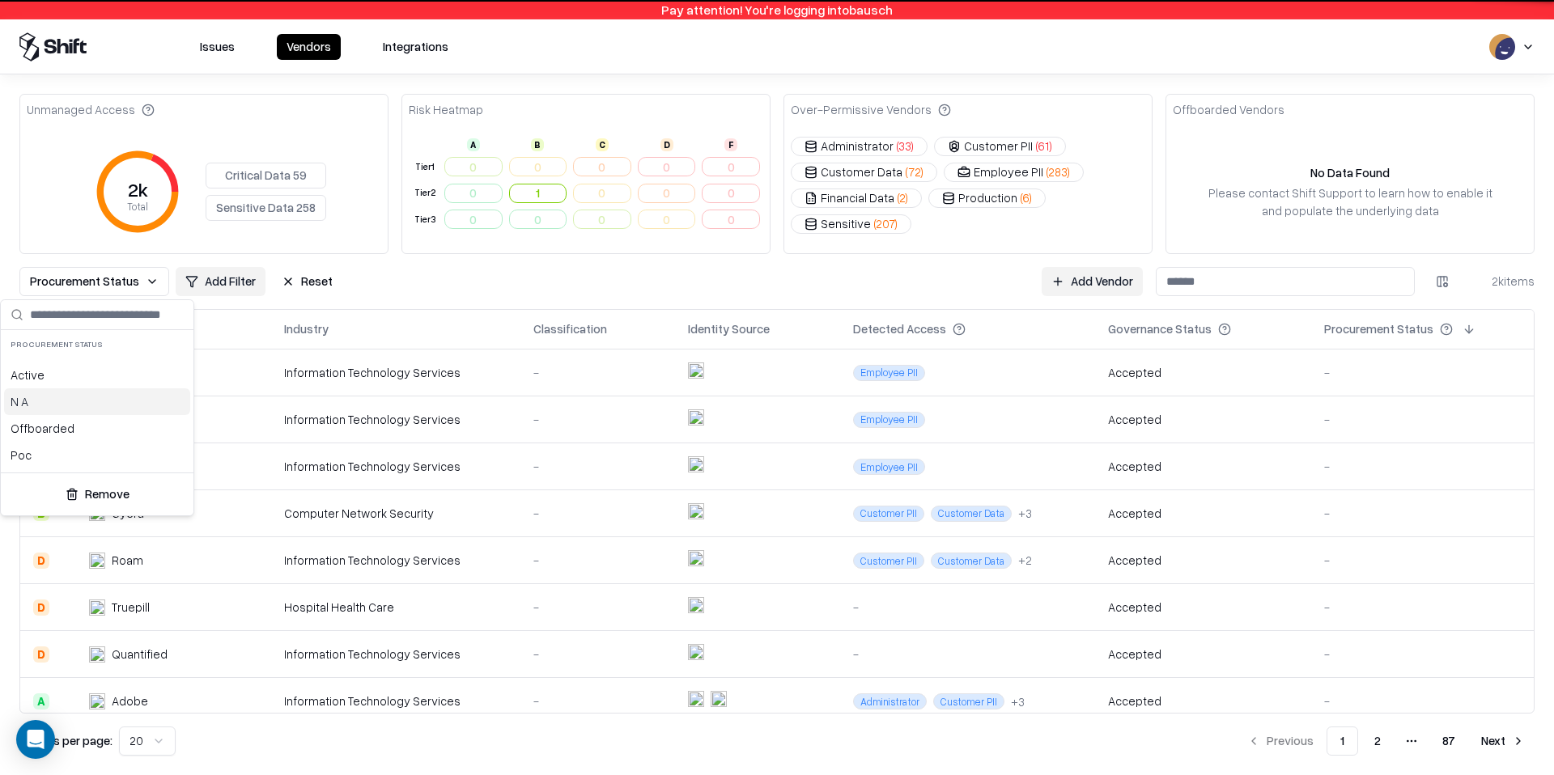
click at [104, 409] on div "N A" at bounding box center [97, 401] width 186 height 27
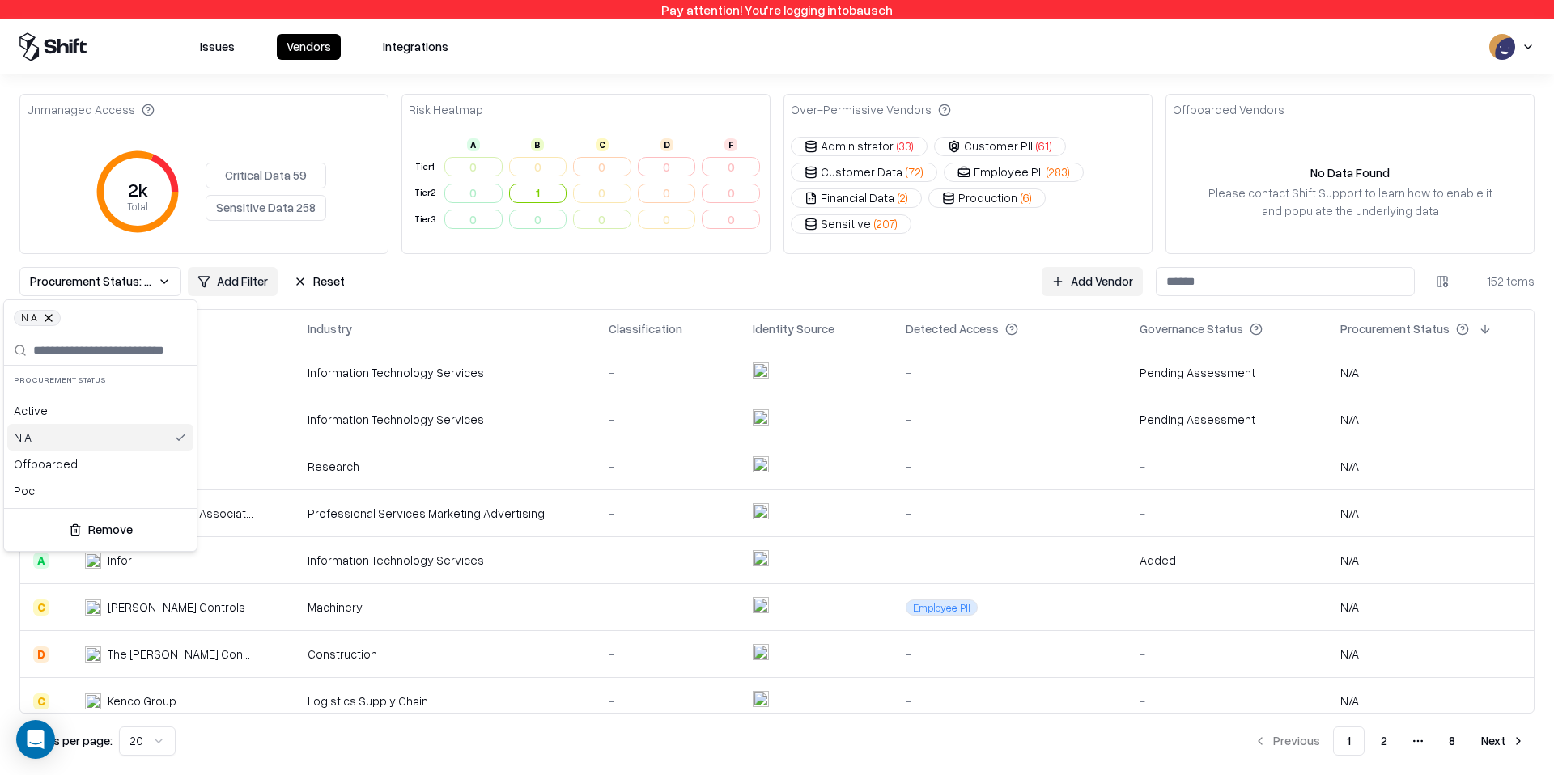
click at [106, 426] on div "N A" at bounding box center [100, 437] width 186 height 27
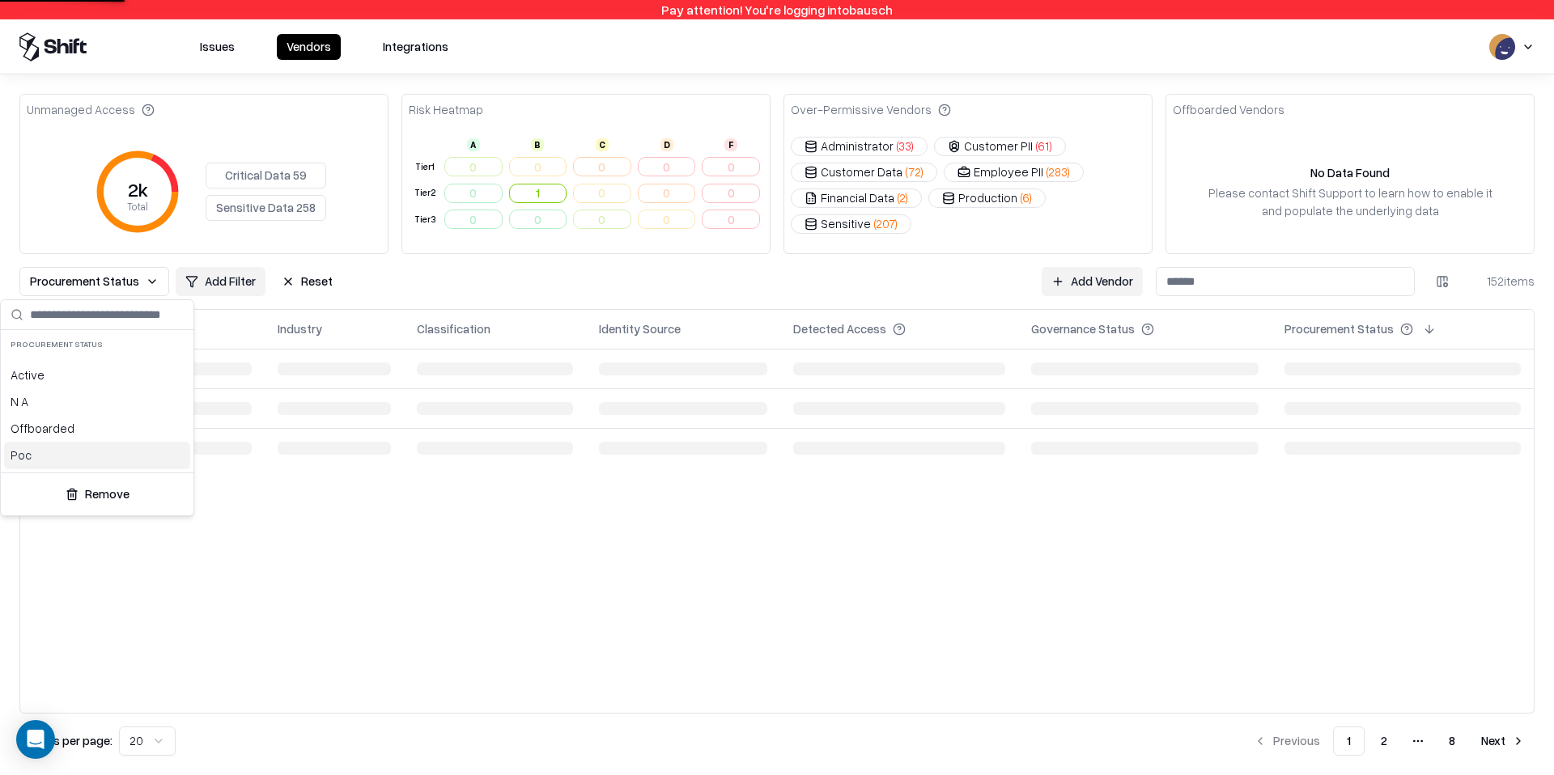
click at [106, 466] on div "Poc" at bounding box center [97, 455] width 186 height 27
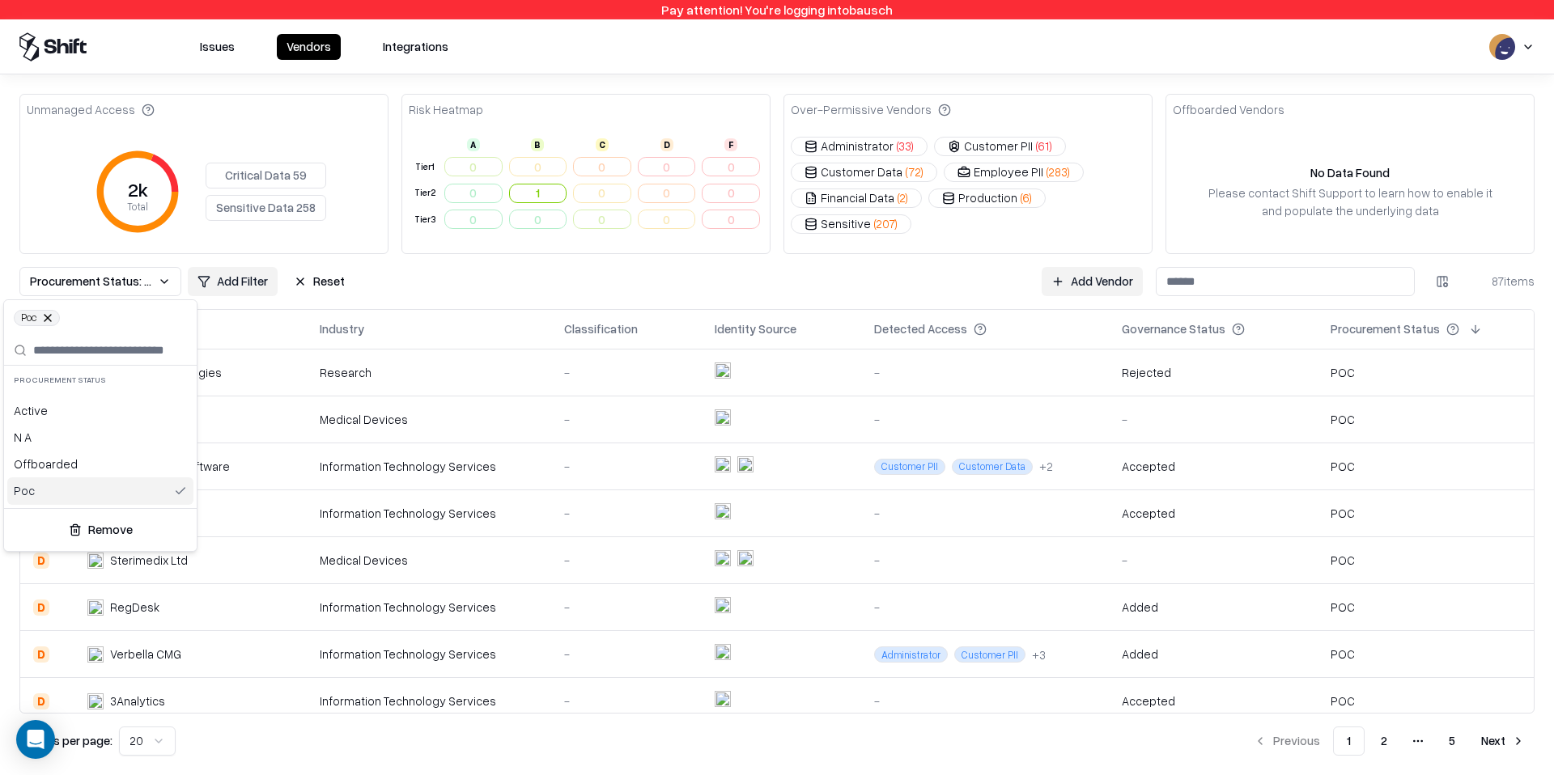
click at [99, 483] on div "Poc" at bounding box center [100, 490] width 186 height 27
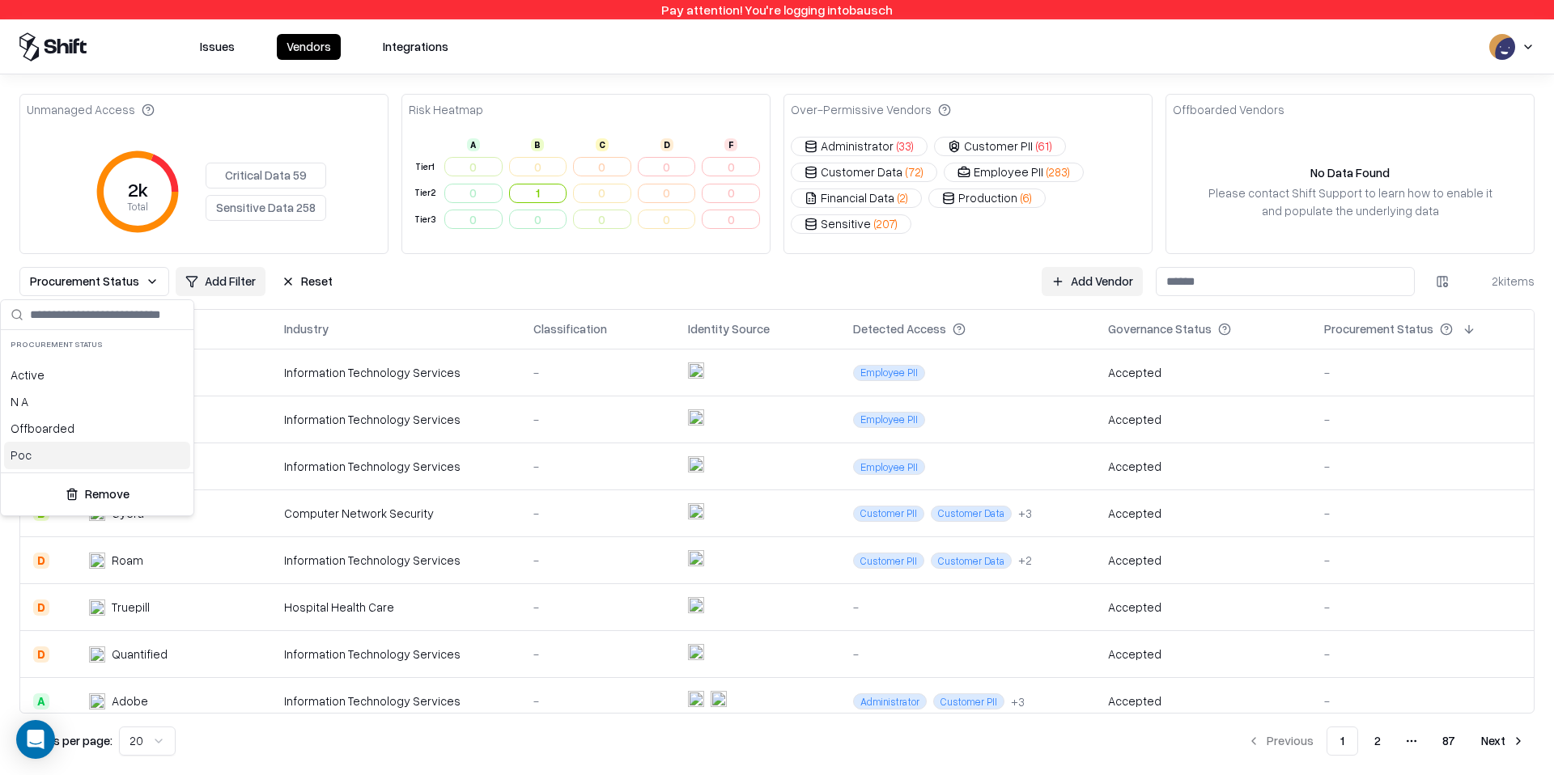
click at [124, 491] on button "Remove" at bounding box center [97, 494] width 180 height 29
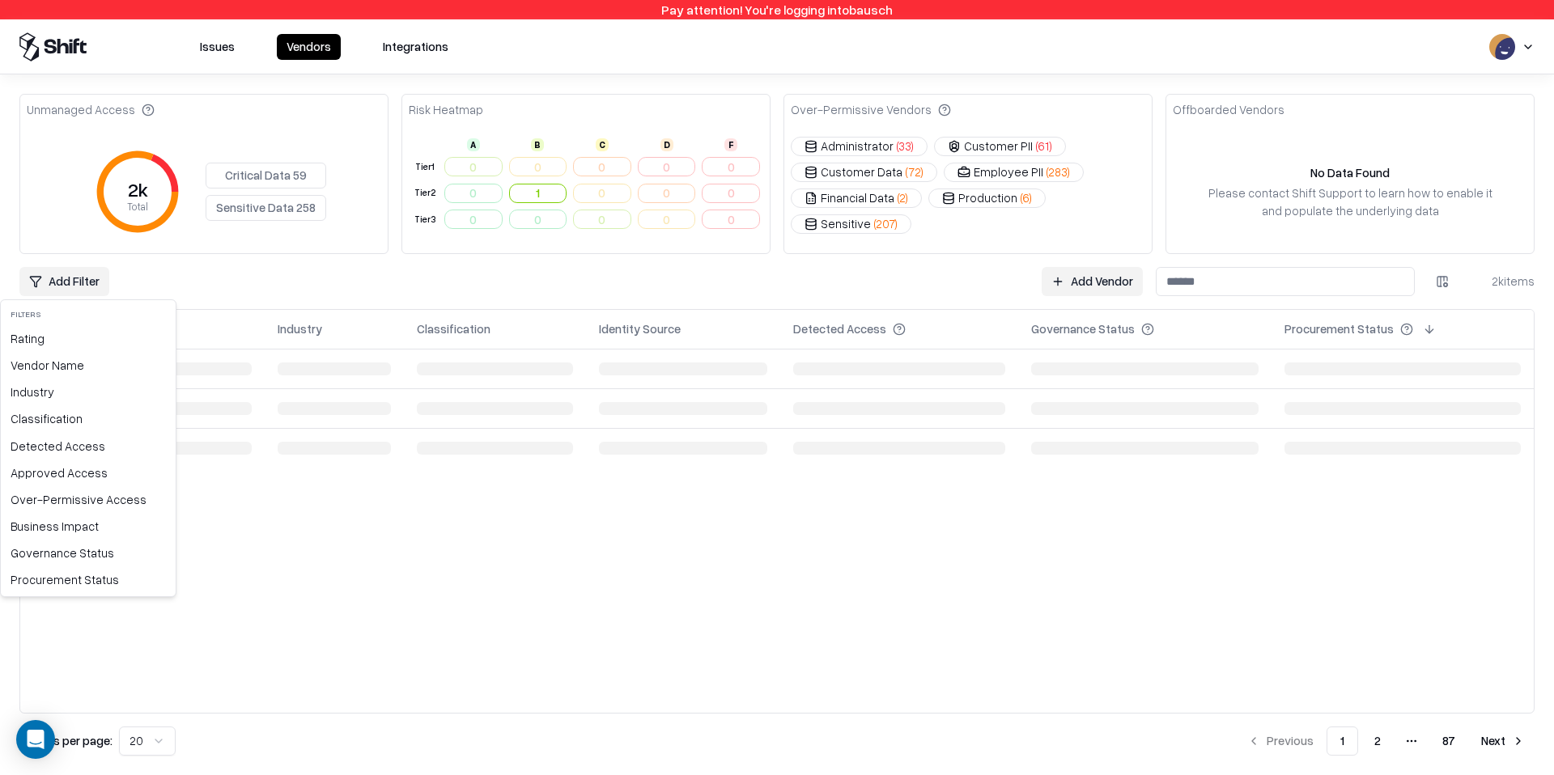
click at [87, 281] on html "Pay attention! You're logging into bausch Issues Vendors Integrations Unmanaged…" at bounding box center [777, 387] width 1554 height 775
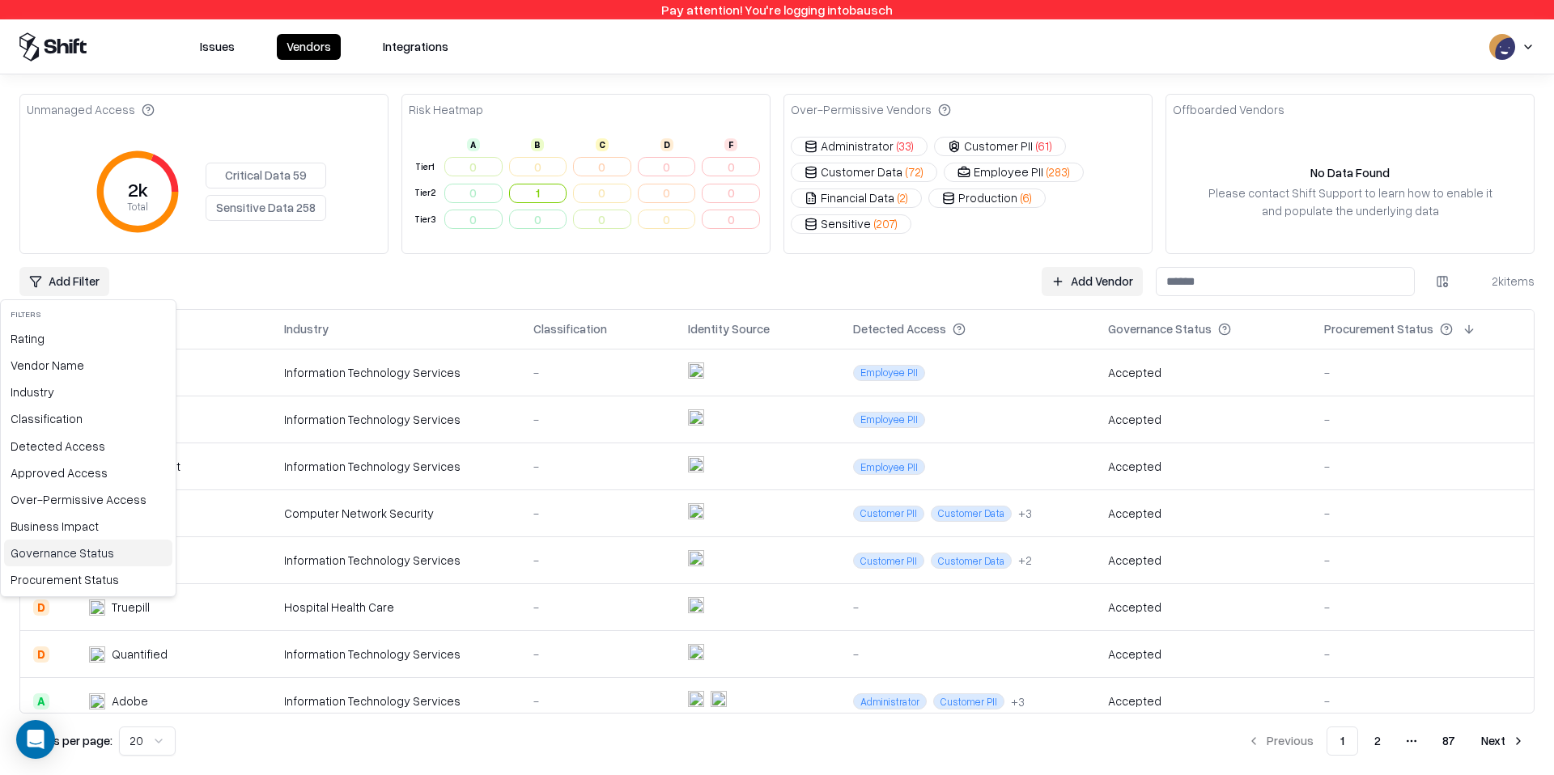
click at [83, 561] on div "Governance Status" at bounding box center [88, 553] width 168 height 27
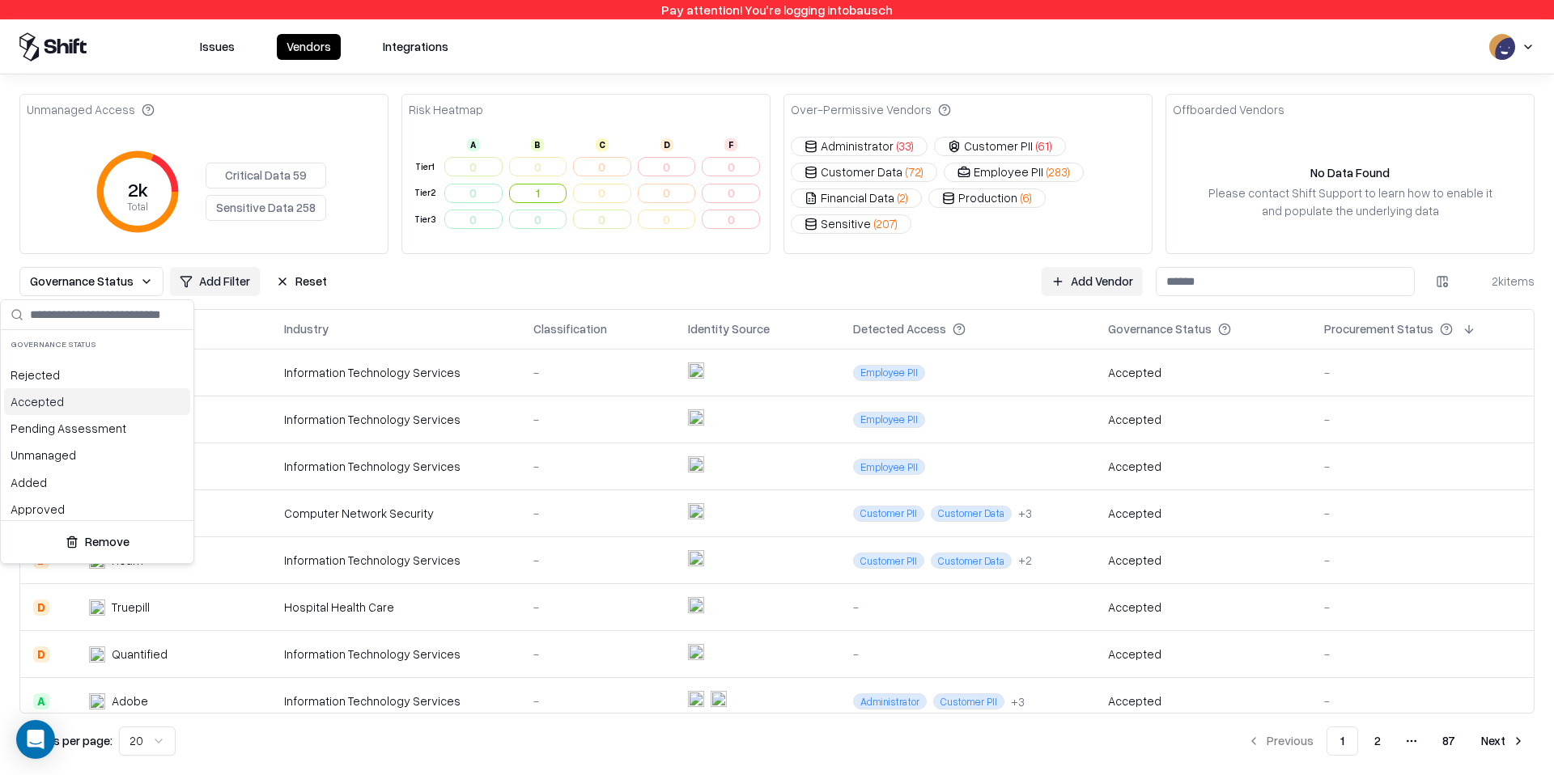
click at [86, 401] on div "Accepted" at bounding box center [97, 401] width 186 height 27
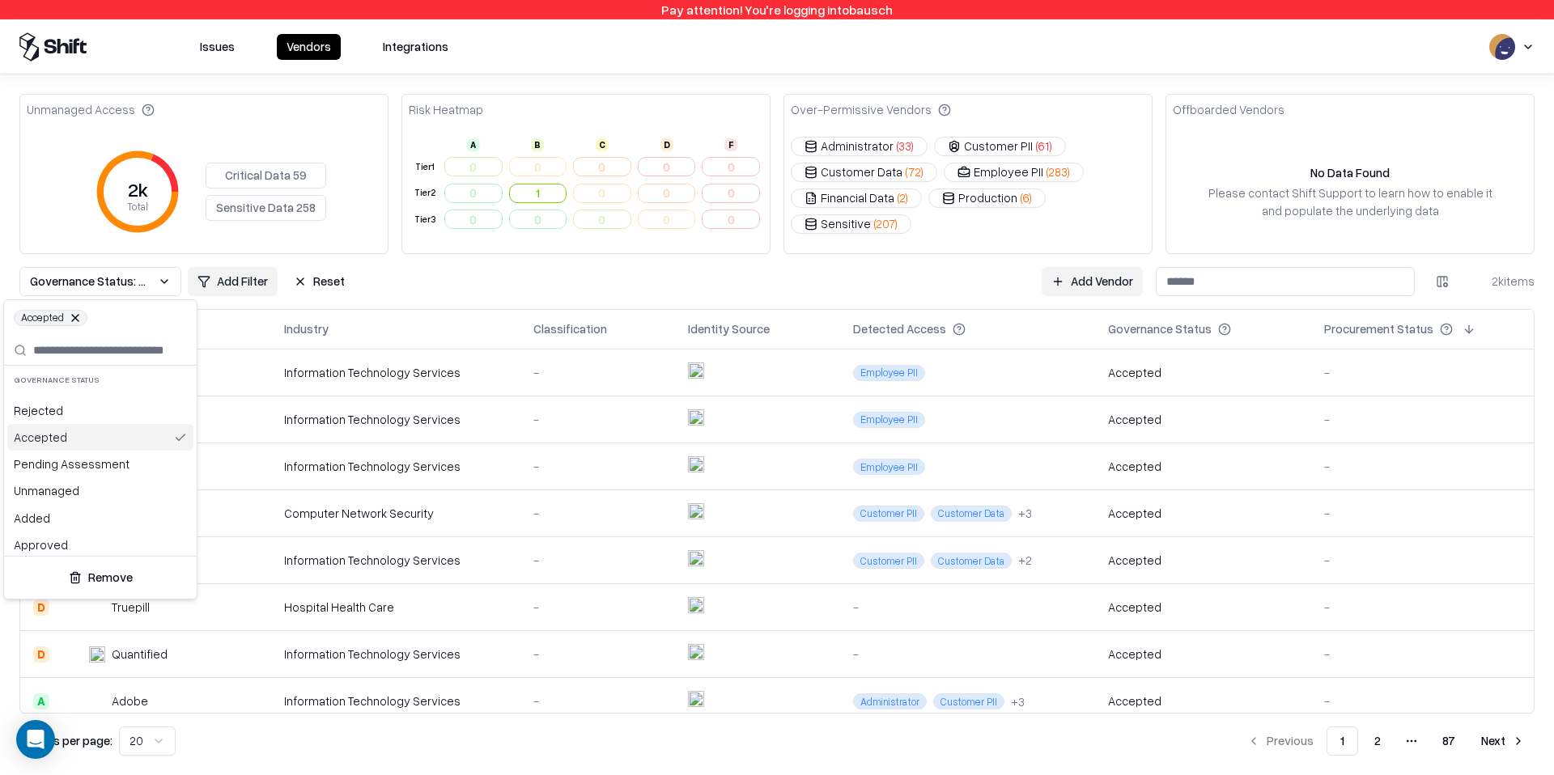
scroll to position [6, 0]
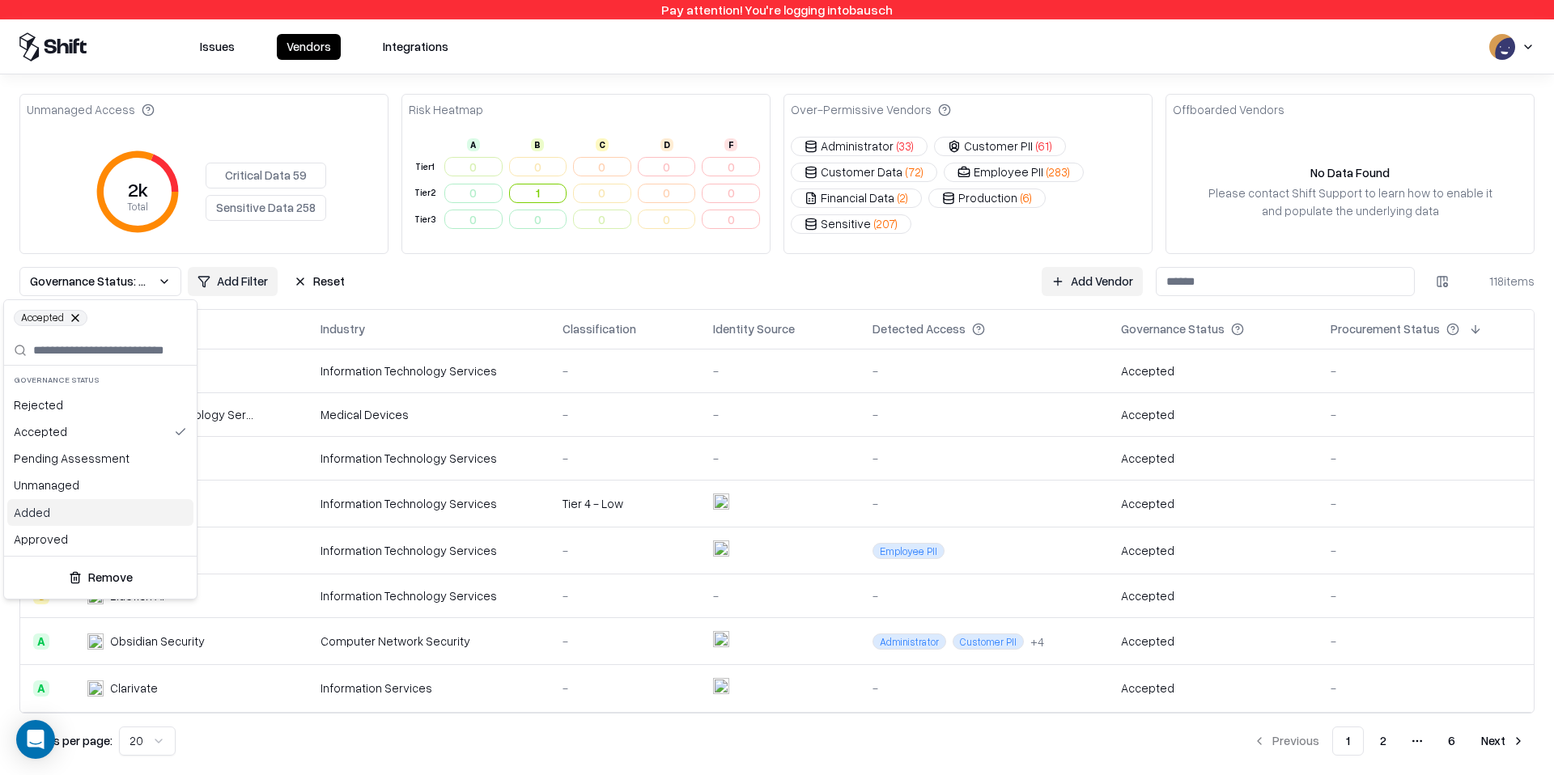
click at [75, 506] on div "Added" at bounding box center [100, 512] width 186 height 27
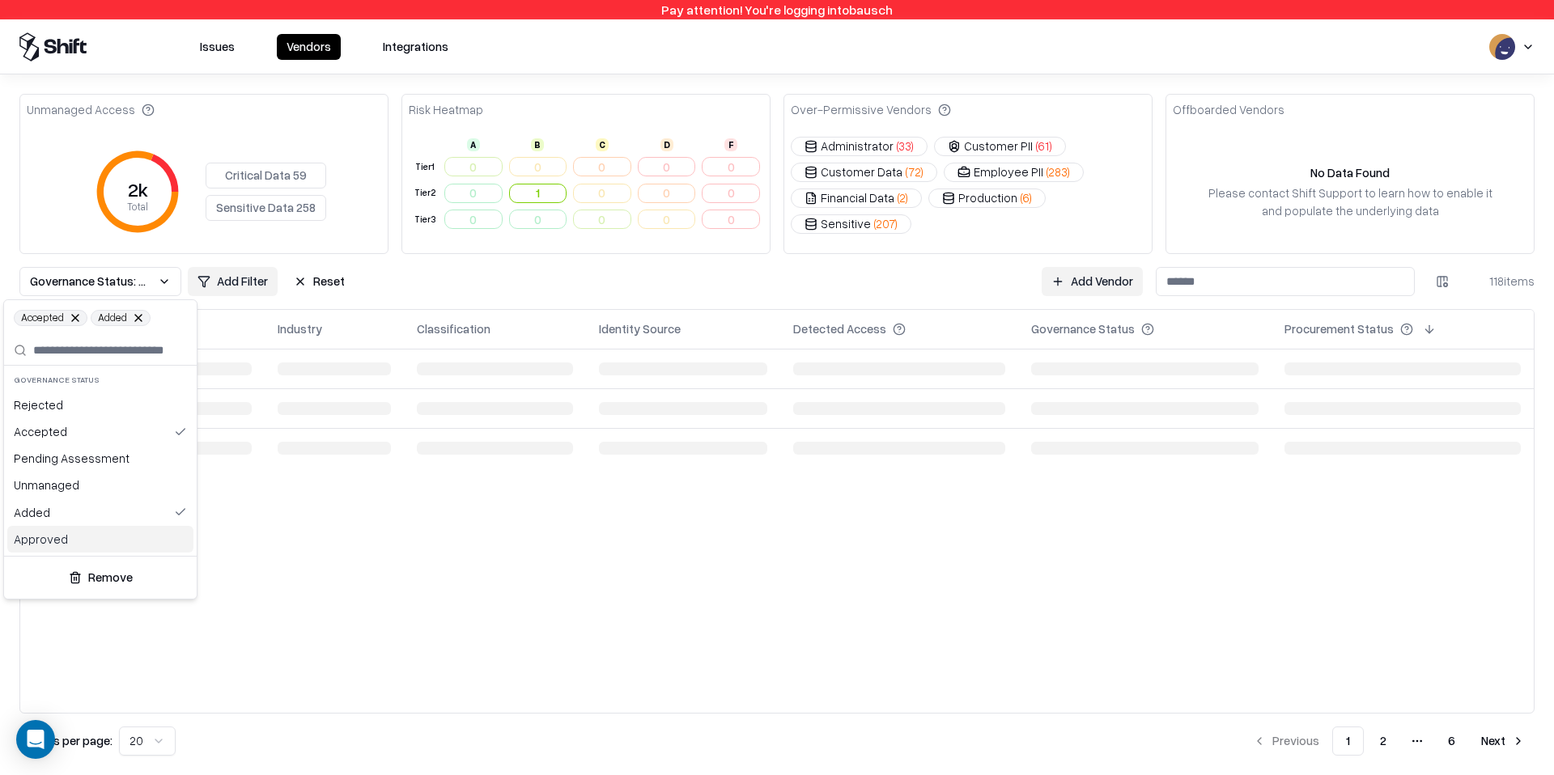
click at [64, 535] on div "Approved" at bounding box center [100, 539] width 186 height 27
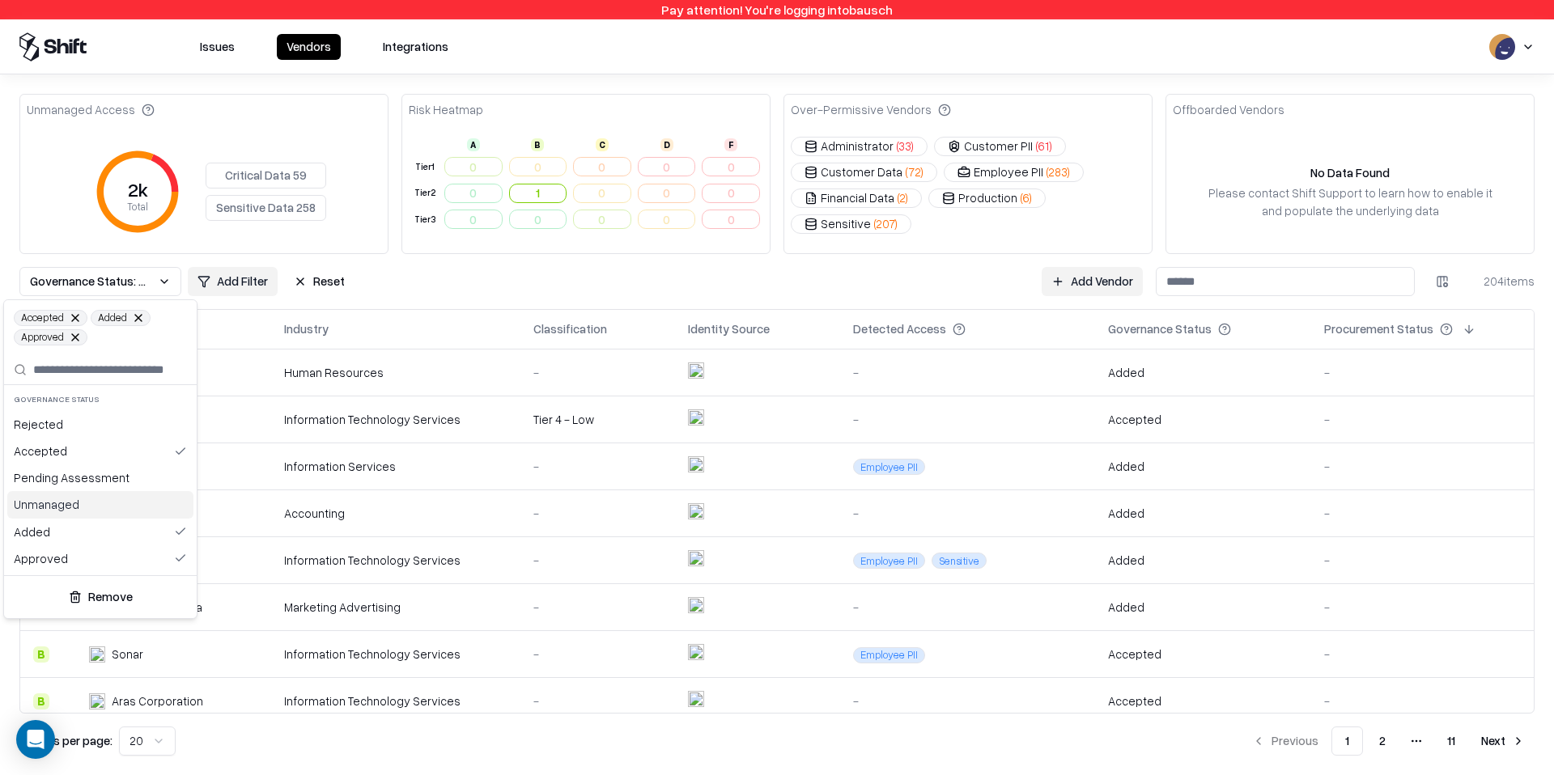
click at [66, 505] on div "Unmanaged" at bounding box center [100, 504] width 186 height 27
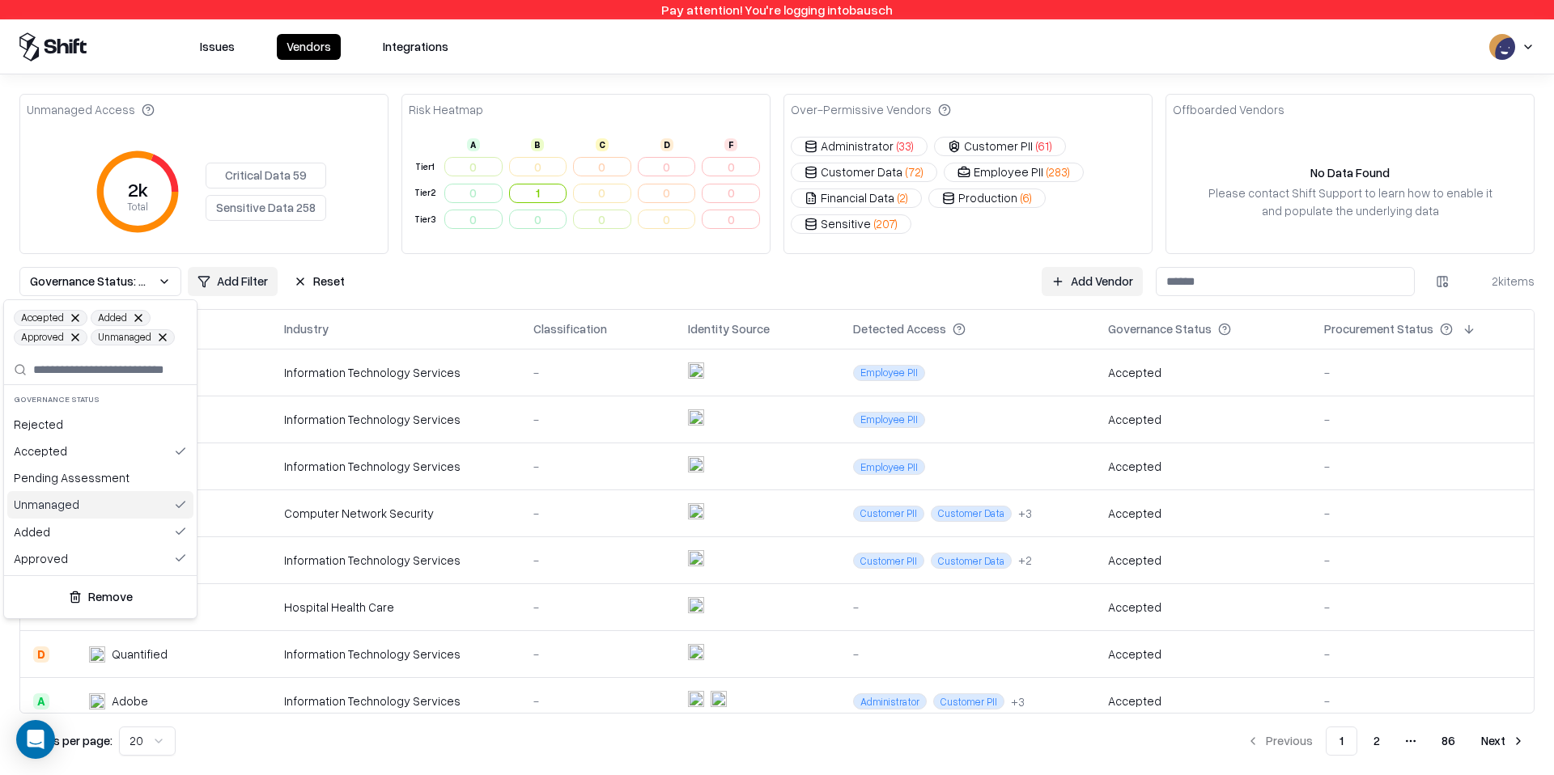
click at [66, 505] on div "Unmanaged" at bounding box center [100, 504] width 186 height 27
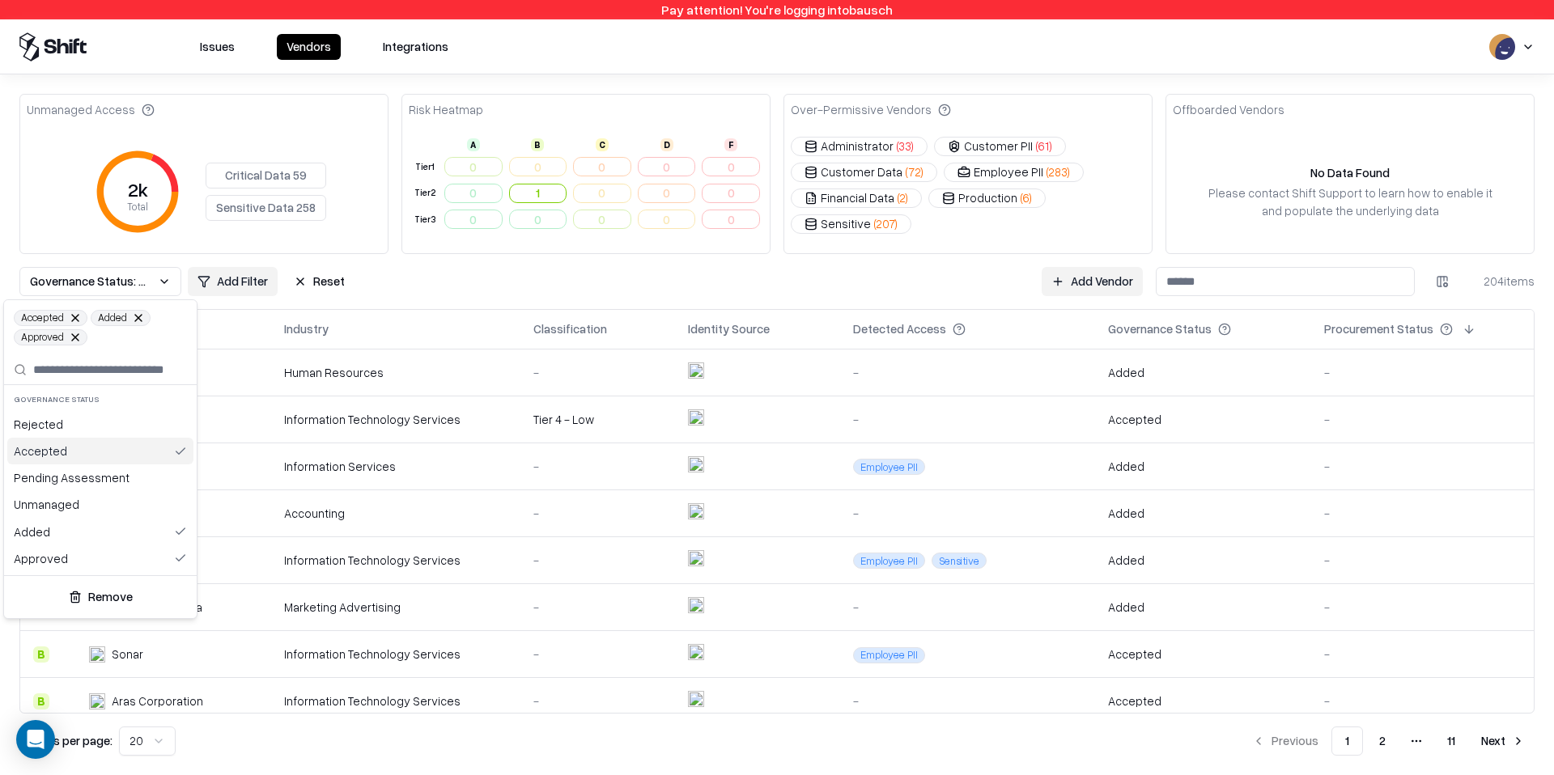
click at [69, 461] on div "Accepted" at bounding box center [100, 451] width 186 height 27
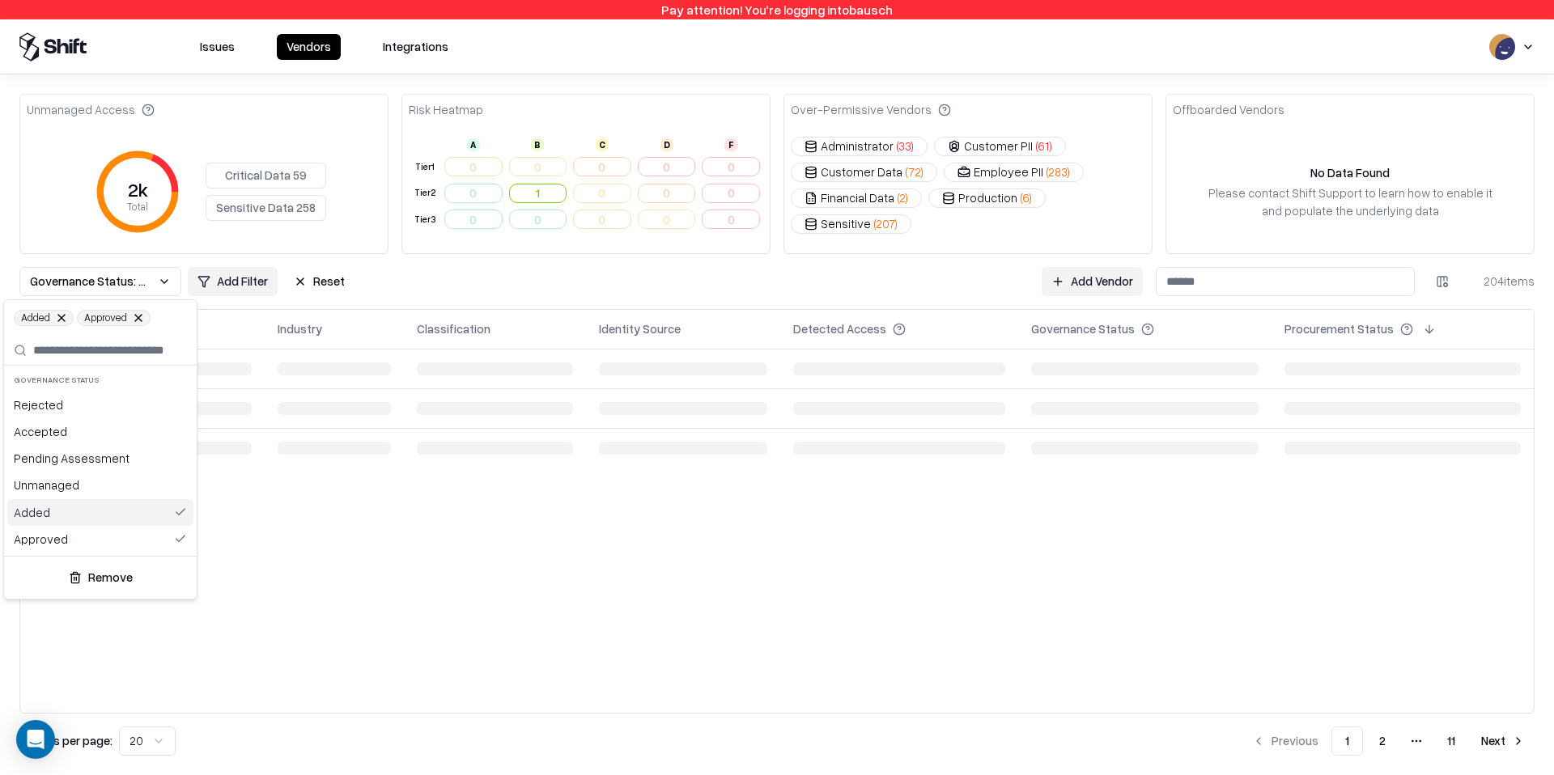
click at [68, 507] on div "Added" at bounding box center [100, 512] width 186 height 27
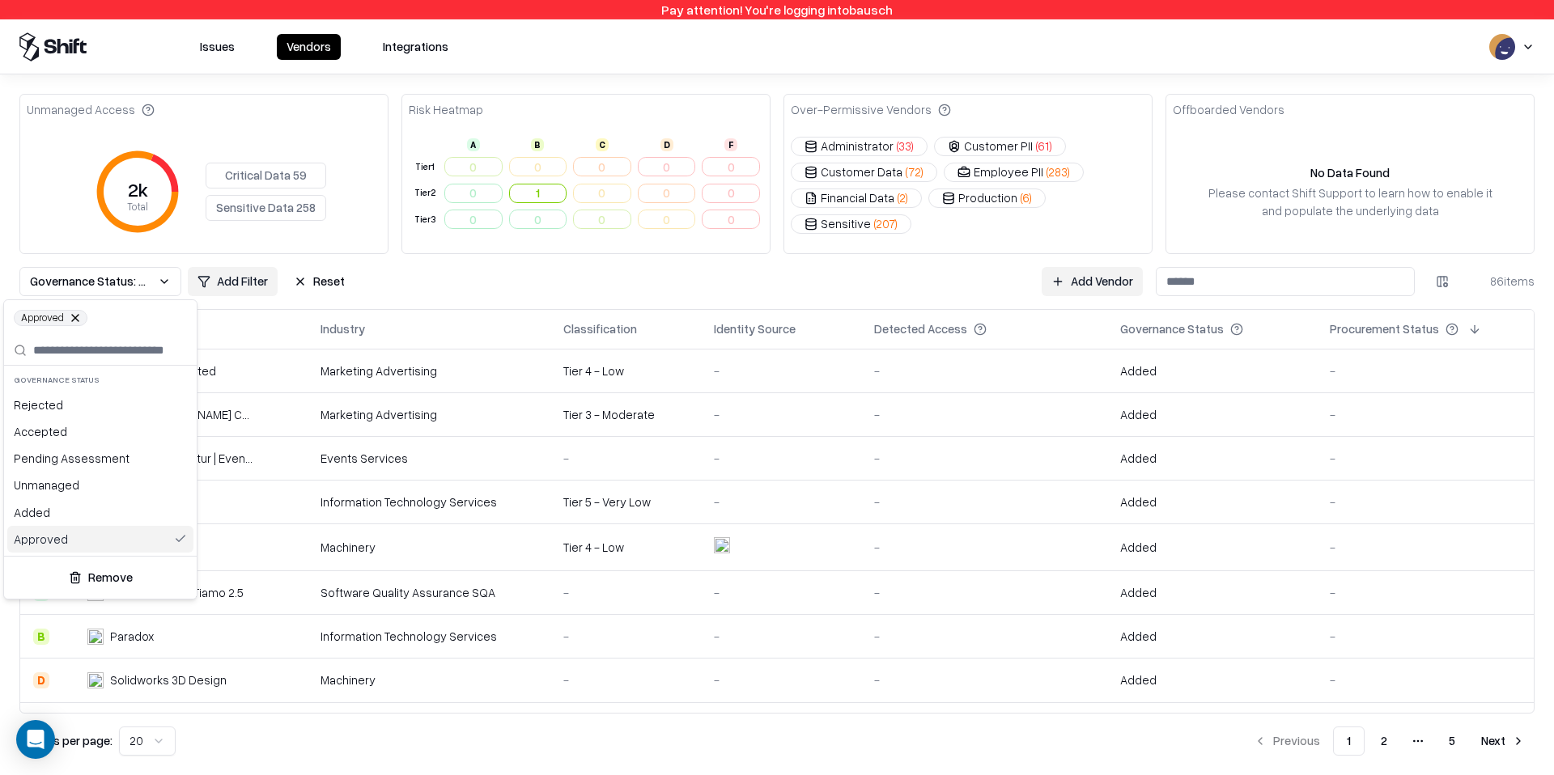
click at [68, 537] on div "Approved" at bounding box center [100, 539] width 186 height 27
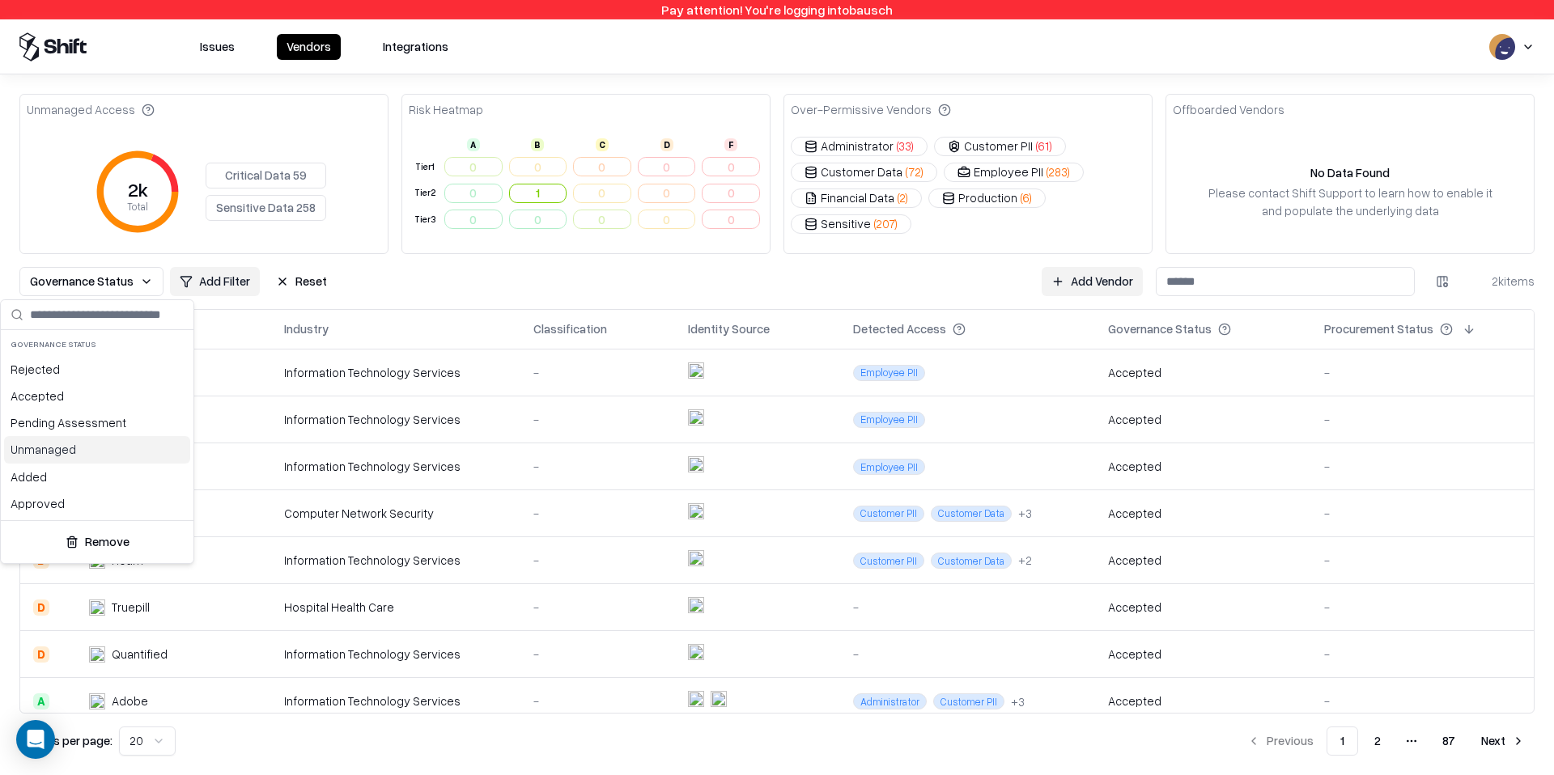
click at [74, 457] on div "Unmanaged" at bounding box center [97, 449] width 186 height 27
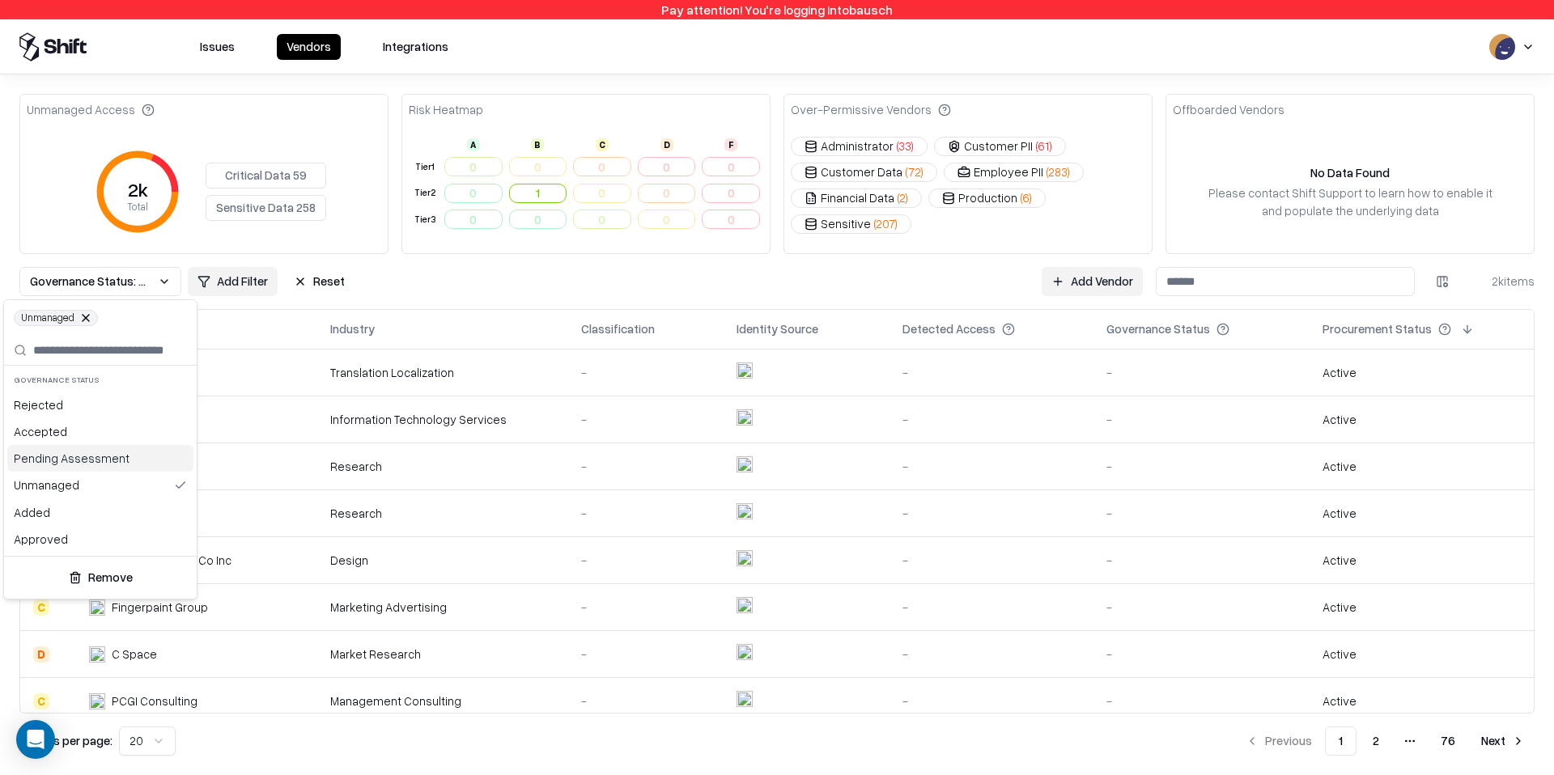
click at [249, 282] on html "Pay attention! You're logging into bausch Issues Vendors Integrations Unmanaged…" at bounding box center [777, 387] width 1554 height 775
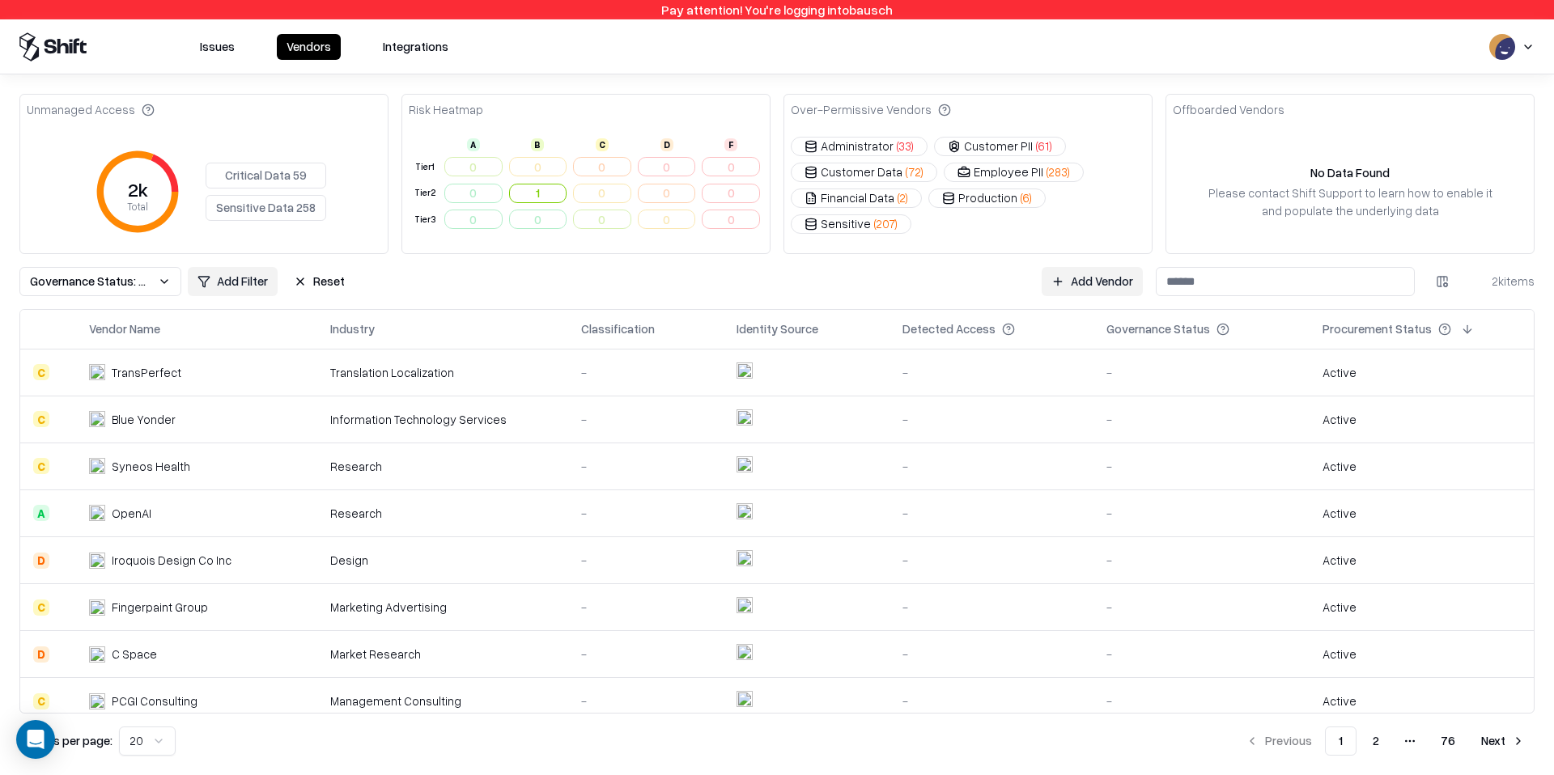
click at [249, 282] on html "Pay attention! You're logging into bausch Issues Vendors Integrations Unmanaged…" at bounding box center [777, 387] width 1554 height 775
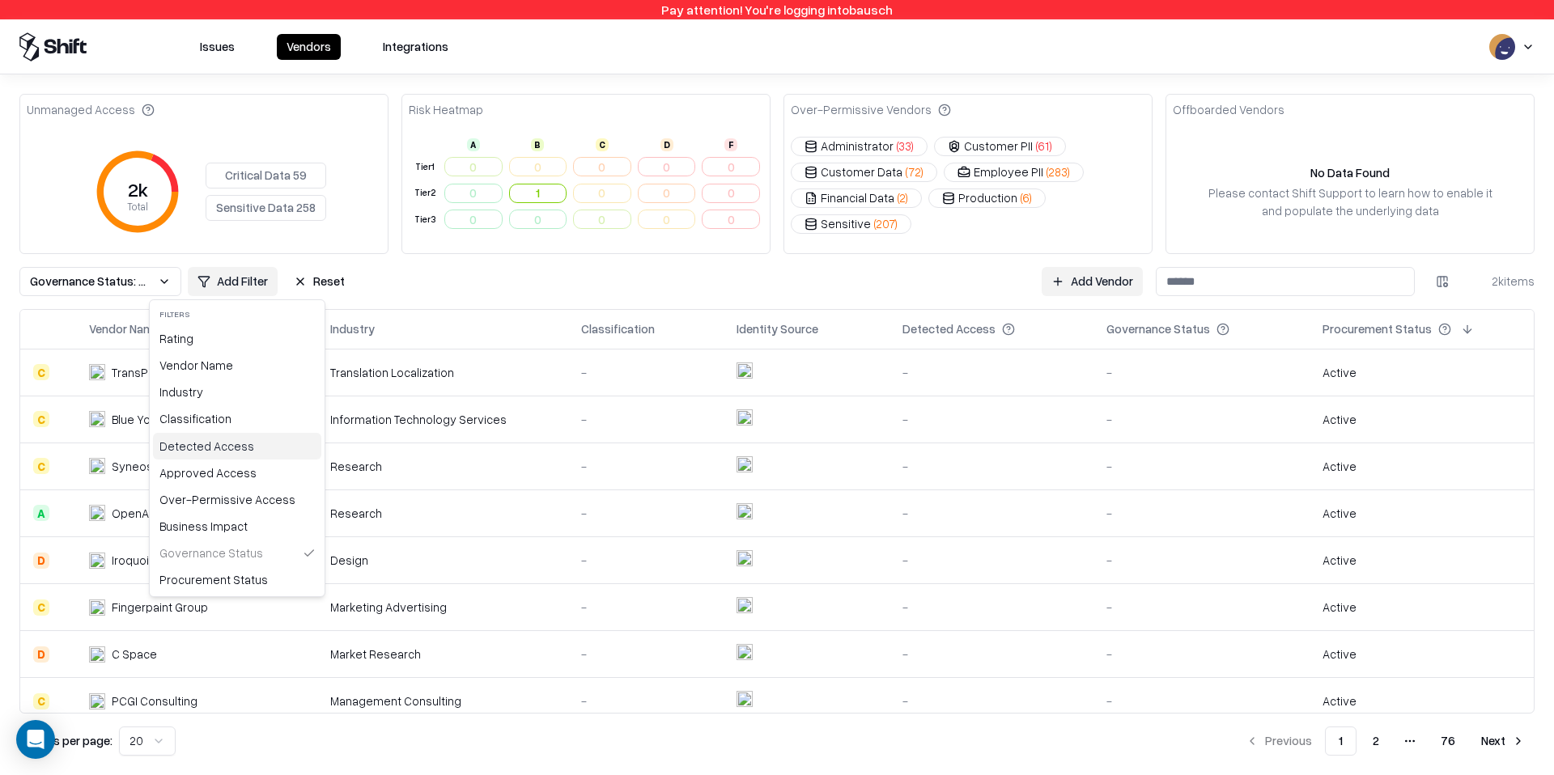
click at [223, 452] on div "Detected Access" at bounding box center [237, 446] width 168 height 27
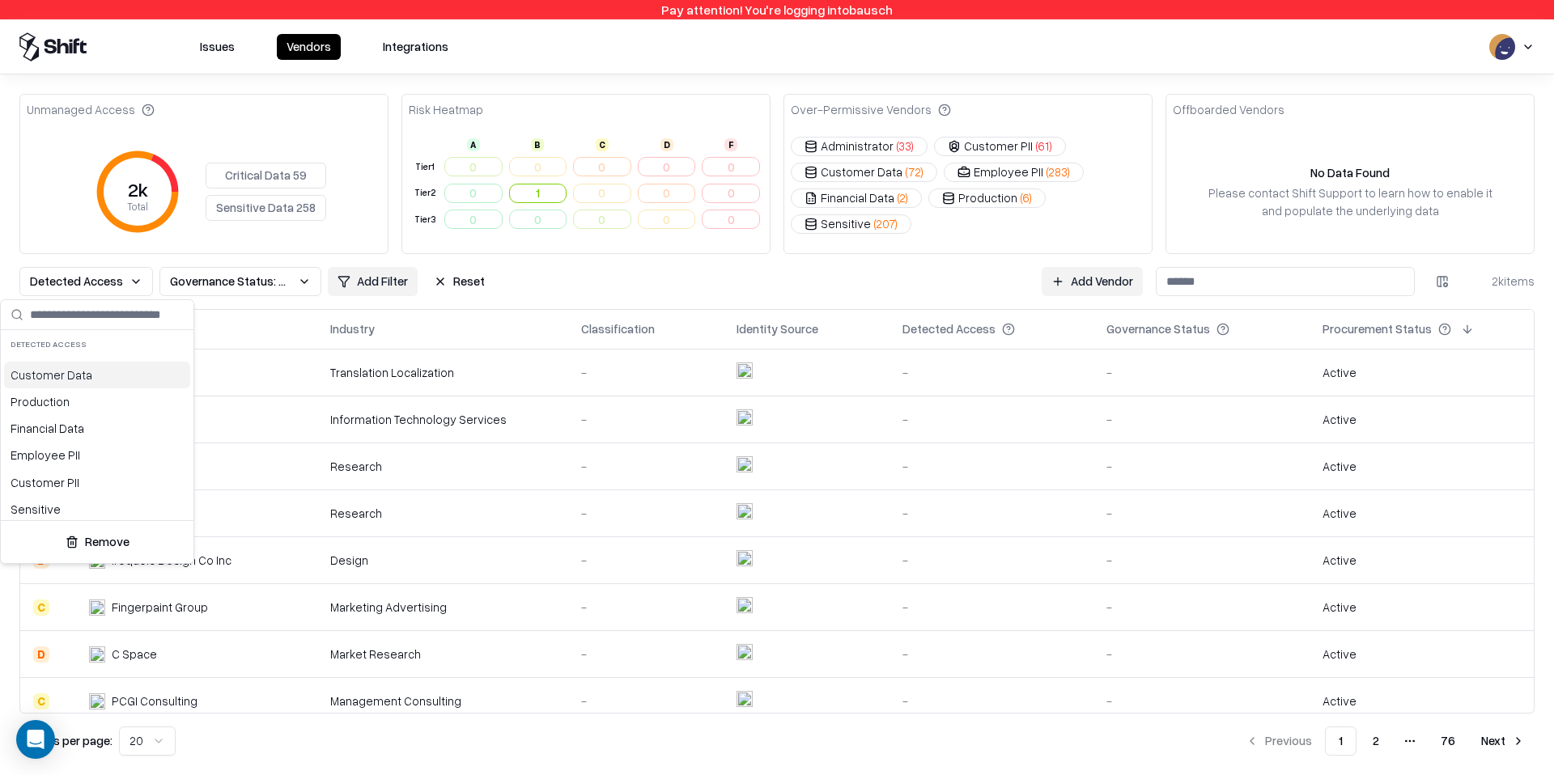
click at [87, 380] on div "Customer Data" at bounding box center [97, 375] width 186 height 27
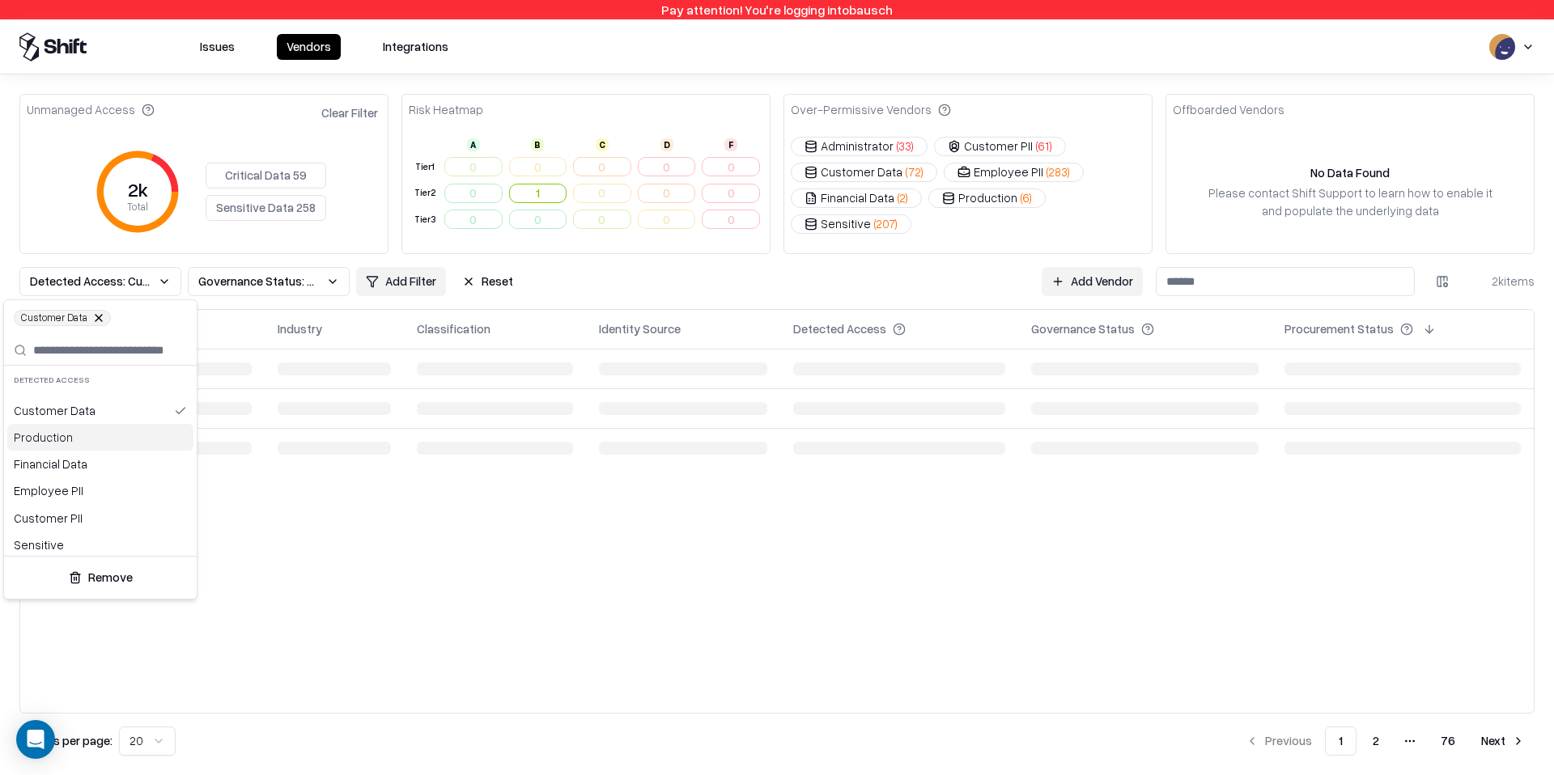
click at [86, 433] on div "Production" at bounding box center [100, 437] width 186 height 27
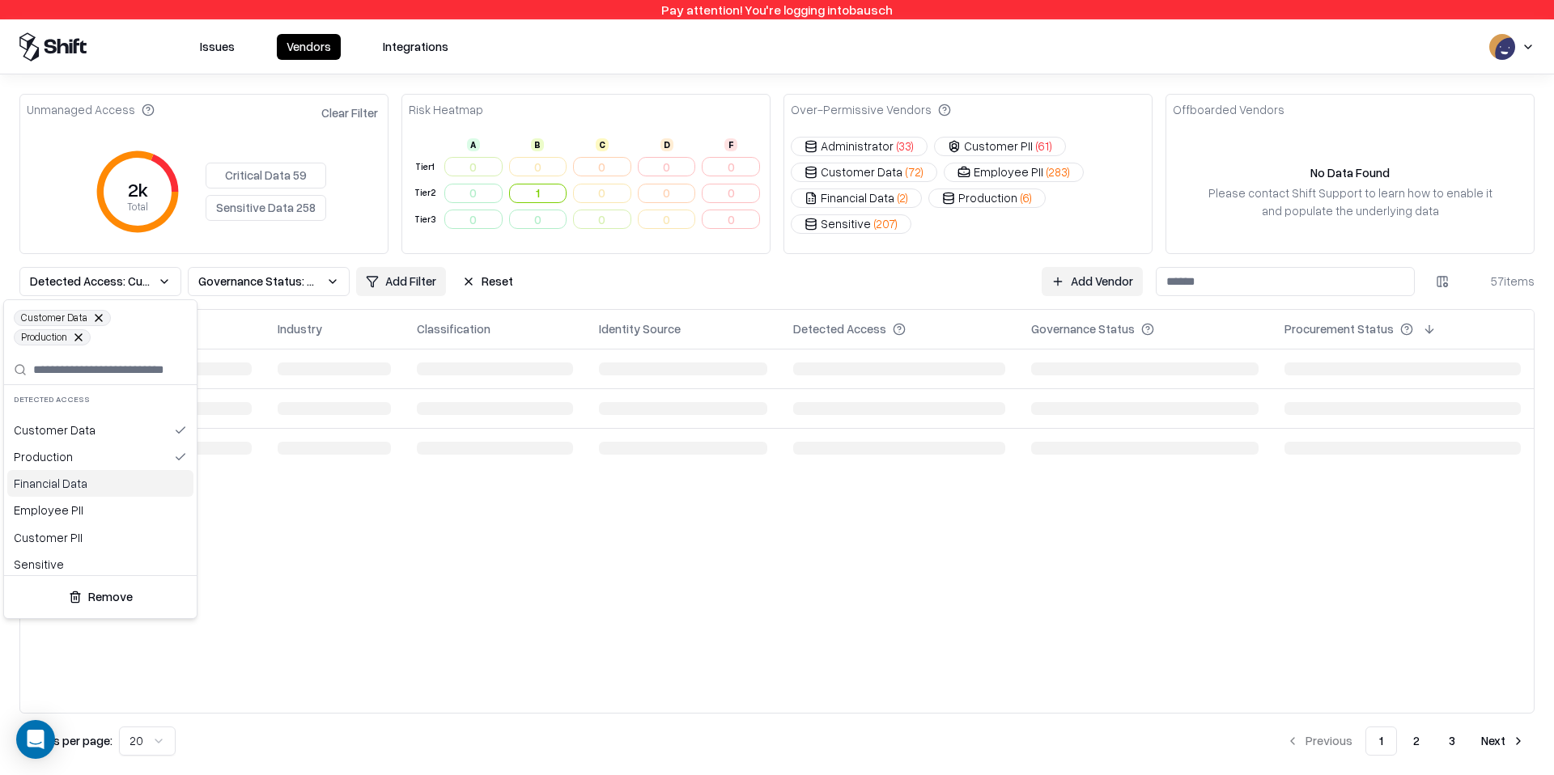
click at [83, 477] on div "Financial Data" at bounding box center [100, 483] width 186 height 27
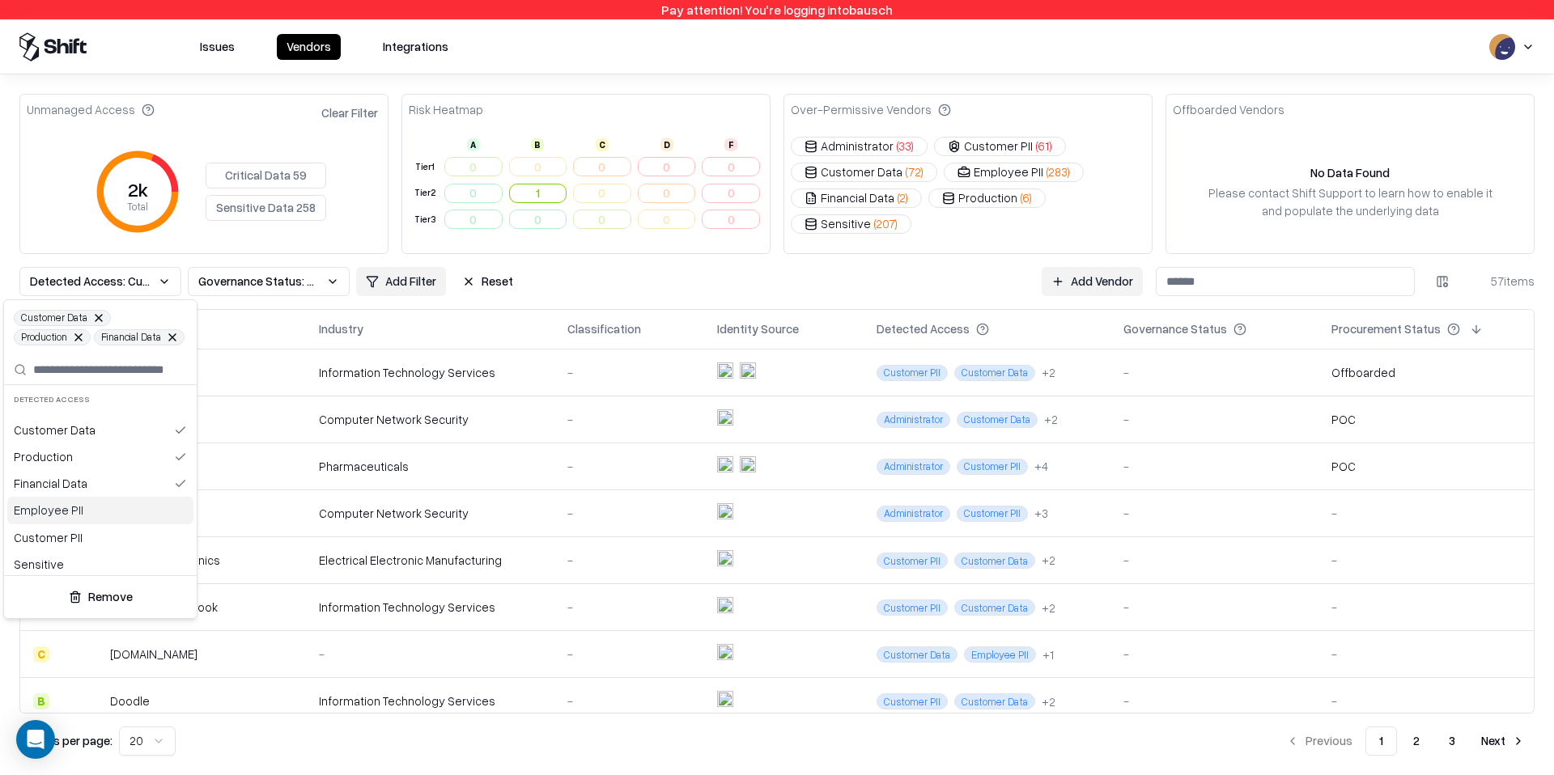
click at [83, 515] on div "Employee PII" at bounding box center [100, 510] width 186 height 27
click at [83, 556] on div "Customer PII" at bounding box center [100, 557] width 186 height 27
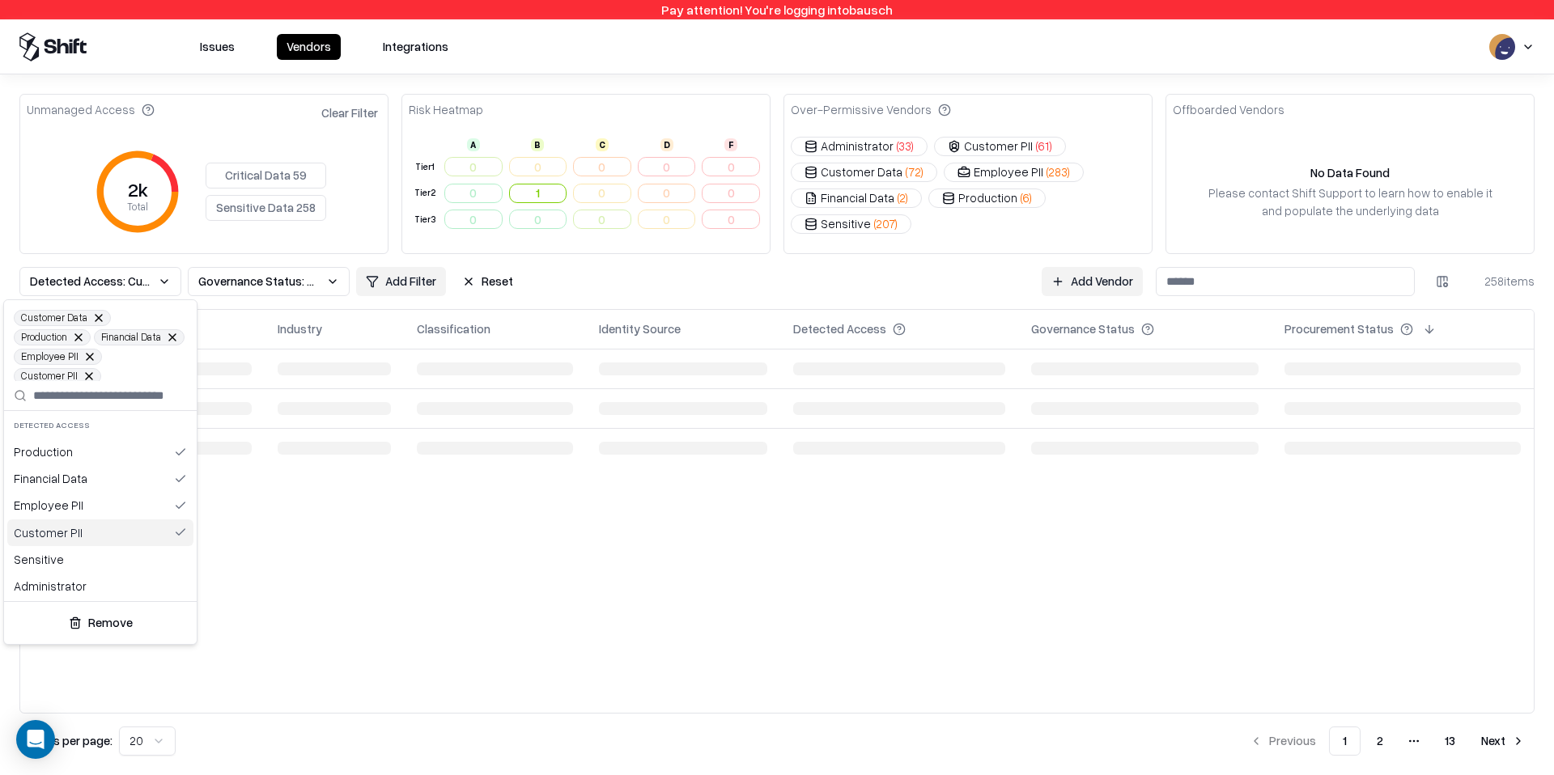
scroll to position [59, 0]
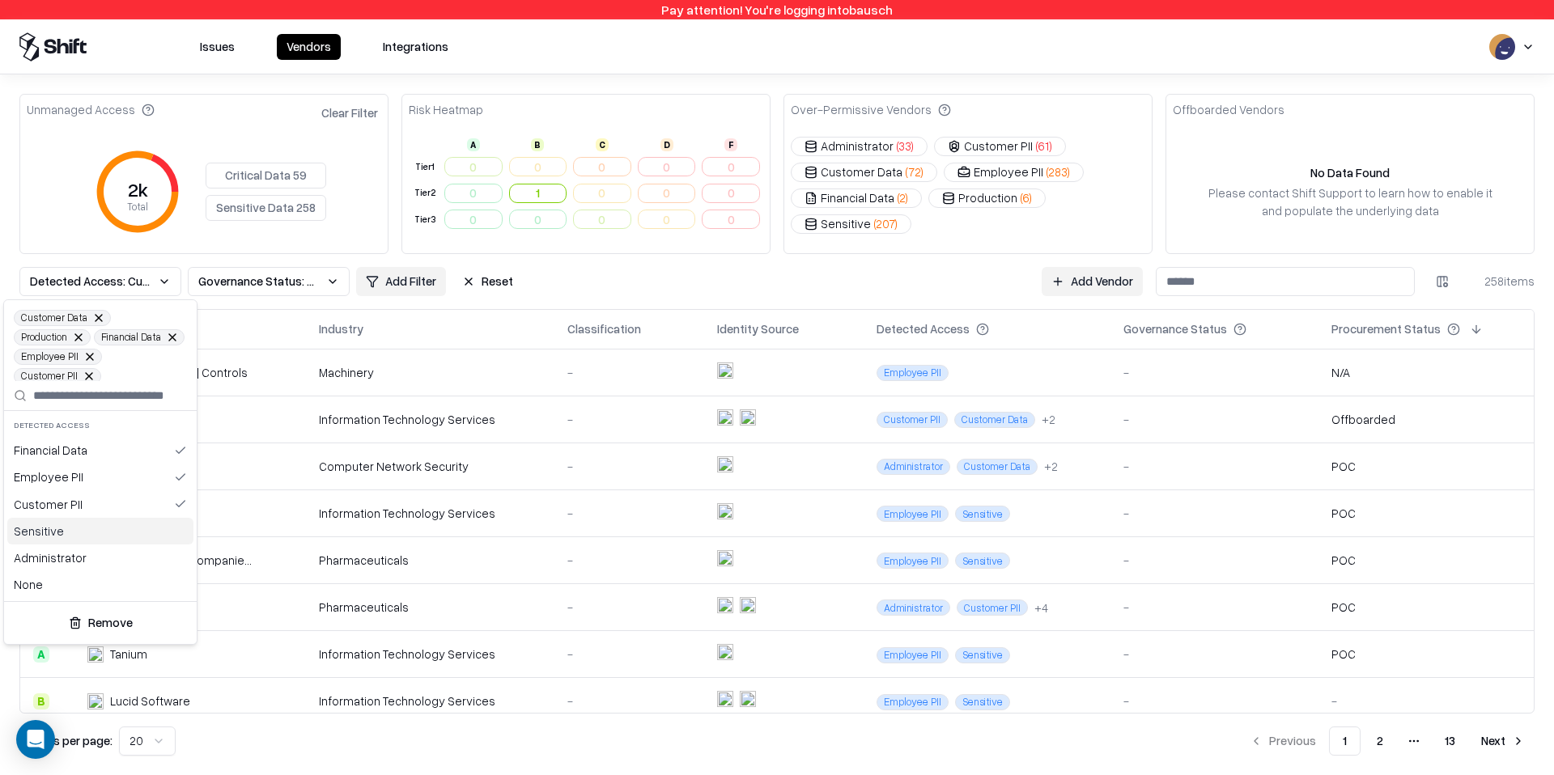
click at [83, 527] on div "Sensitive" at bounding box center [100, 531] width 186 height 27
click at [80, 558] on div "Administrator" at bounding box center [100, 558] width 186 height 27
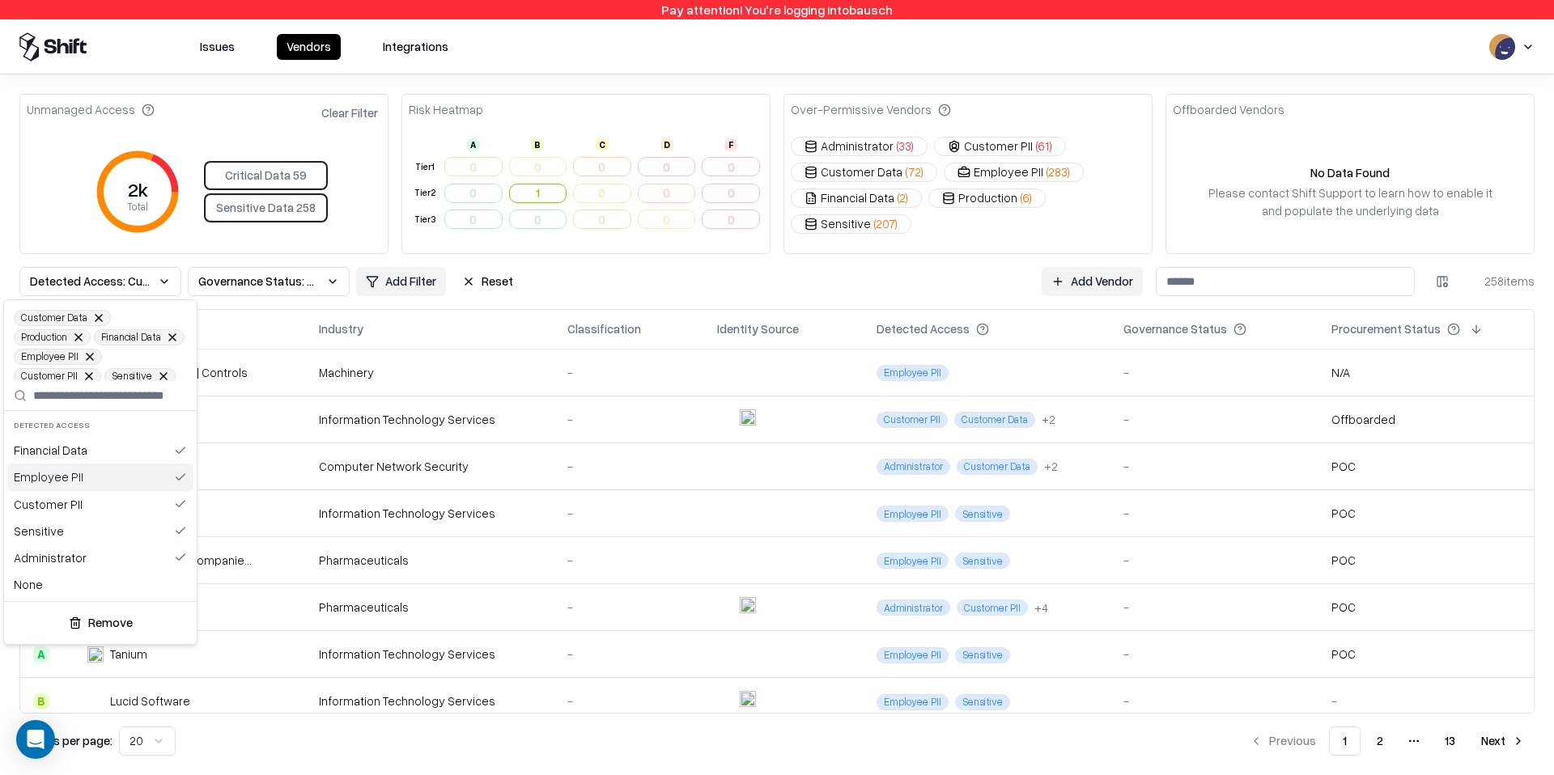
click at [641, 296] on html "Pay attention! You're logging into bausch Issues Vendors Integrations Unmanaged…" at bounding box center [777, 387] width 1554 height 775
